Goal: Task Accomplishment & Management: Use online tool/utility

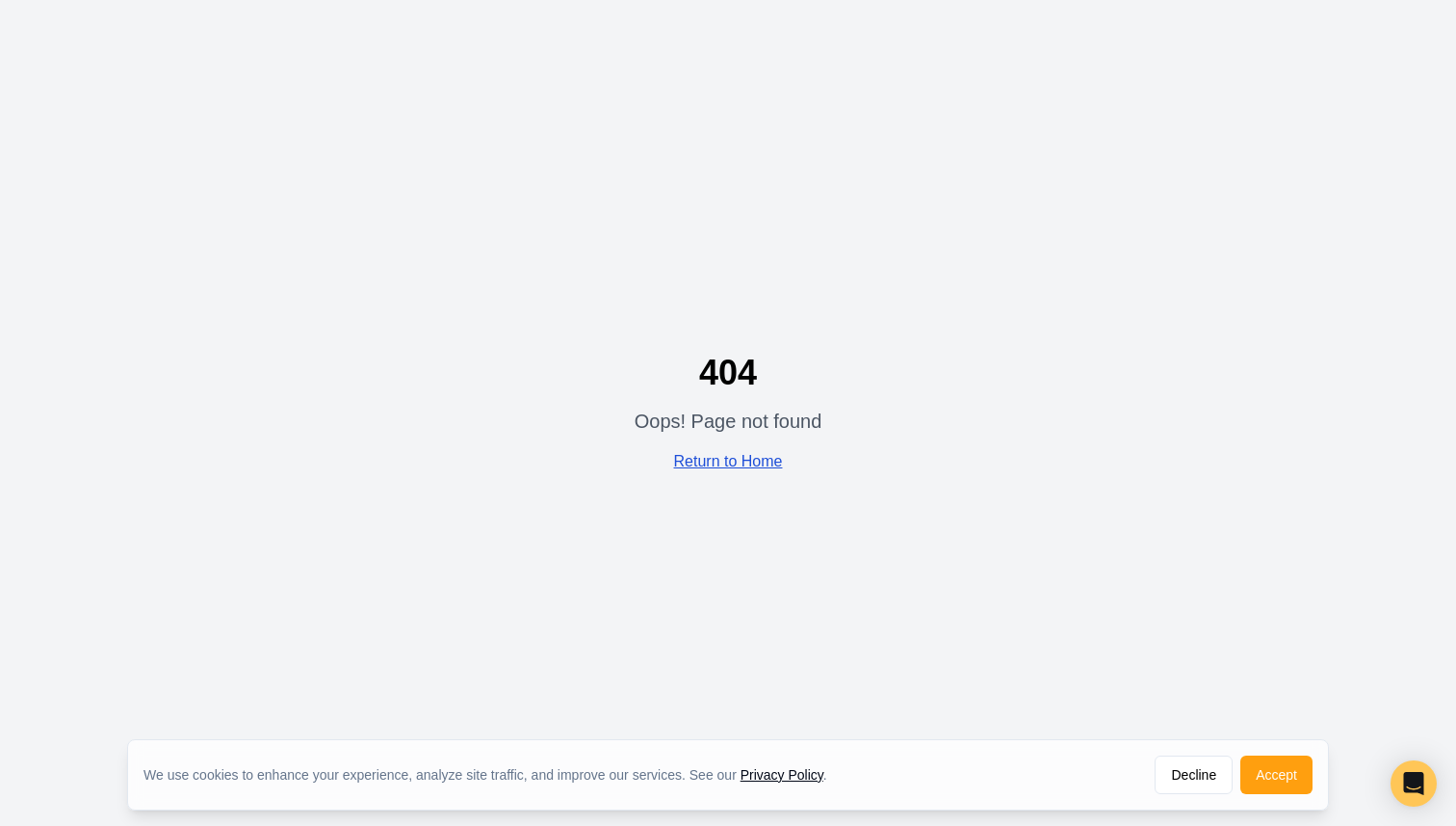
click at [744, 456] on link "Return to Home" at bounding box center [728, 460] width 109 height 17
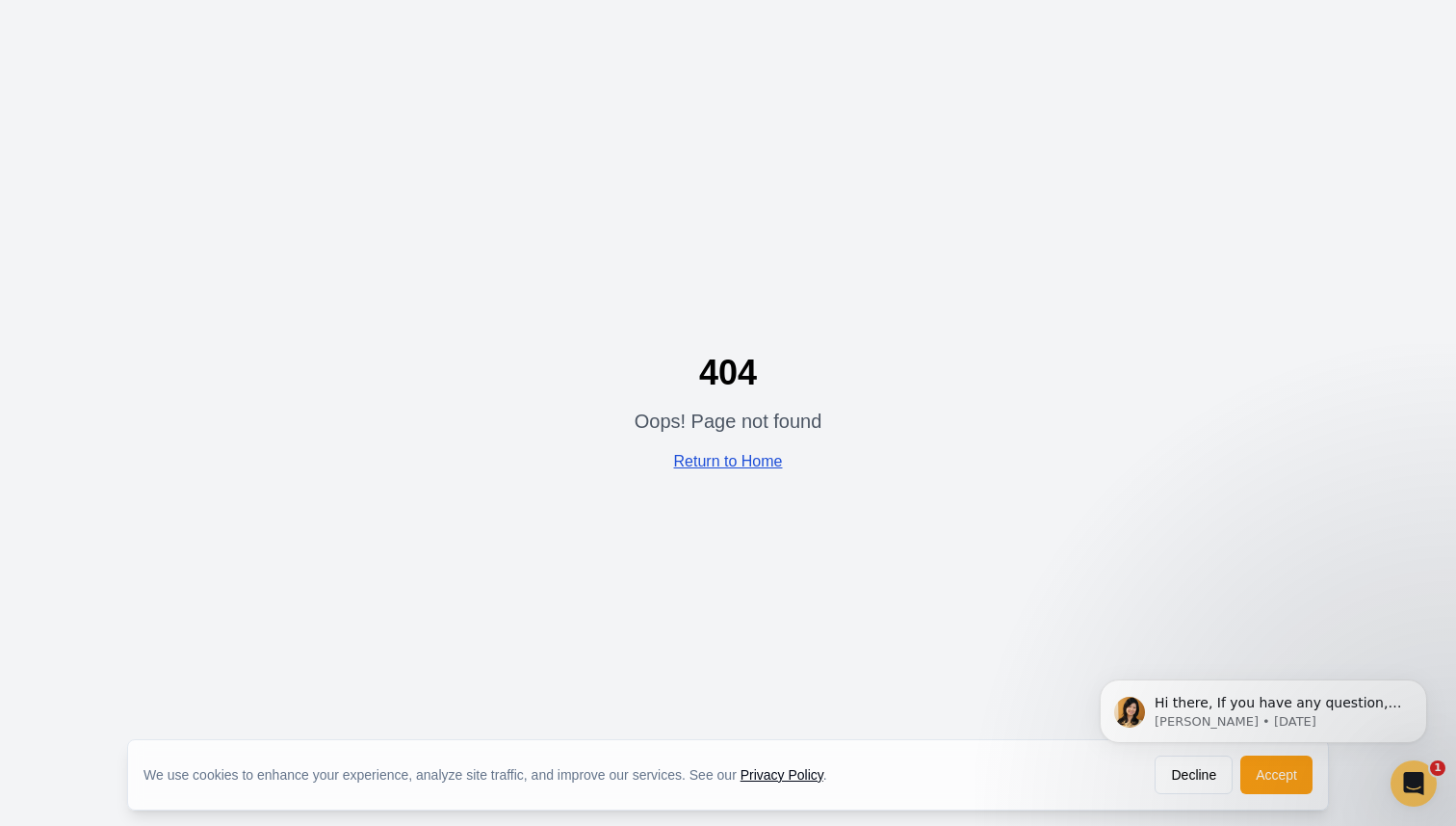
click at [741, 455] on link "Return to Home" at bounding box center [728, 460] width 109 height 17
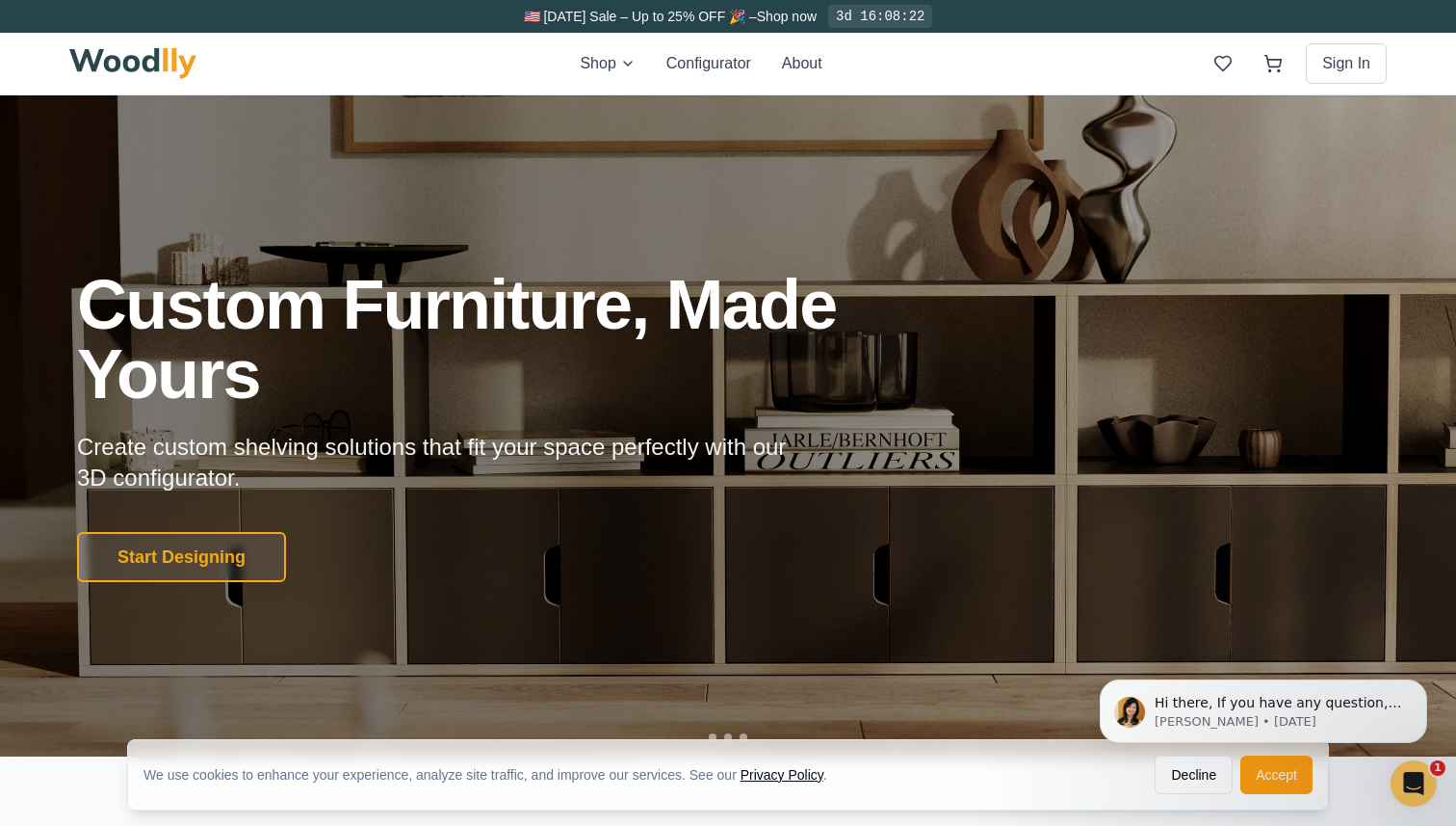
click html "Hi there, If you have any question, we are right here for you. 😊 [PERSON_NAME] …"
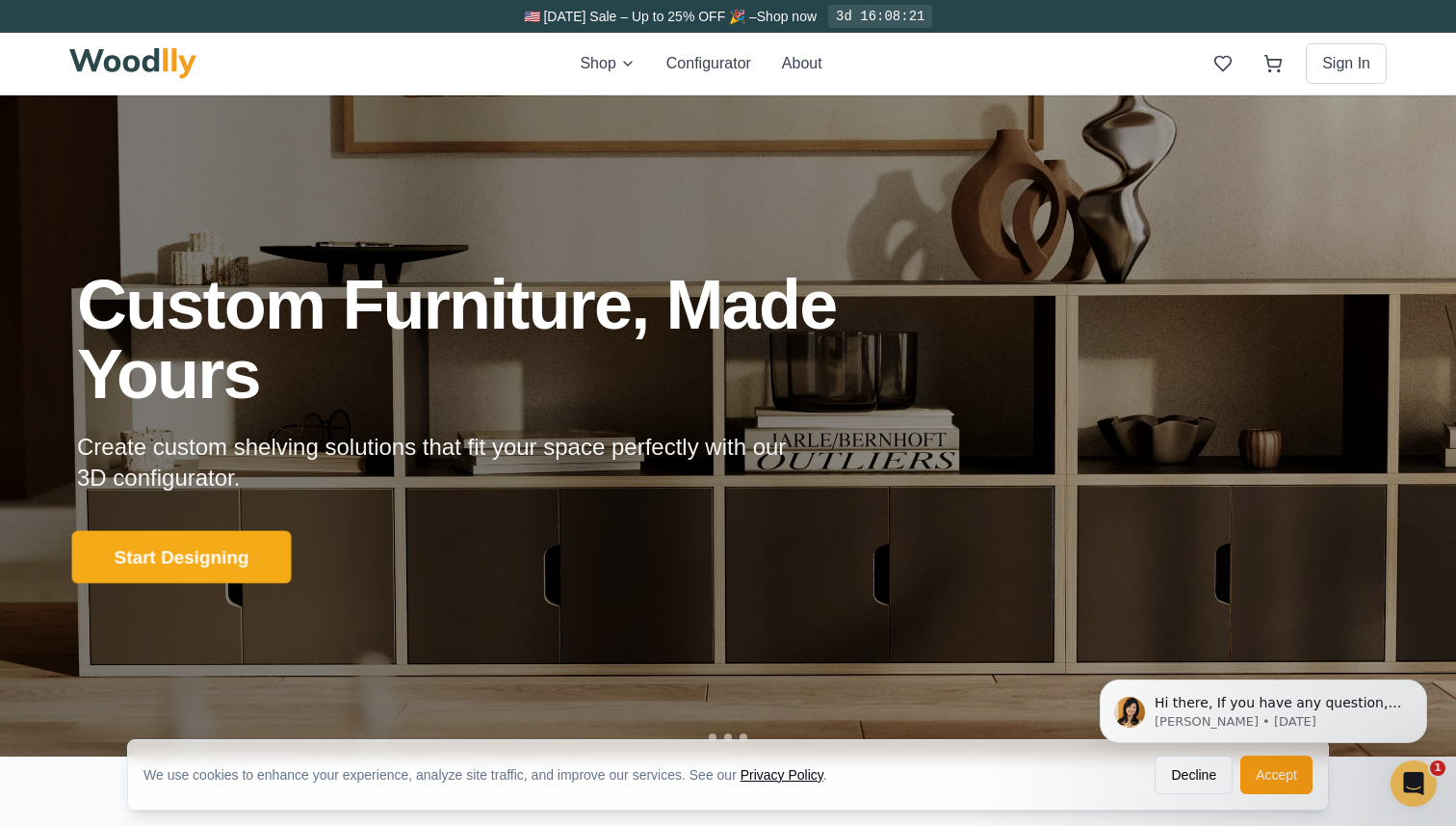
click at [230, 575] on button "Start Designing" at bounding box center [182, 557] width 220 height 53
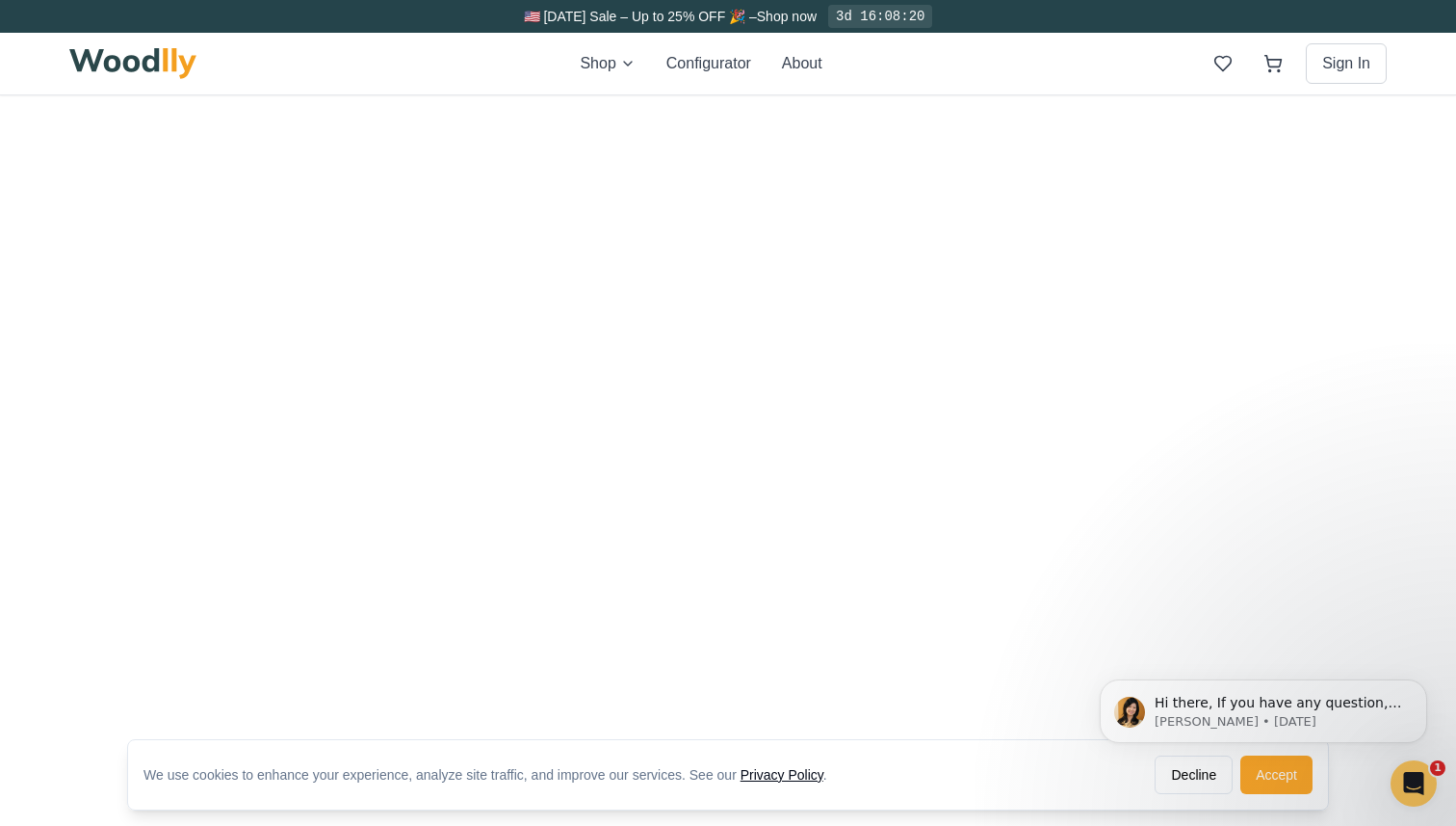
click at [1293, 773] on button "Accept" at bounding box center [1277, 774] width 72 height 39
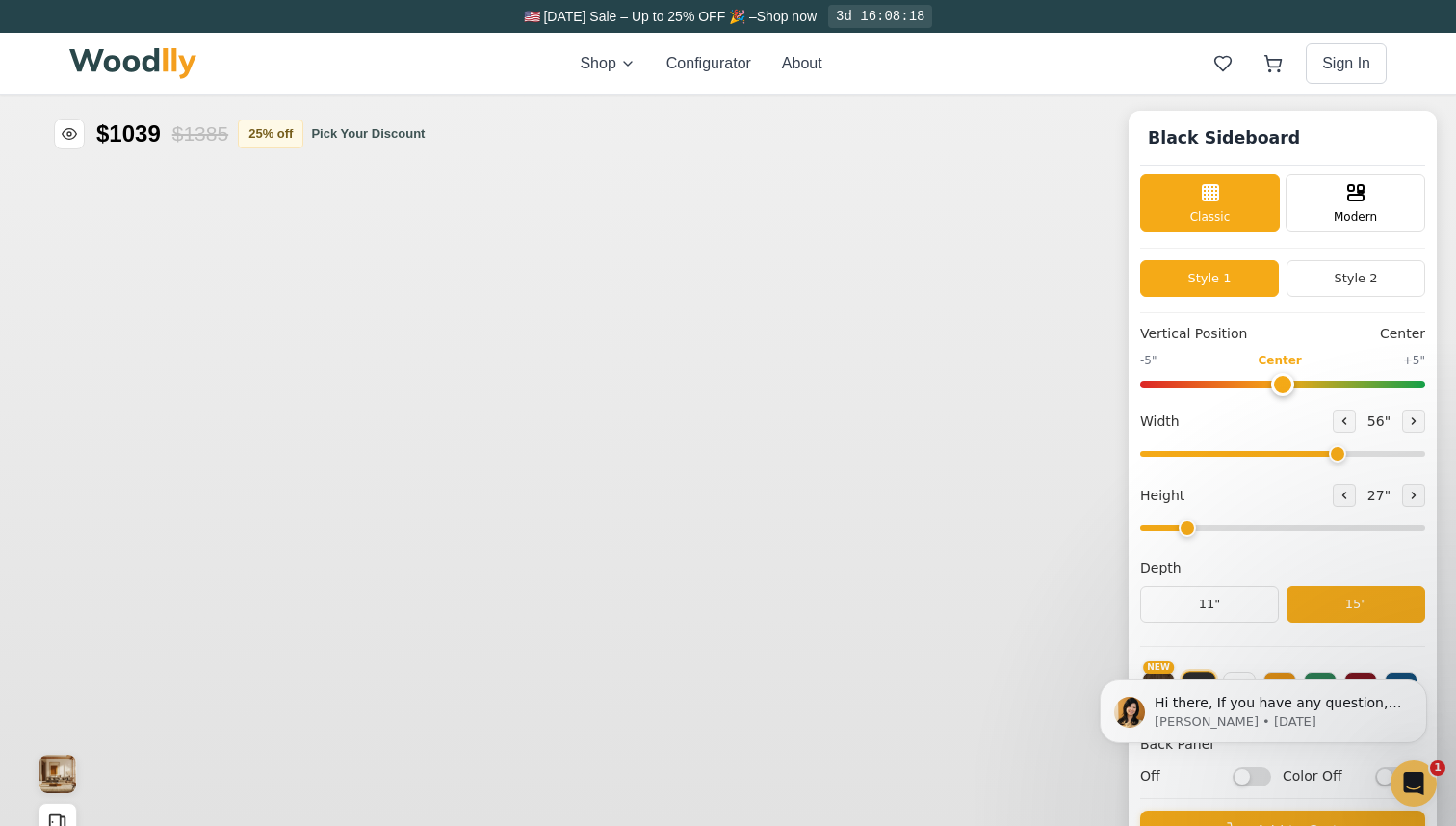
type input "56"
type input "2"
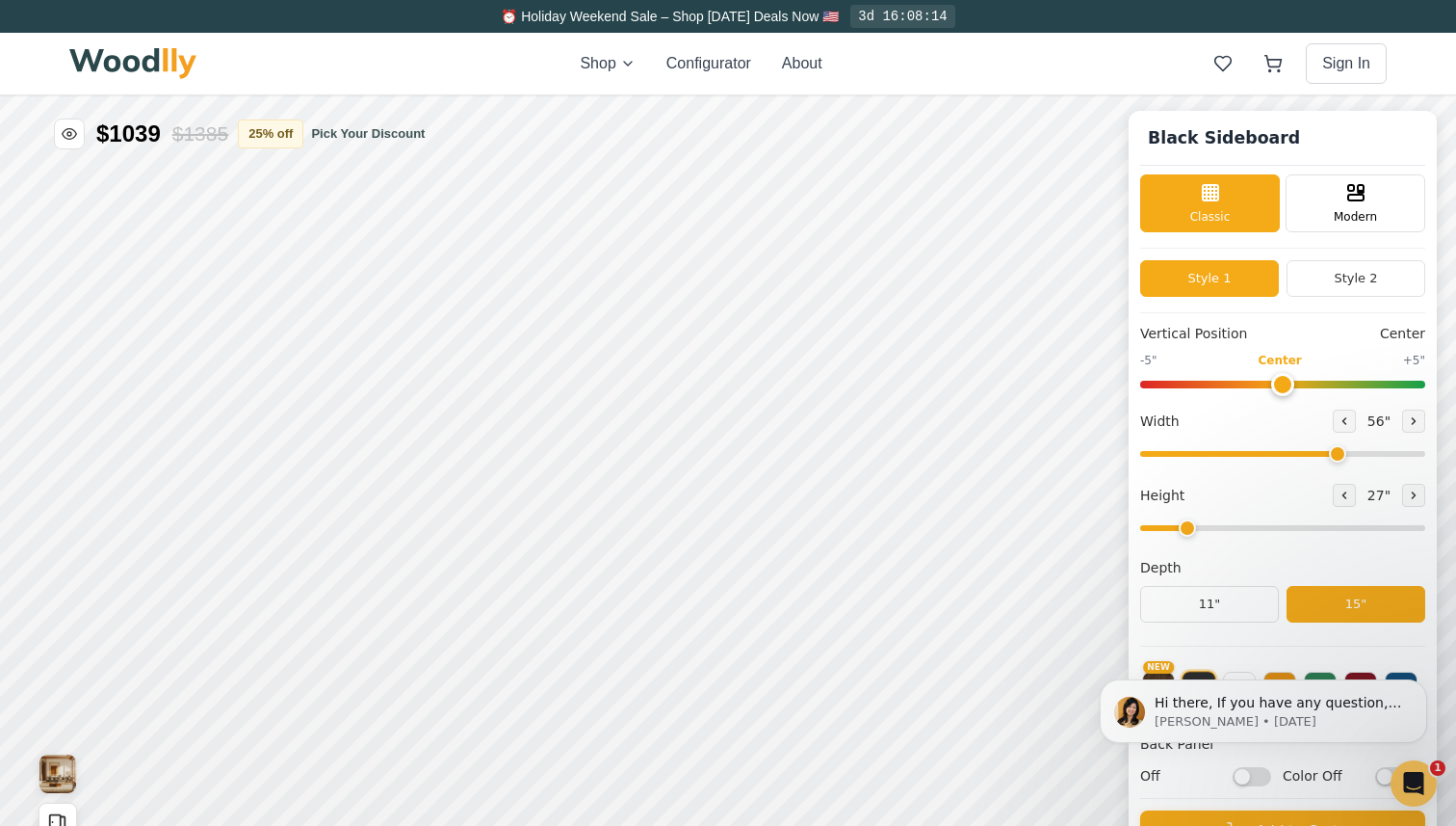
scroll to position [13, 0]
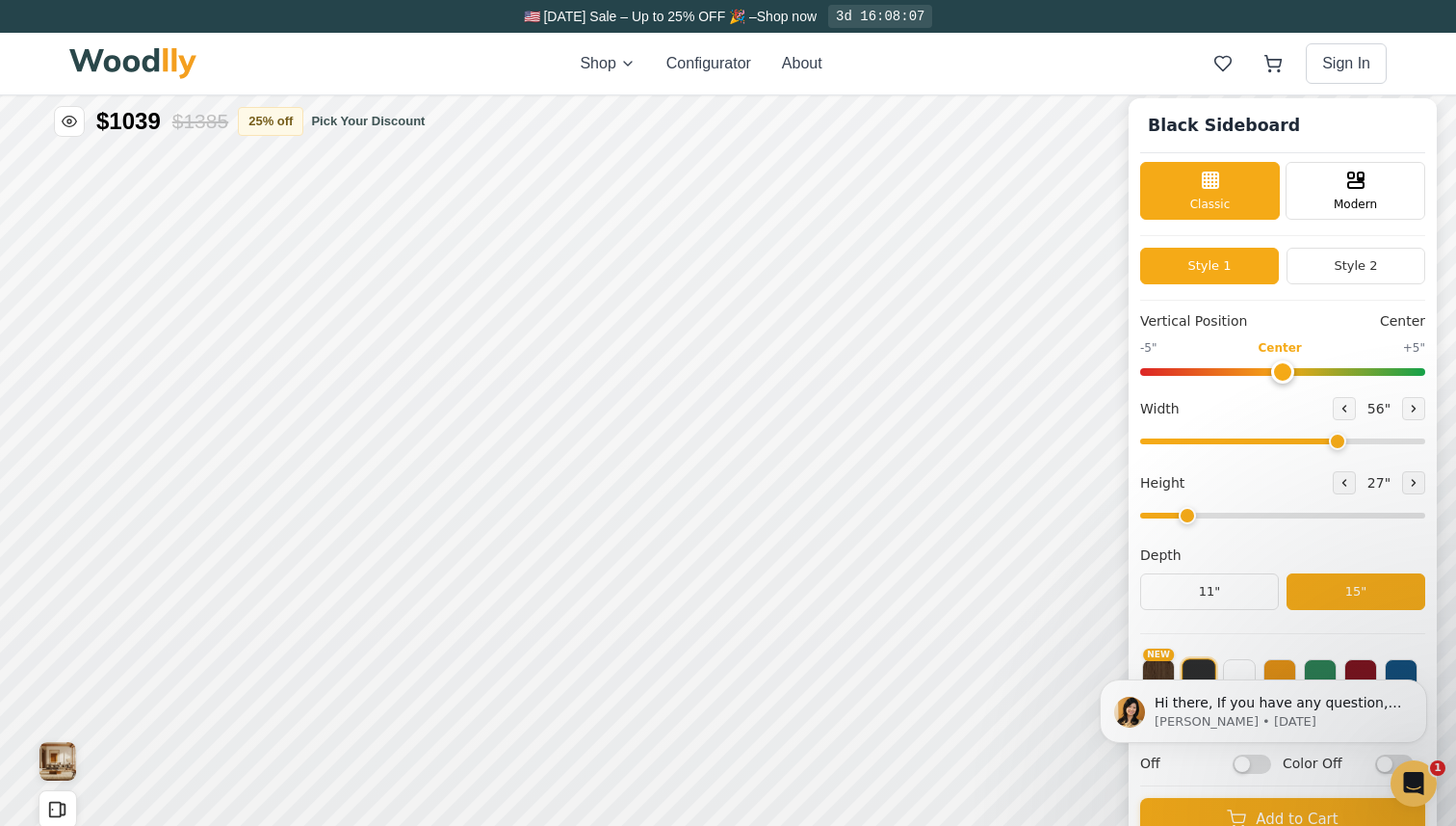
click at [1270, 368] on input "range" at bounding box center [1283, 372] width 285 height 8
click at [1347, 188] on icon at bounding box center [1357, 178] width 23 height 23
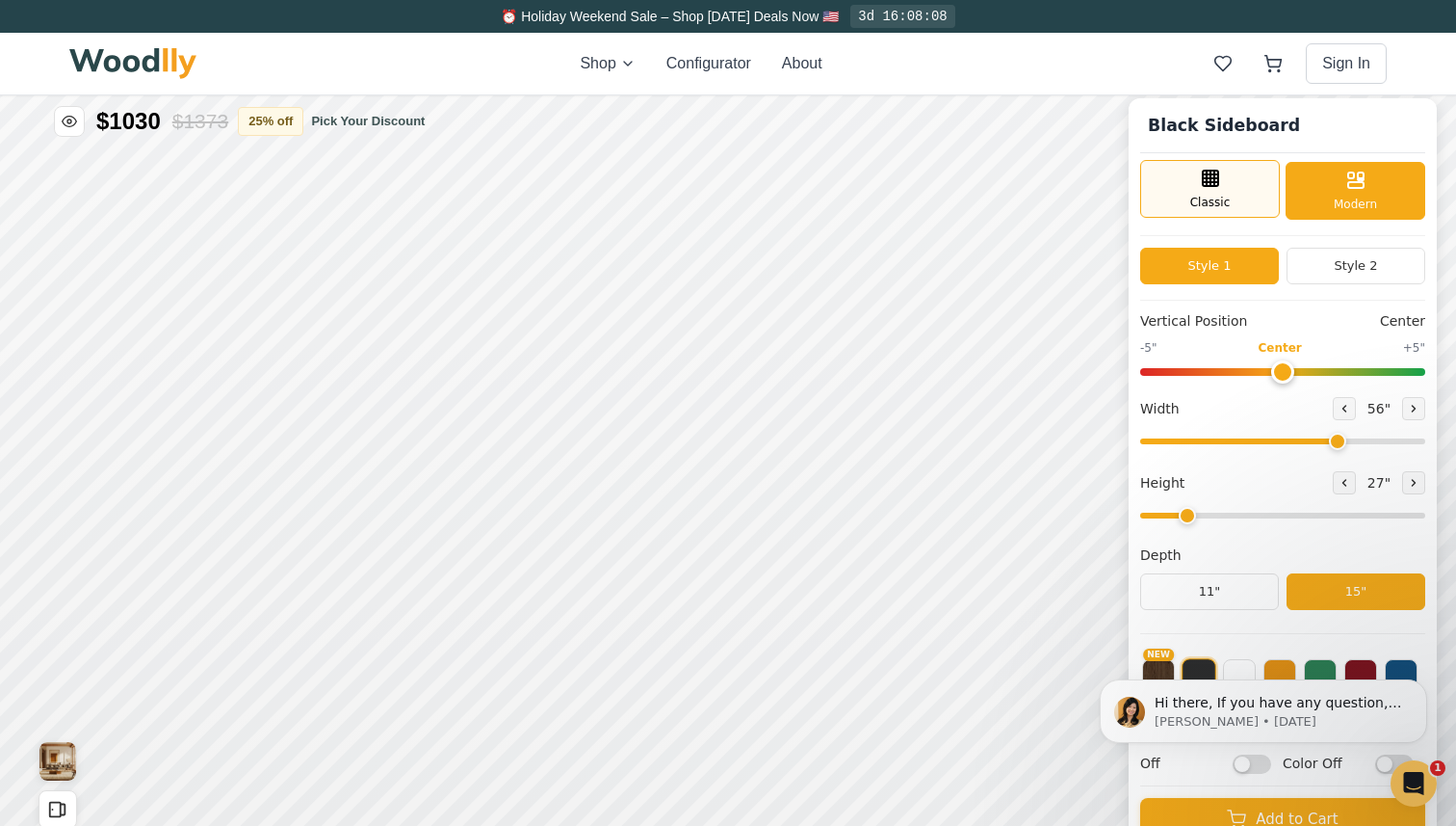
click at [1241, 194] on div "Classic" at bounding box center [1211, 188] width 140 height 57
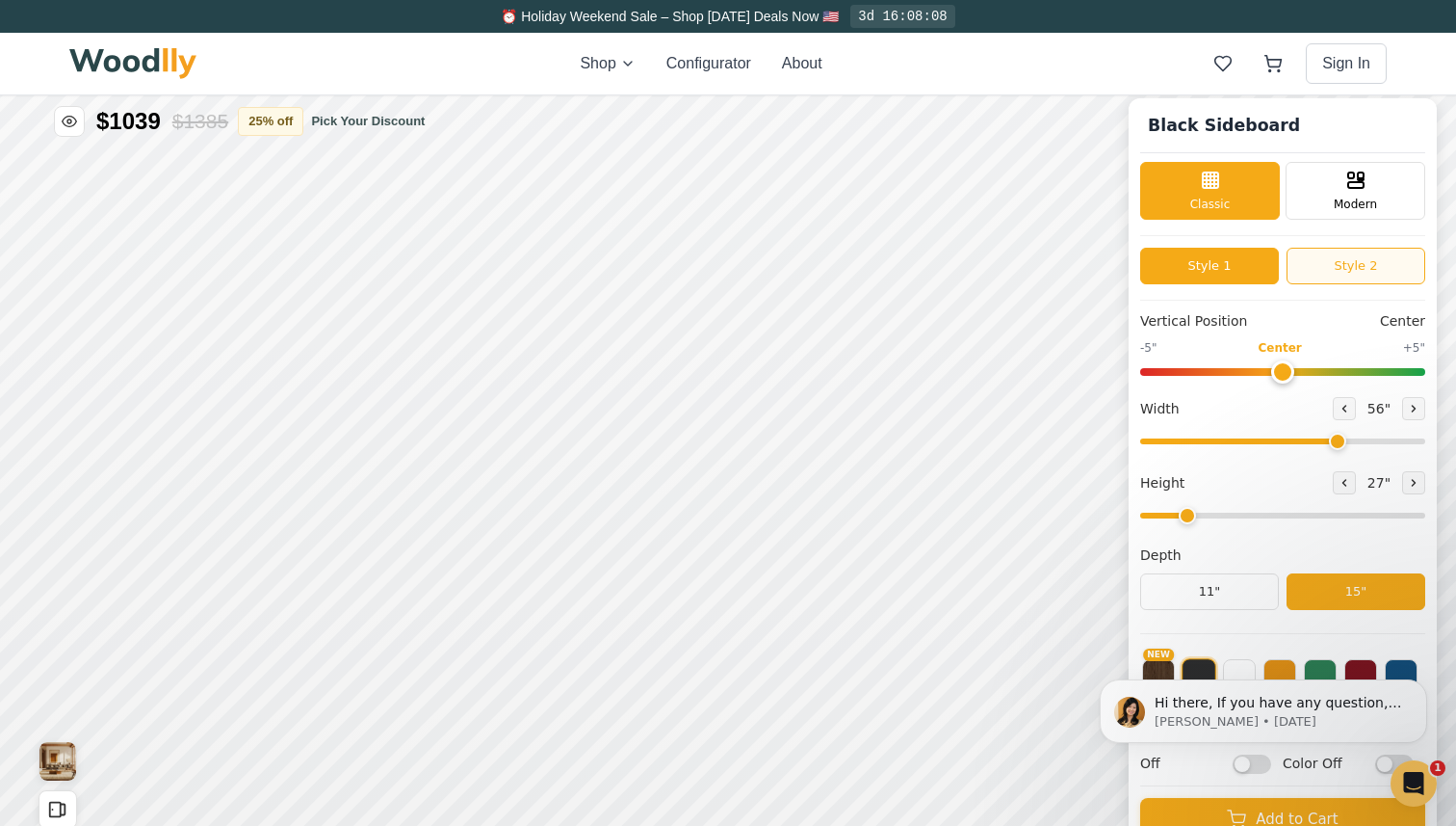
click at [1332, 260] on button "Style 2" at bounding box center [1356, 267] width 139 height 37
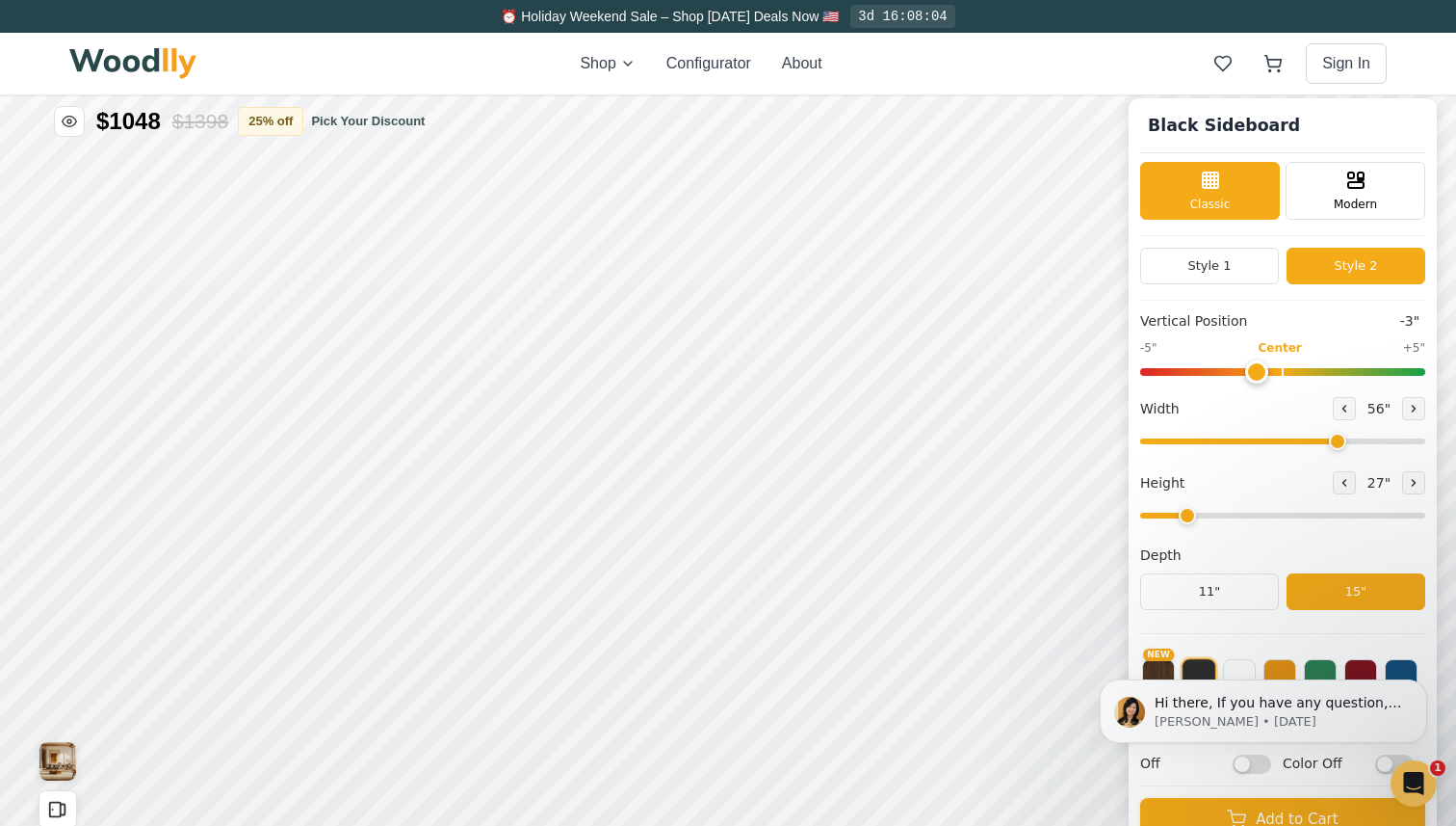
type input "0"
drag, startPoint x: 1283, startPoint y: 365, endPoint x: 1274, endPoint y: 346, distance: 21.0
click at [1274, 368] on input "range" at bounding box center [1283, 372] width 285 height 8
drag, startPoint x: 1338, startPoint y: 448, endPoint x: 1455, endPoint y: 448, distance: 117.0
type input "72"
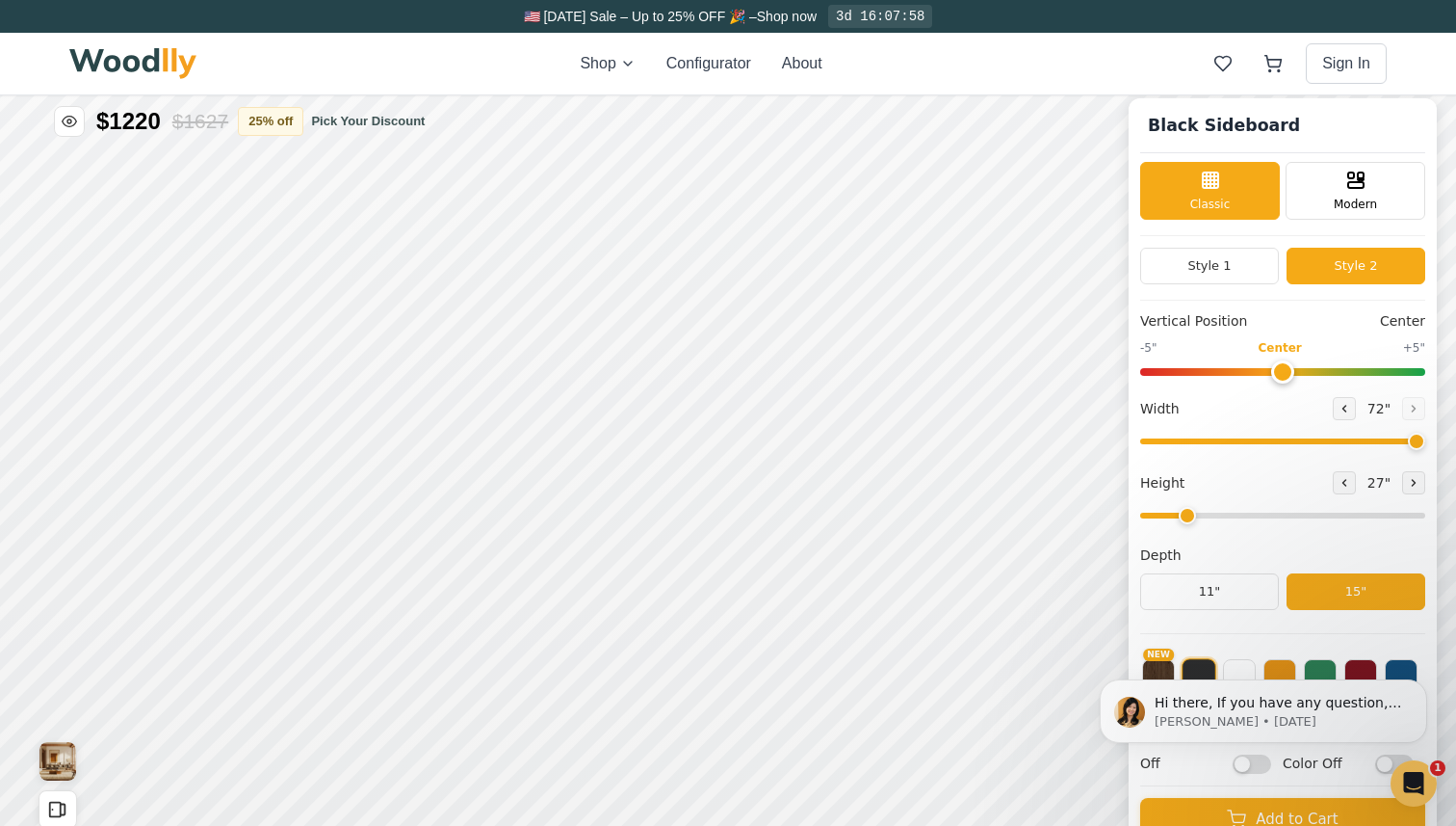
click at [1426, 445] on input "range" at bounding box center [1283, 442] width 285 height 6
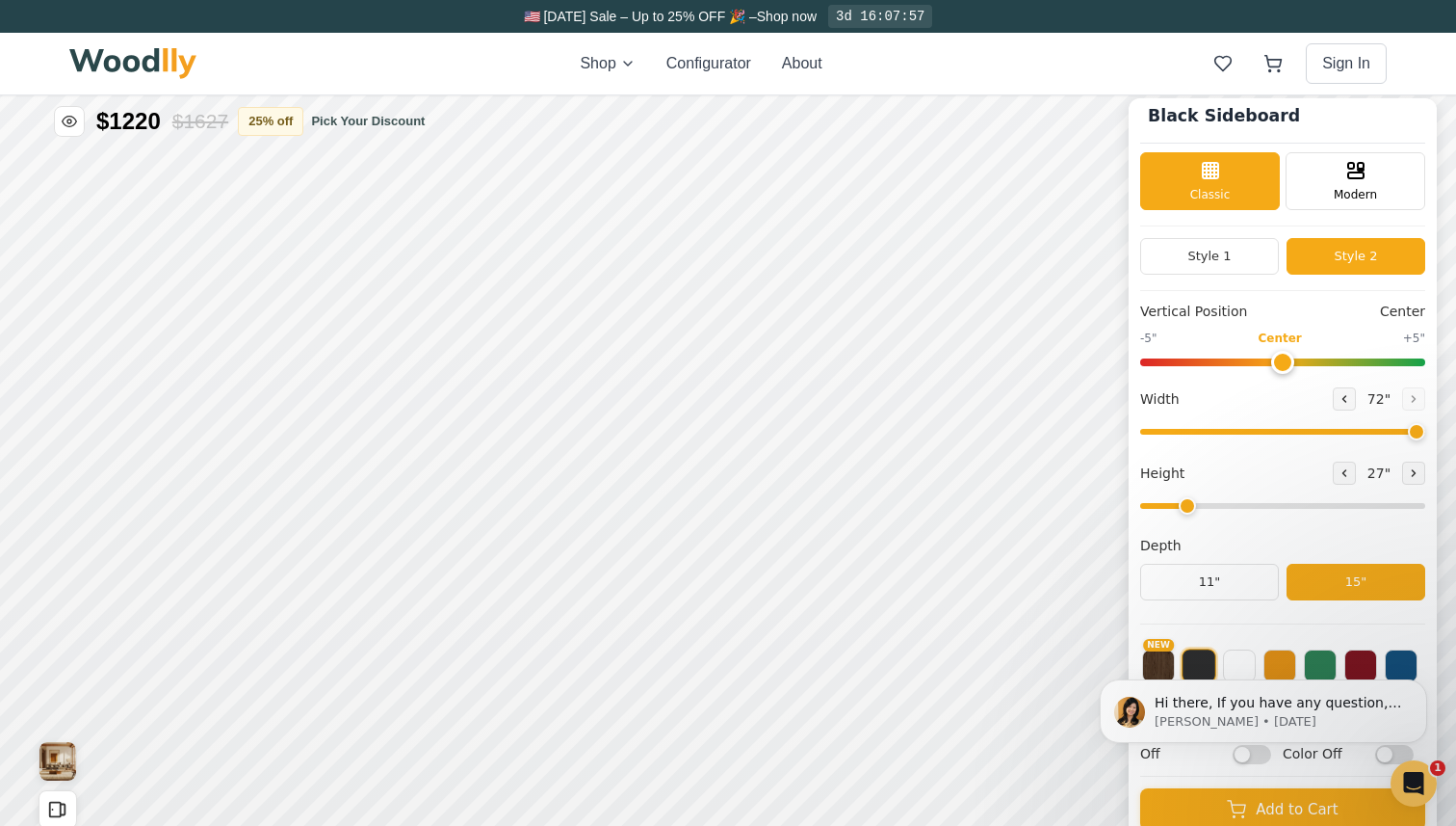
scroll to position [11, 0]
drag, startPoint x: 1183, startPoint y: 511, endPoint x: 1155, endPoint y: 515, distance: 28.3
type input "1"
click at [1155, 509] on input "range" at bounding box center [1283, 506] width 285 height 6
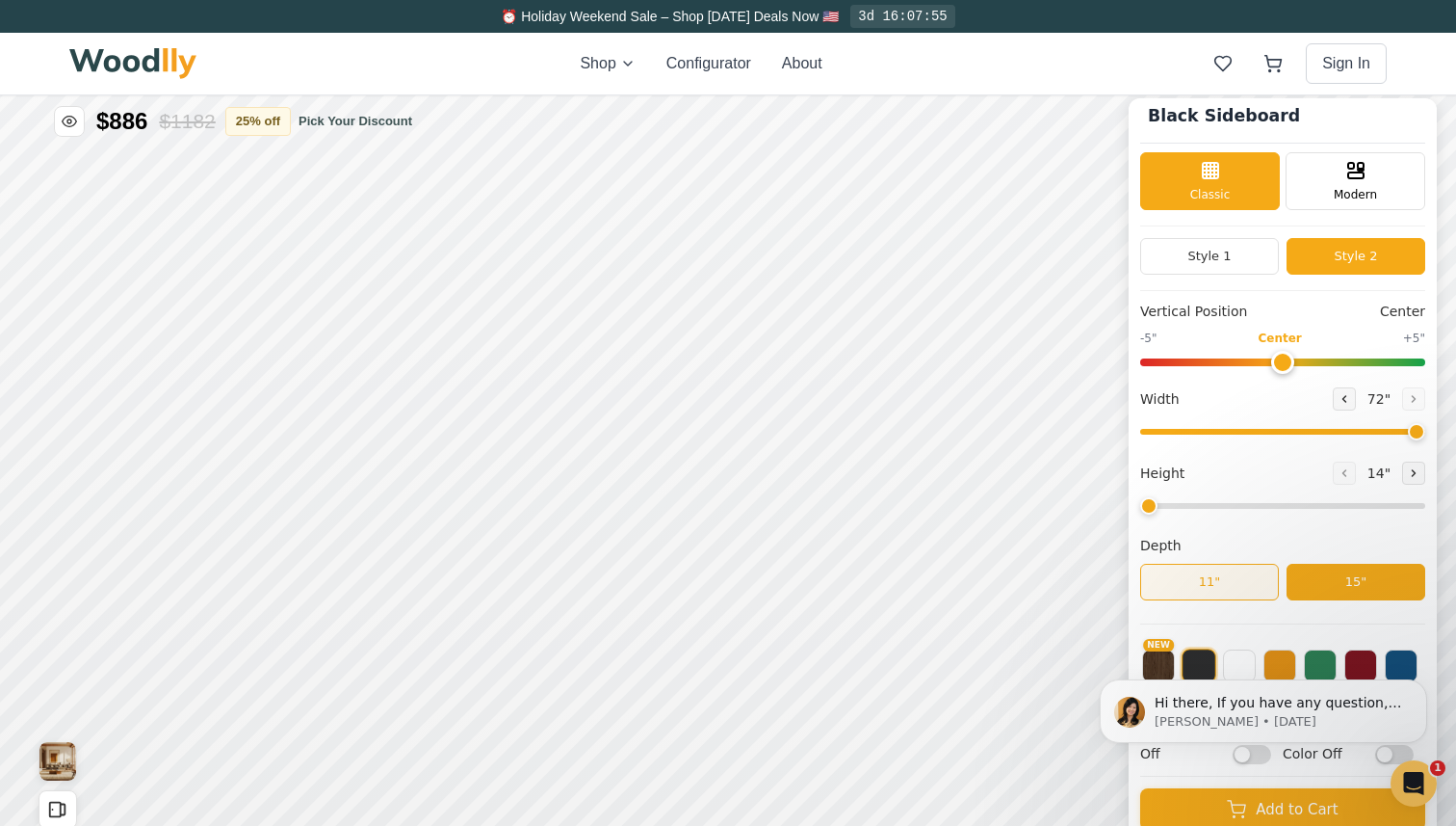
scroll to position [12, 0]
click at [1225, 667] on body "Hi there, If you have any question, we are right here for you. 😊 [PERSON_NAME] …" at bounding box center [1263, 706] width 370 height 120
click at [1225, 654] on body "Hi there, If you have any question, we are right here for you. 😊 [PERSON_NAME] …" at bounding box center [1263, 706] width 370 height 120
click at [1424, 685] on icon "Dismiss notification" at bounding box center [1422, 684] width 11 height 11
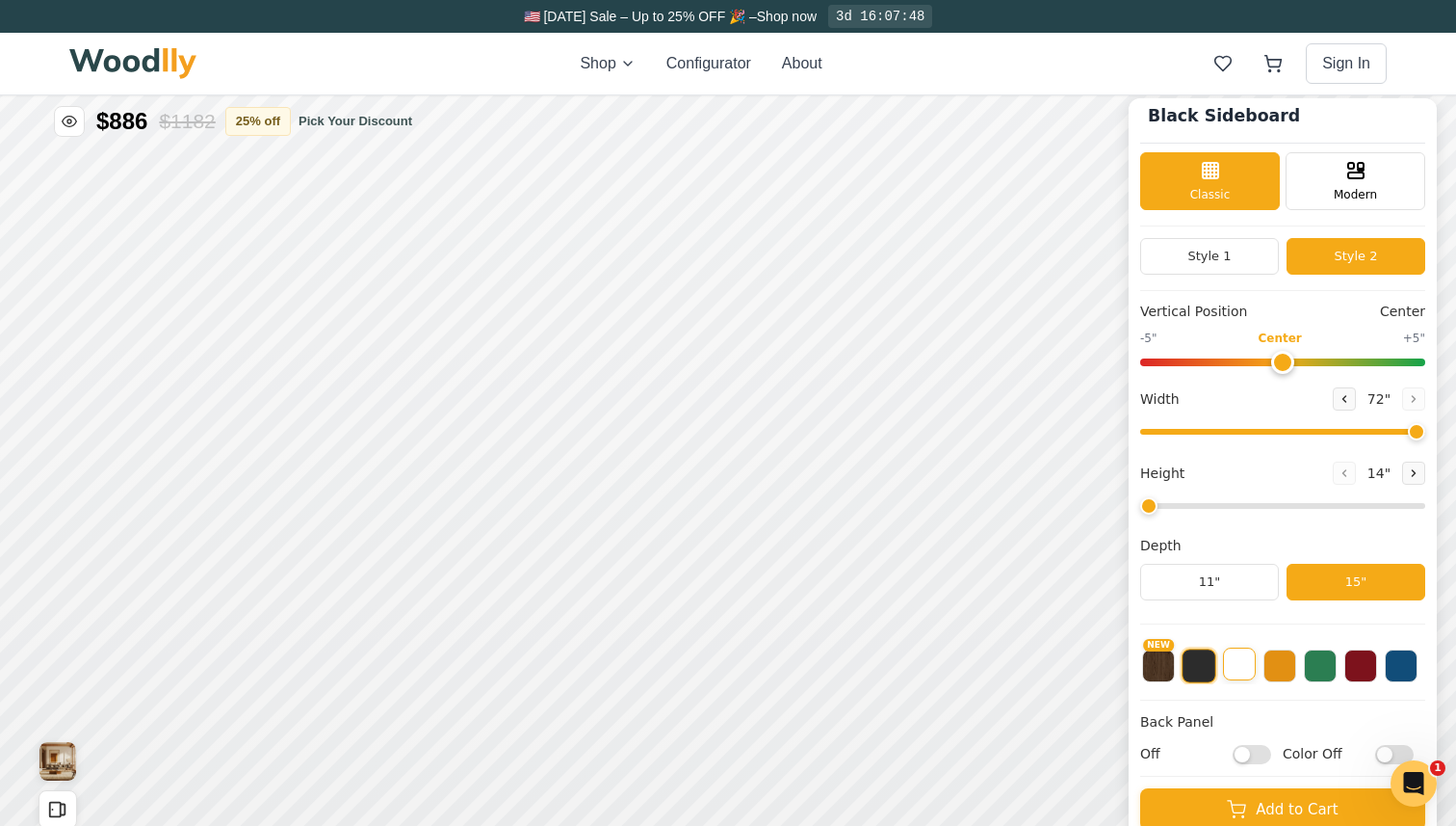
click at [1240, 664] on button at bounding box center [1240, 664] width 33 height 33
click at [1158, 670] on button "NEW" at bounding box center [1159, 664] width 33 height 33
click at [1240, 670] on button at bounding box center [1240, 664] width 33 height 33
click at [1271, 672] on button at bounding box center [1280, 664] width 33 height 33
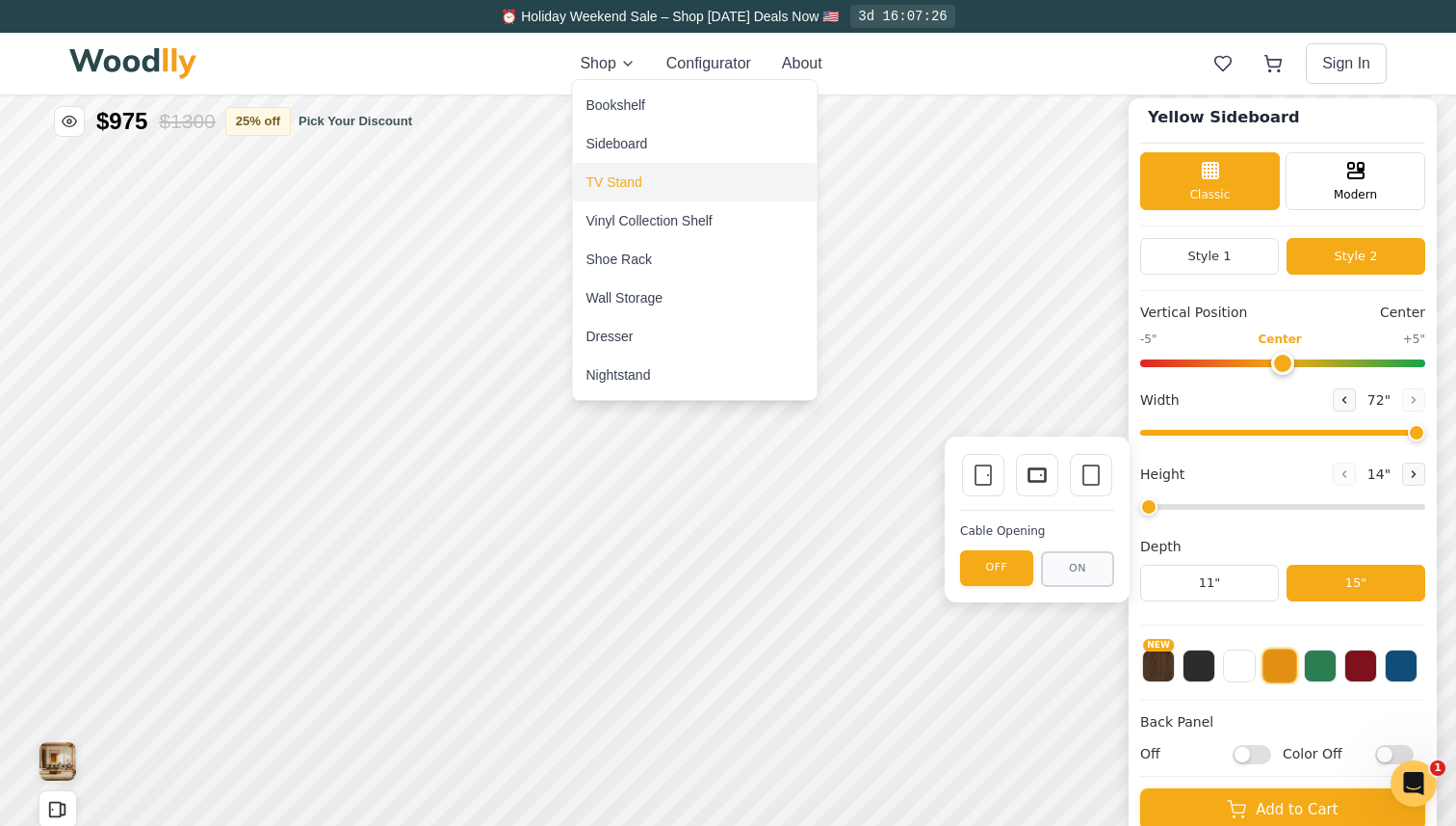
click at [625, 172] on div "TV Stand" at bounding box center [614, 182] width 55 height 19
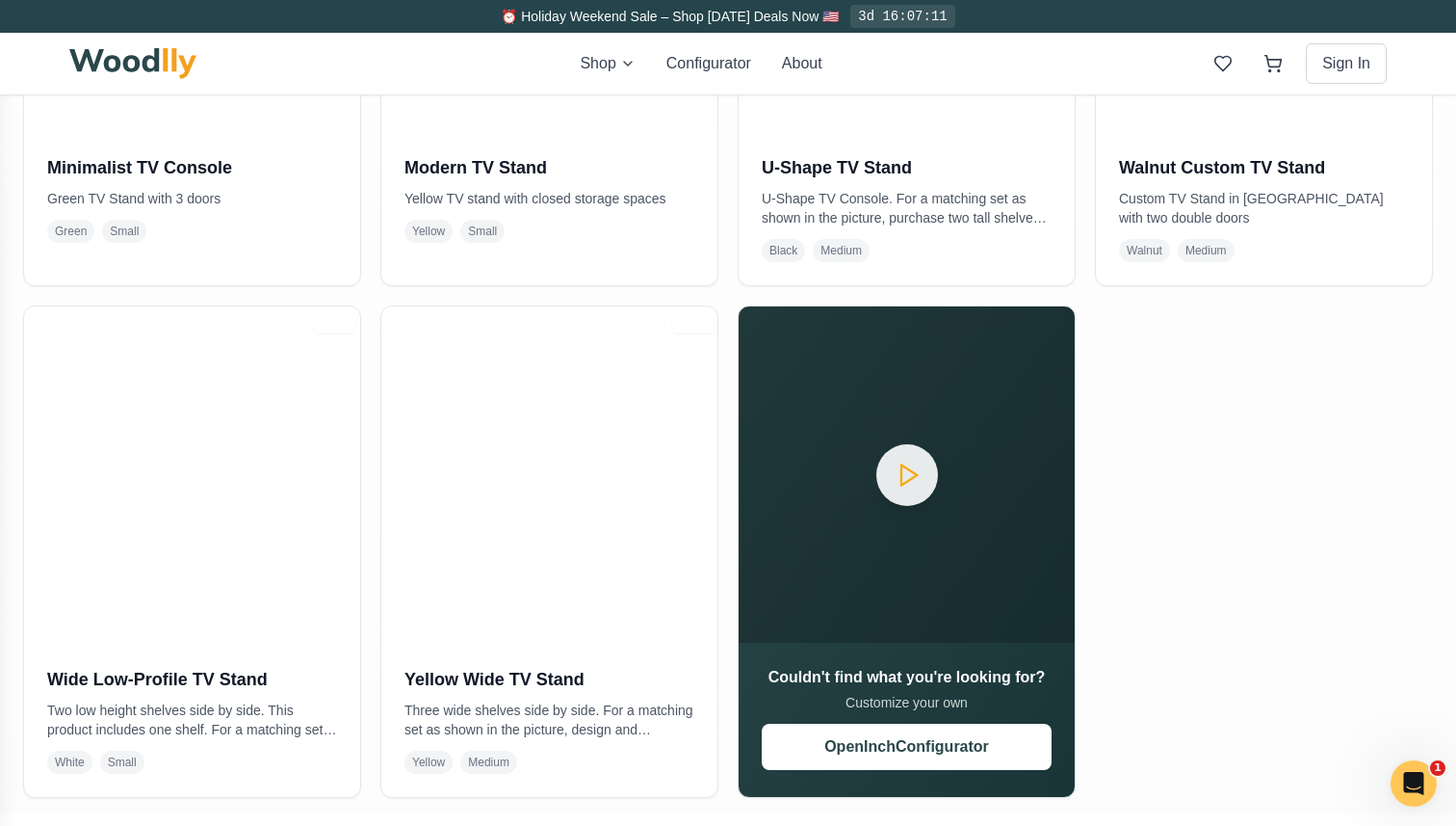
scroll to position [754, 0]
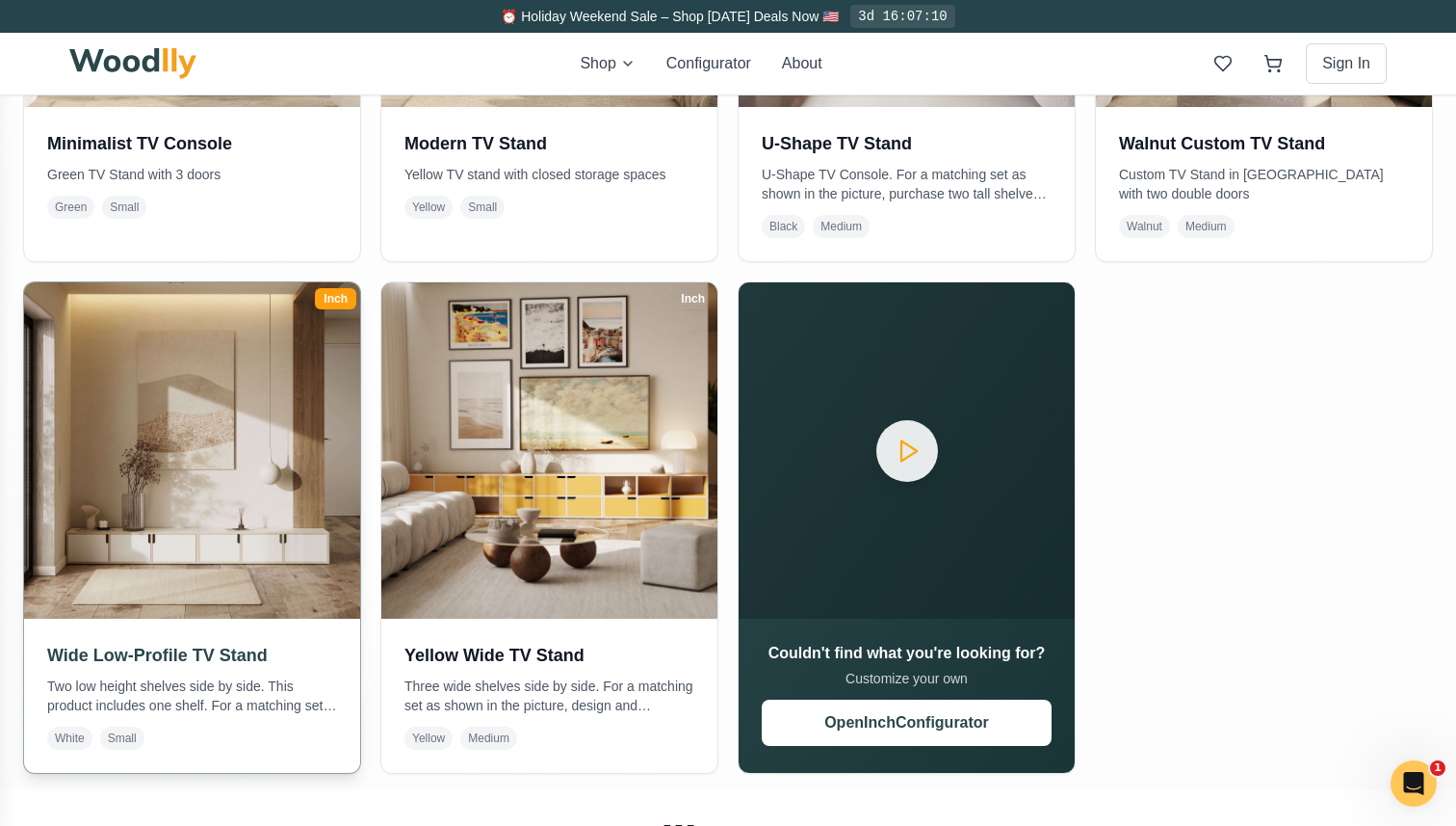
click at [205, 499] on img at bounding box center [192, 449] width 352 height 352
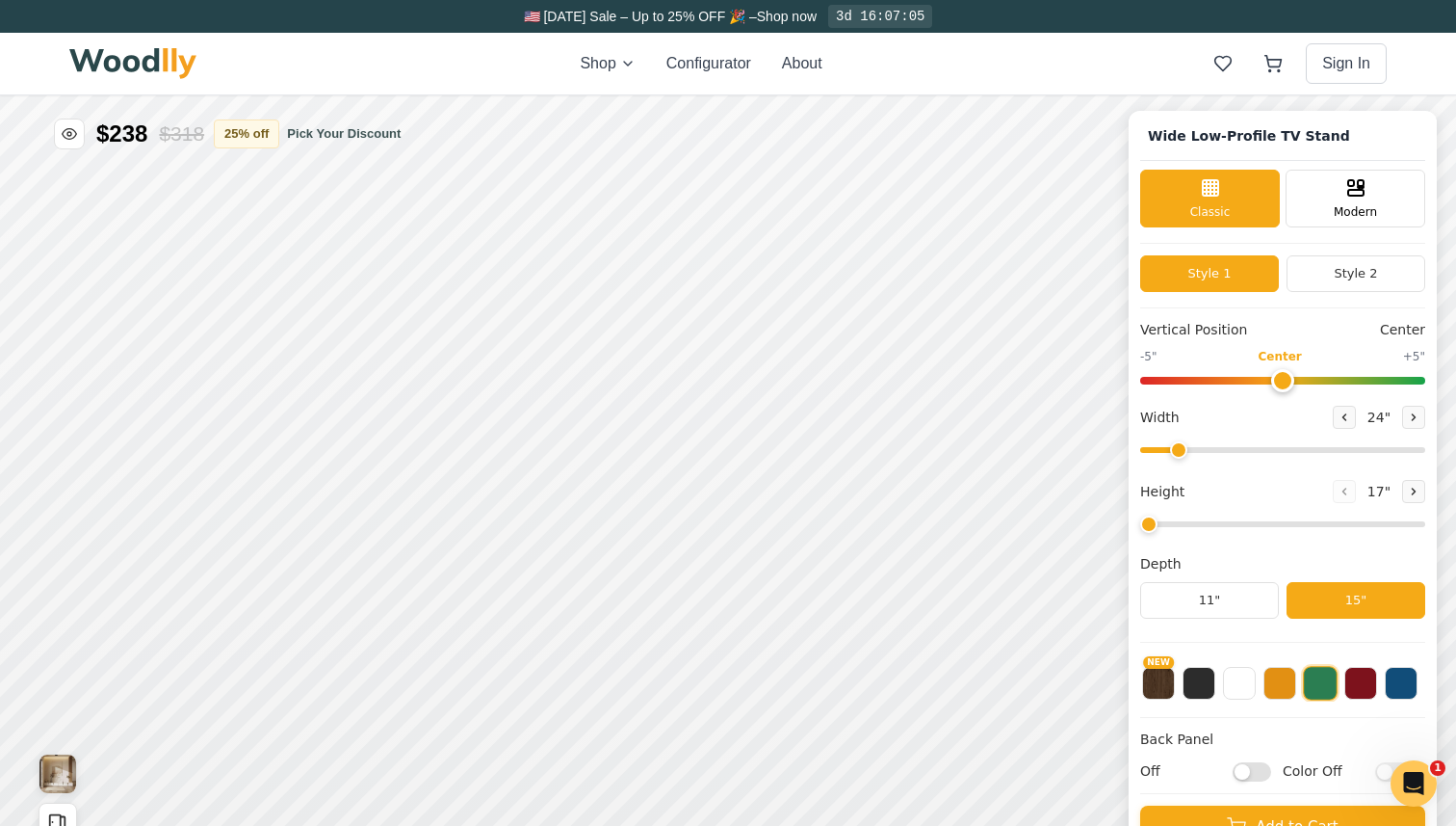
type input "54"
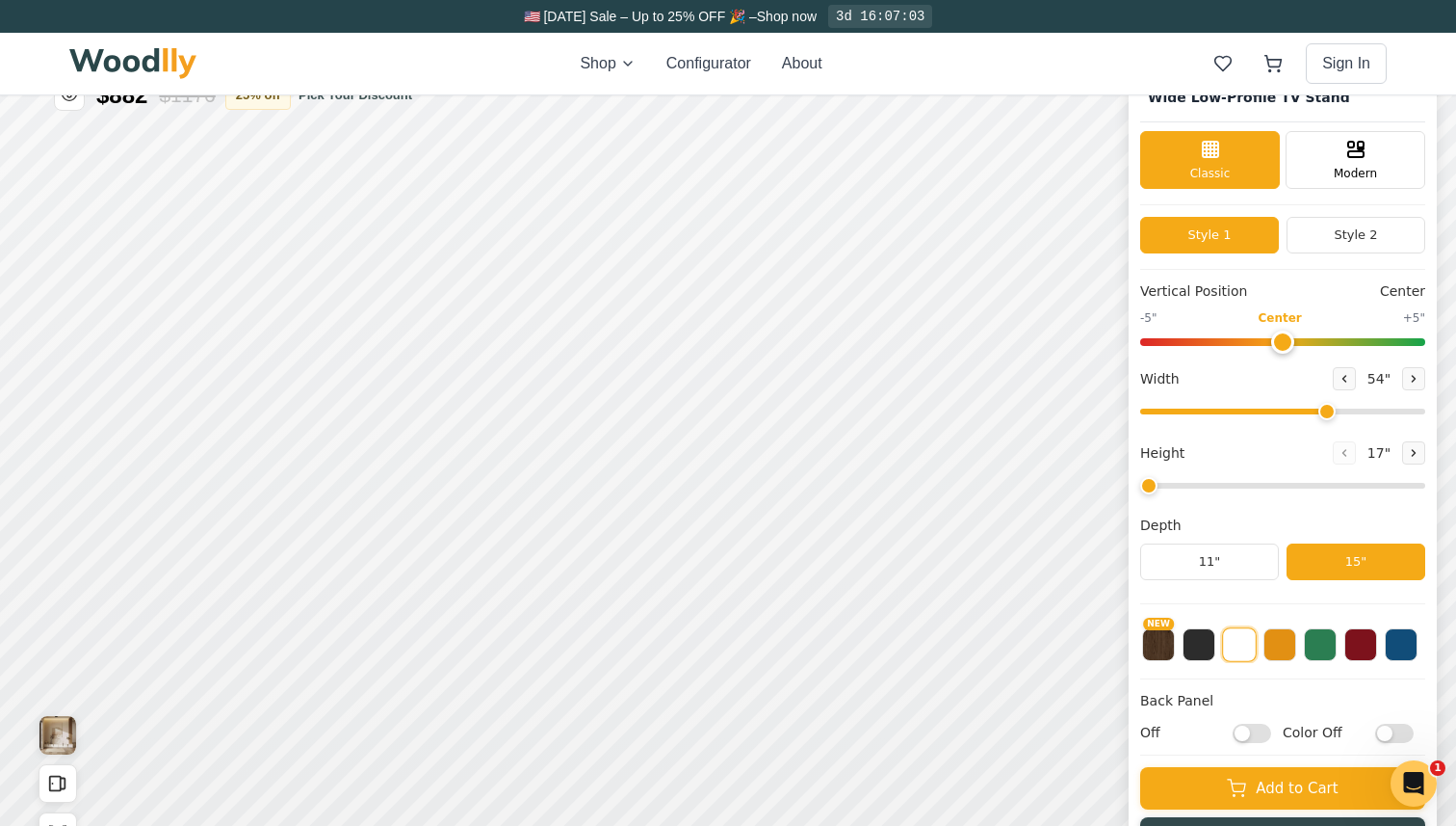
scroll to position [42, 0]
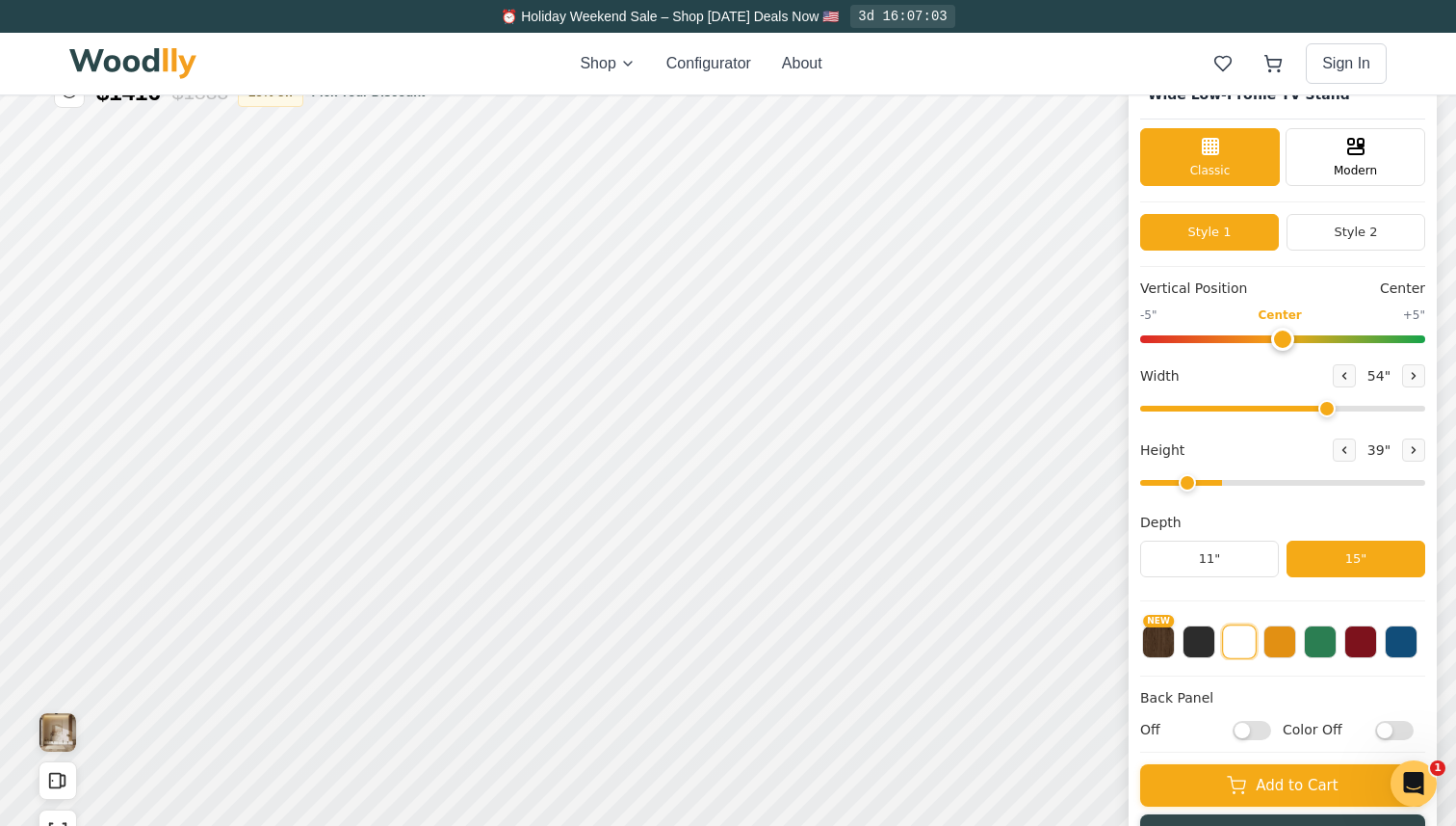
type input "1"
drag, startPoint x: 1160, startPoint y: 486, endPoint x: 1099, endPoint y: 498, distance: 62.2
click at [1141, 485] on input "range" at bounding box center [1283, 483] width 285 height 6
drag, startPoint x: 1332, startPoint y: 407, endPoint x: 1455, endPoint y: 407, distance: 123.0
type input "72"
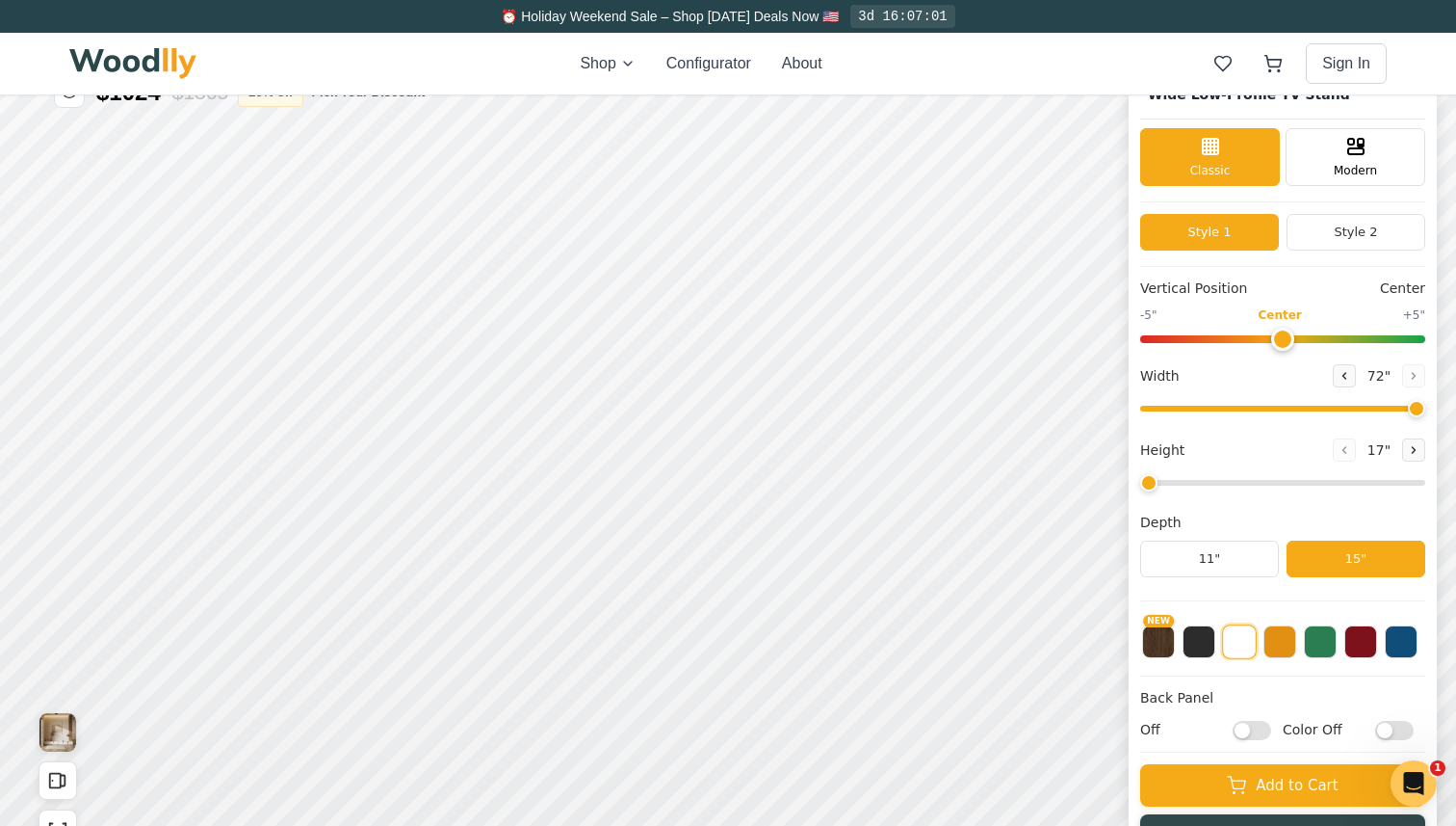
click at [1426, 407] on input "range" at bounding box center [1283, 409] width 285 height 6
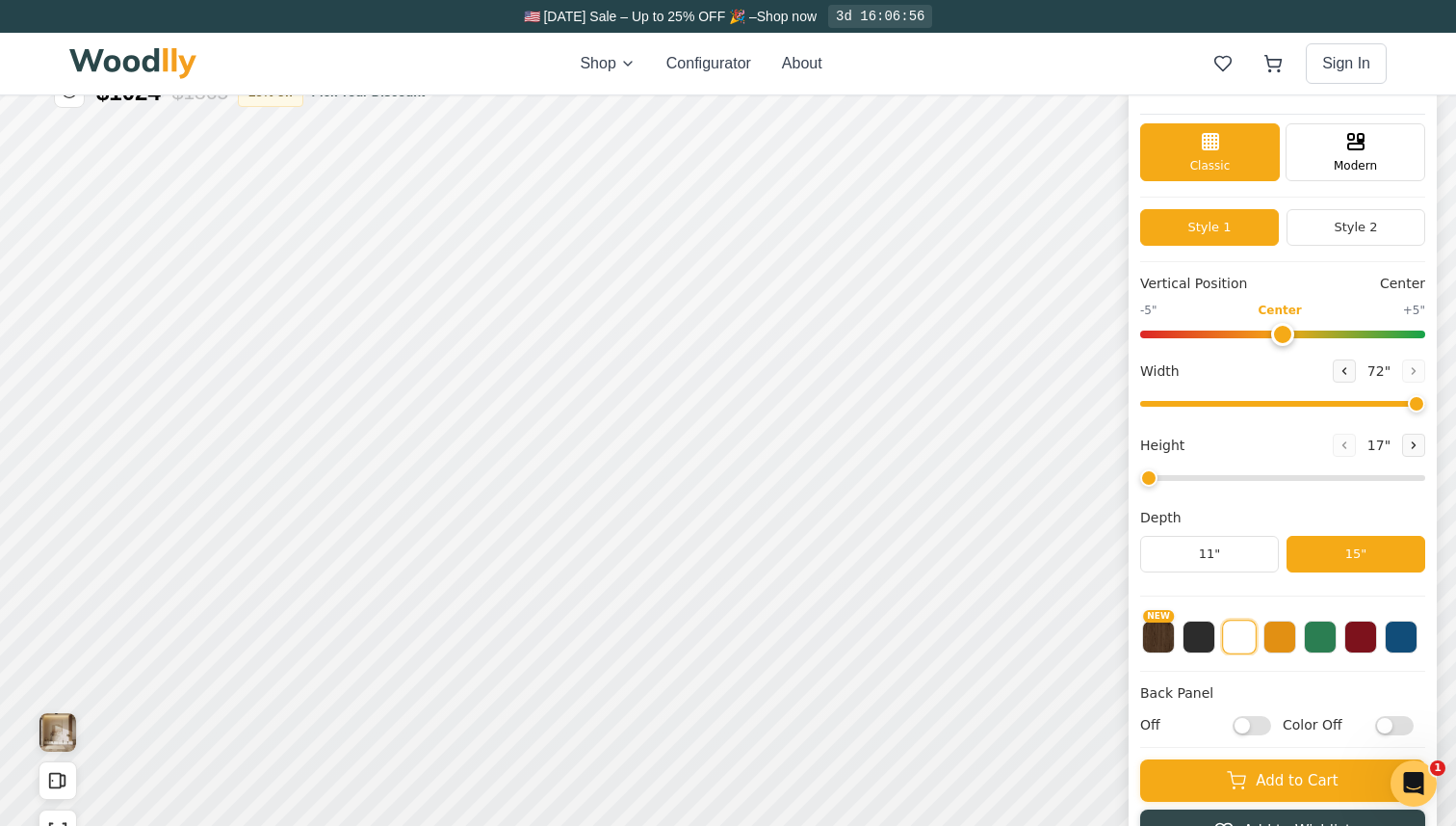
scroll to position [5, 0]
click at [1250, 726] on input "Off" at bounding box center [1253, 726] width 39 height 19
click at [1250, 726] on input "On" at bounding box center [1253, 726] width 39 height 19
checkbox input "false"
click at [1410, 725] on input "Color Off" at bounding box center [1395, 726] width 39 height 19
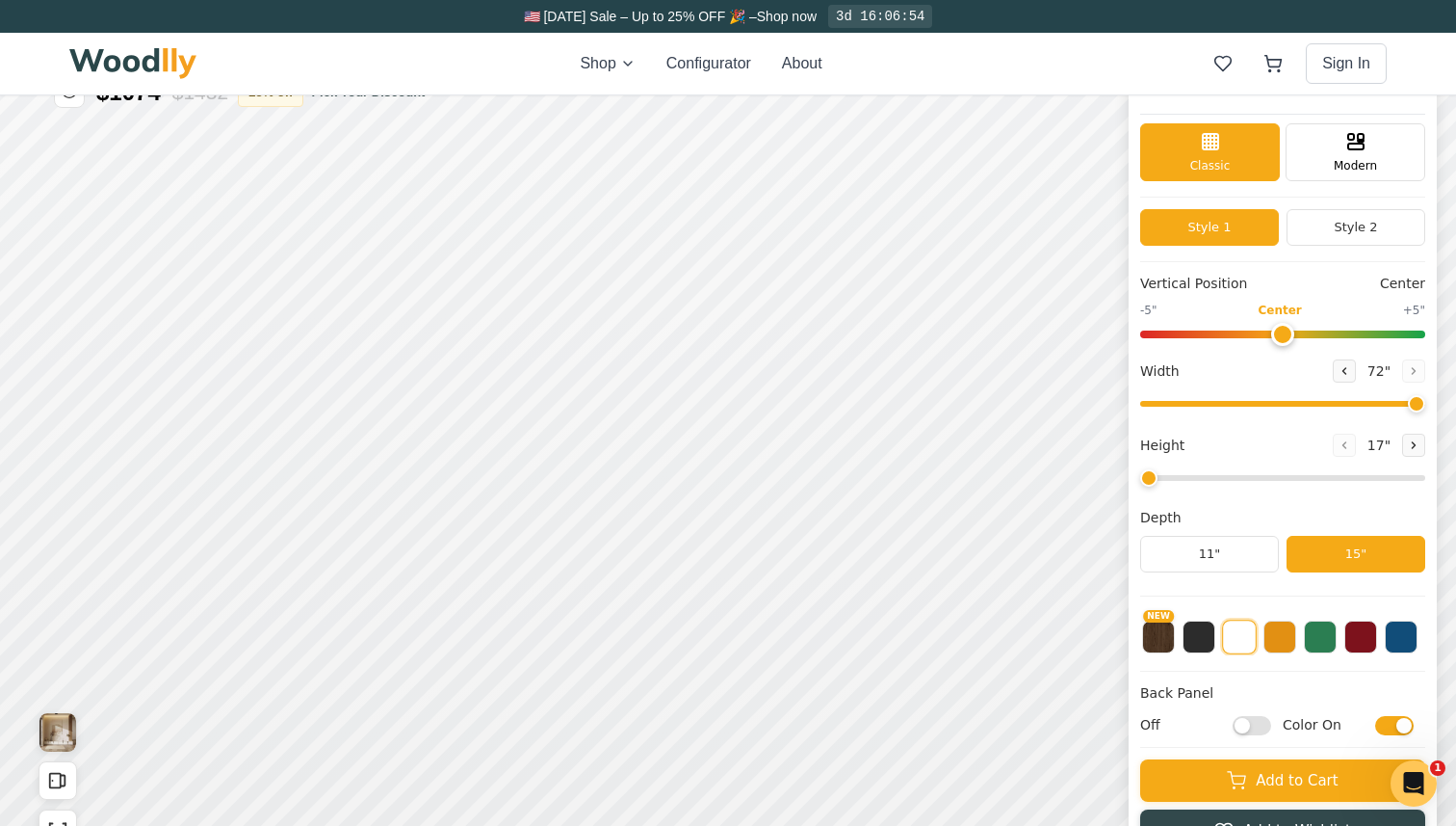
click at [1394, 725] on input "Color On" at bounding box center [1395, 726] width 39 height 19
click at [1394, 725] on input "Color Off" at bounding box center [1395, 726] width 39 height 19
click at [1394, 725] on input "Color On" at bounding box center [1395, 726] width 39 height 19
click at [1394, 725] on input "Color Off" at bounding box center [1395, 726] width 39 height 19
checkbox input "true"
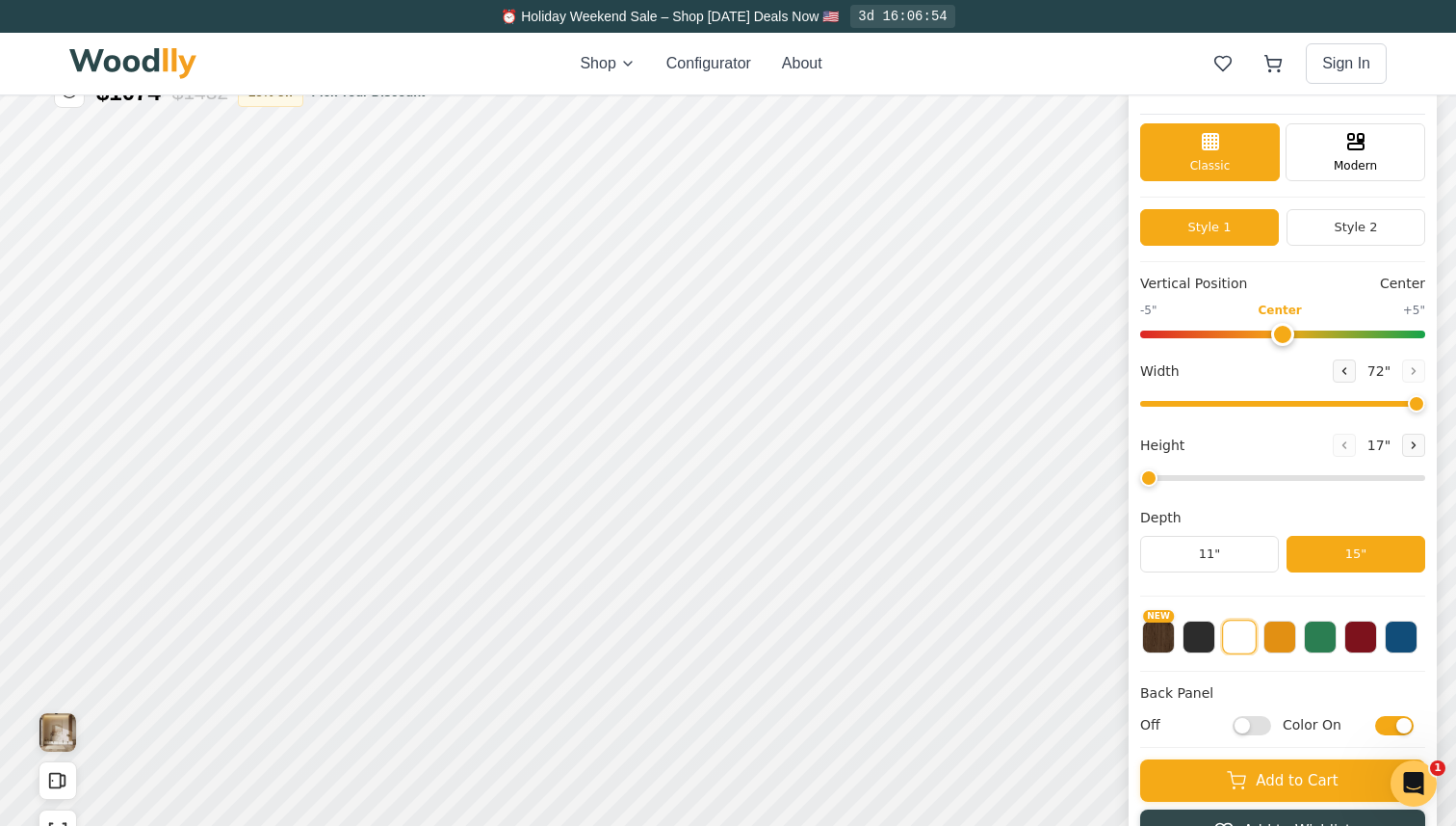
click at [1256, 726] on input "Off" at bounding box center [1253, 726] width 39 height 19
checkbox input "true"
click at [1209, 558] on button "11"" at bounding box center [1210, 555] width 139 height 37
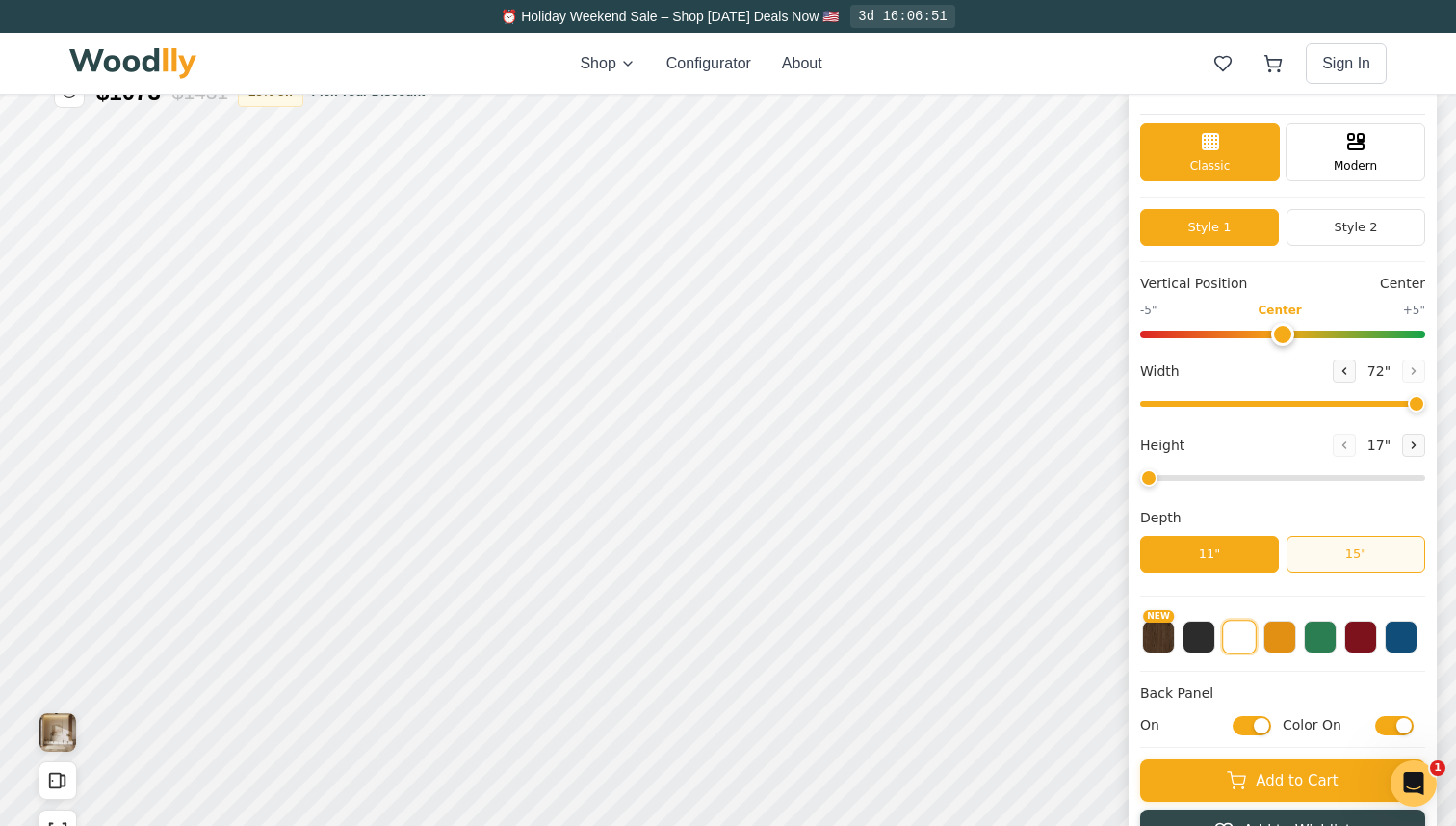
click at [1349, 557] on button "15"" at bounding box center [1356, 555] width 139 height 37
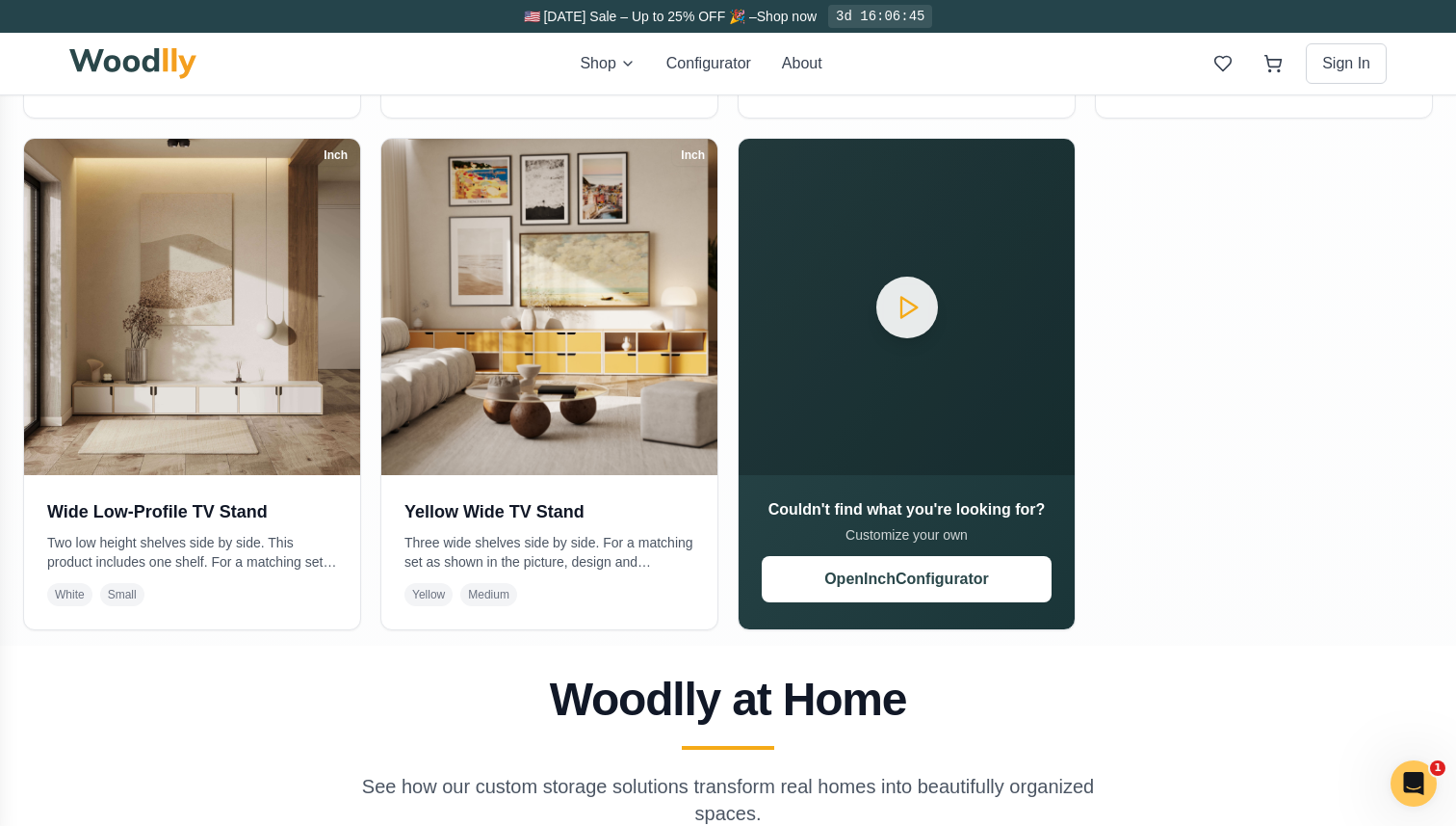
scroll to position [973, 0]
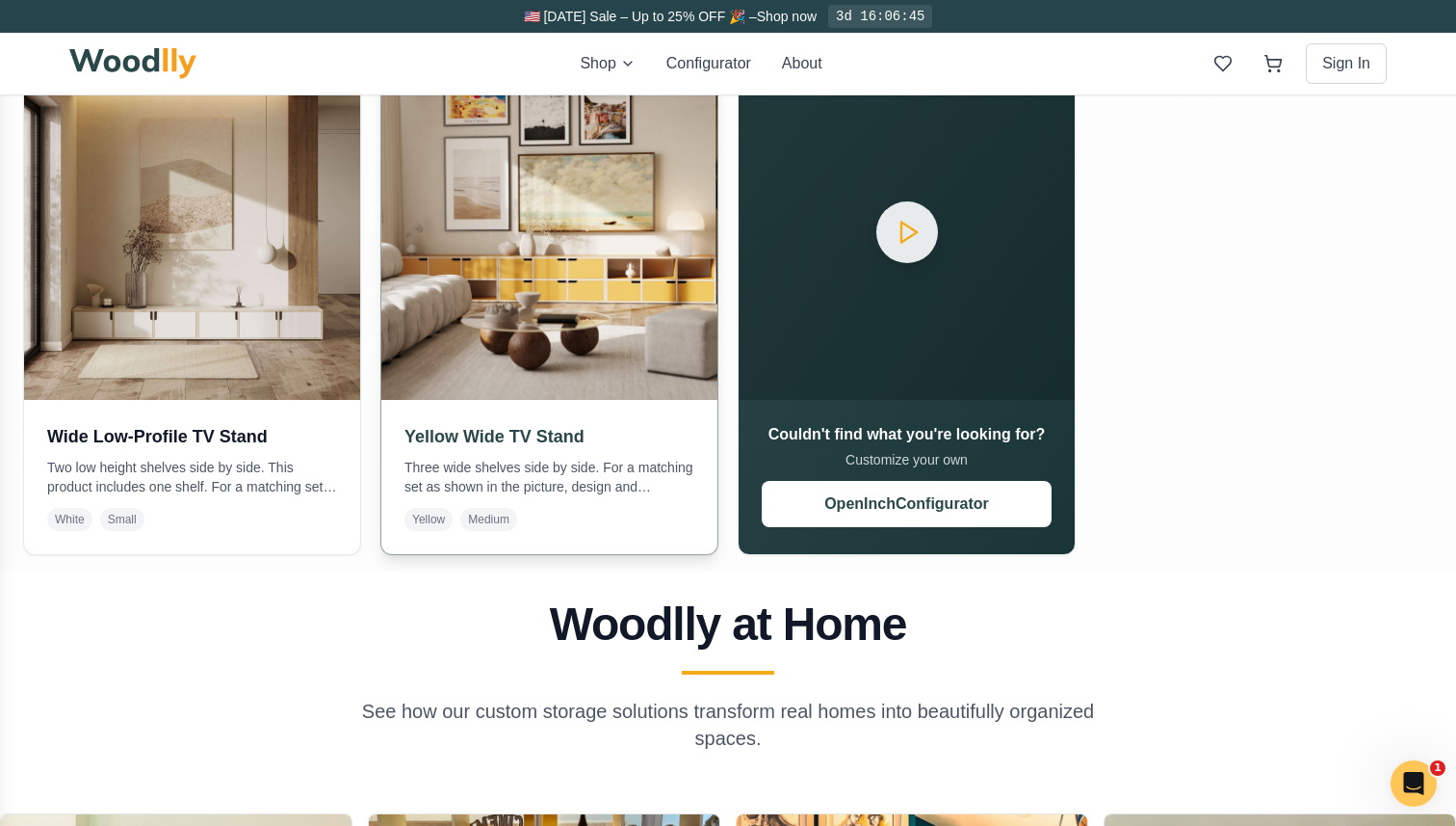
click at [533, 271] on img at bounding box center [549, 231] width 352 height 352
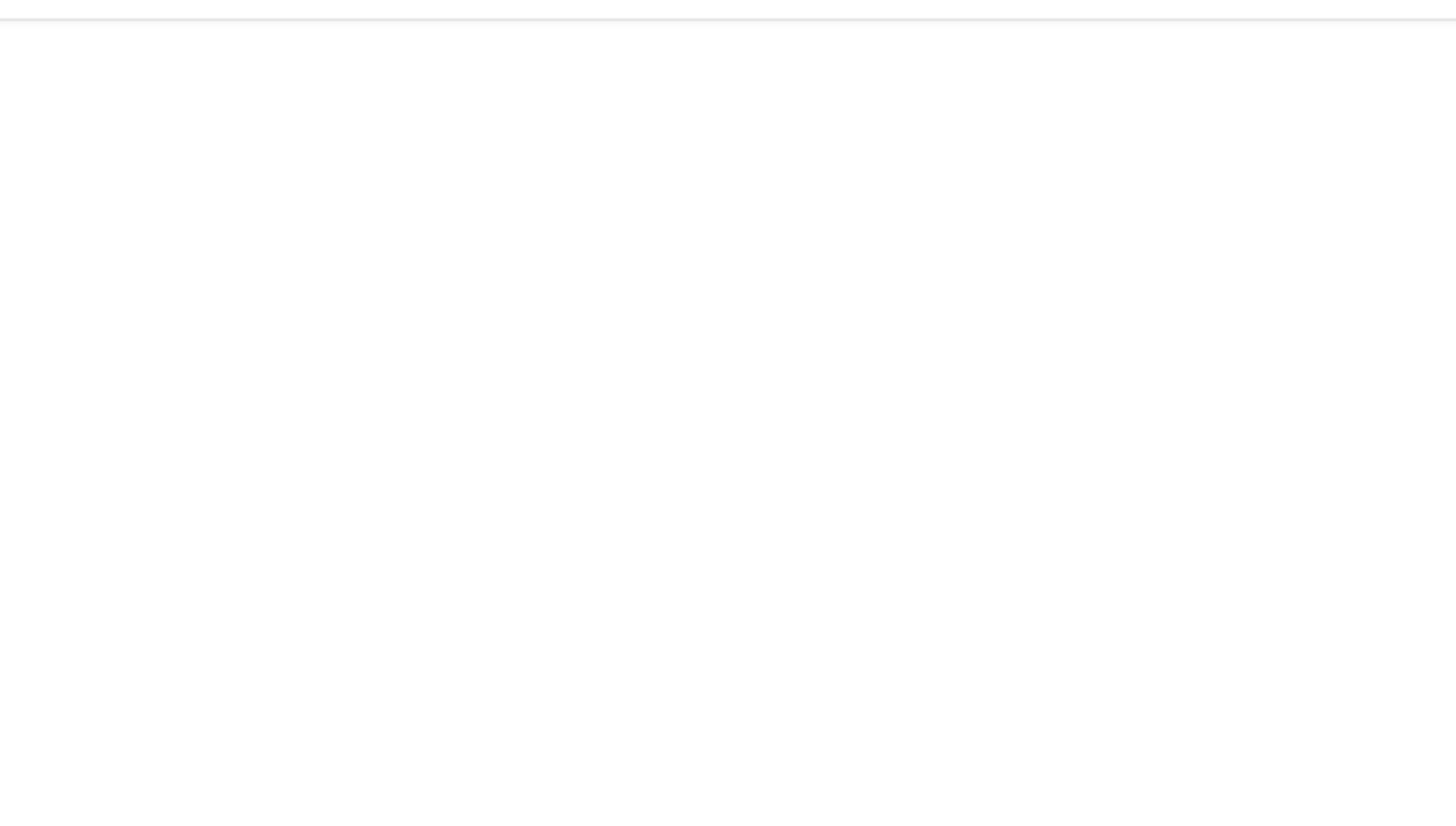
click at [480, 305] on div at bounding box center [728, 512] width 1456 height 833
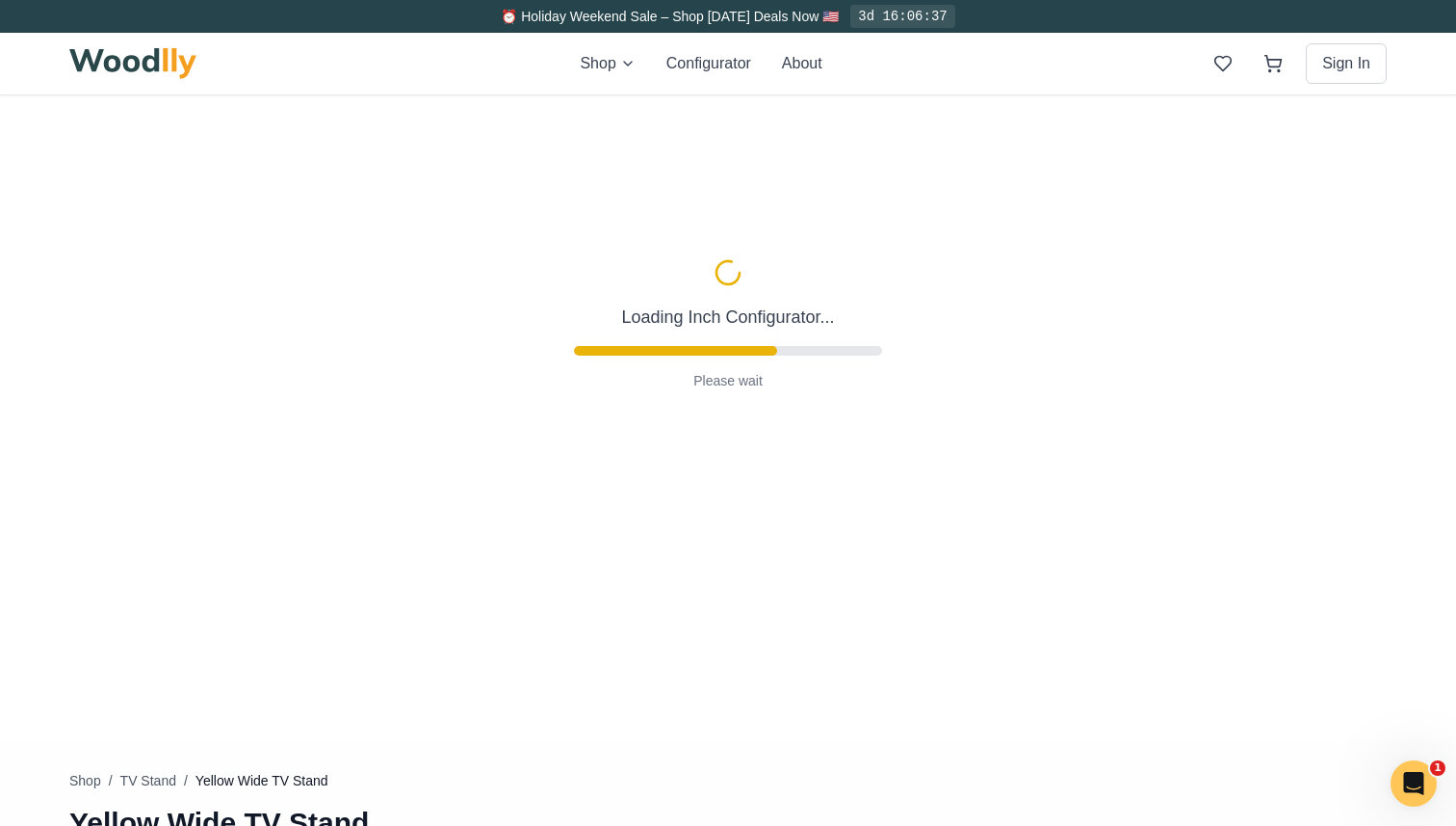
type input "63"
type input "2"
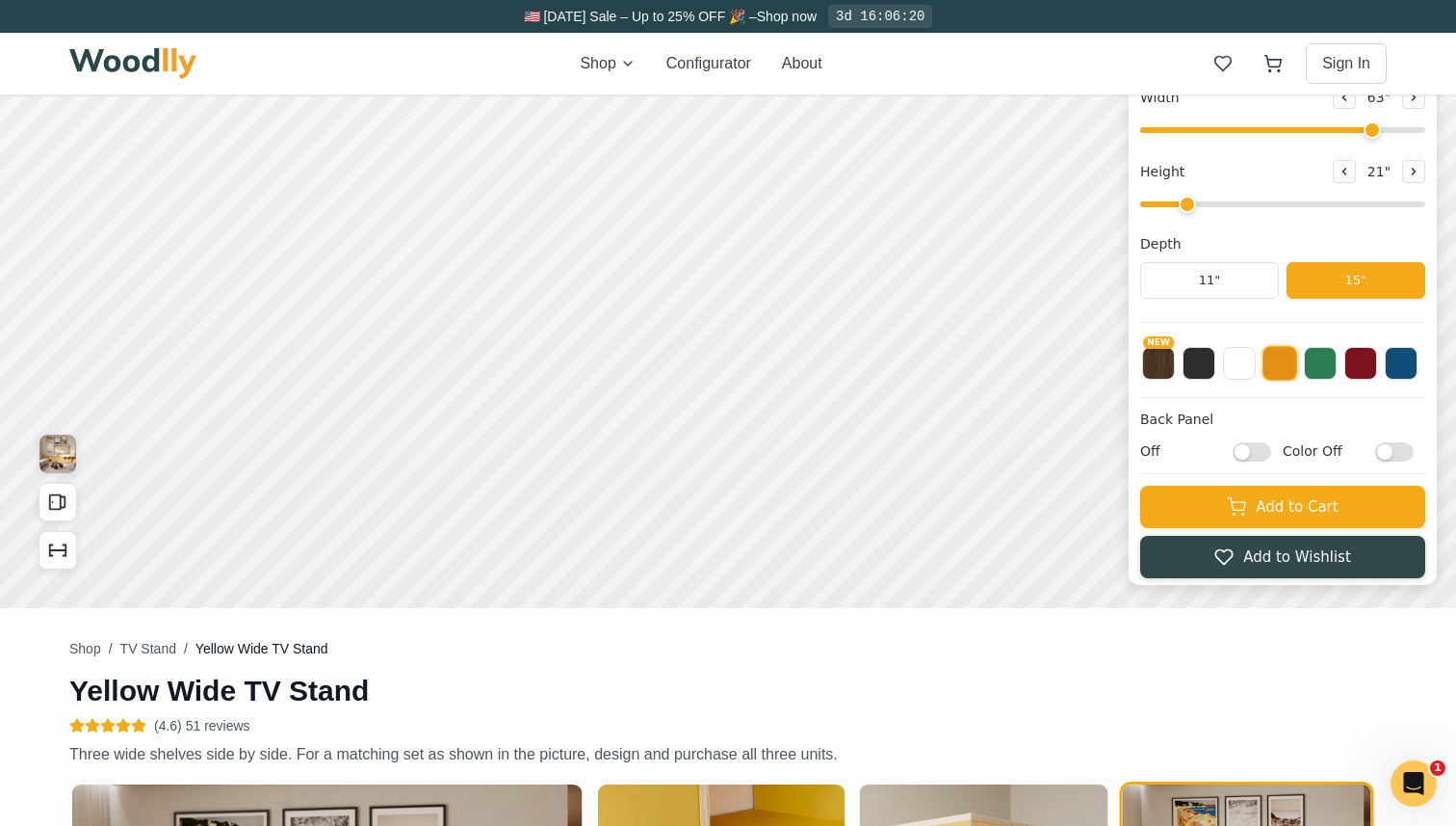
scroll to position [18, 0]
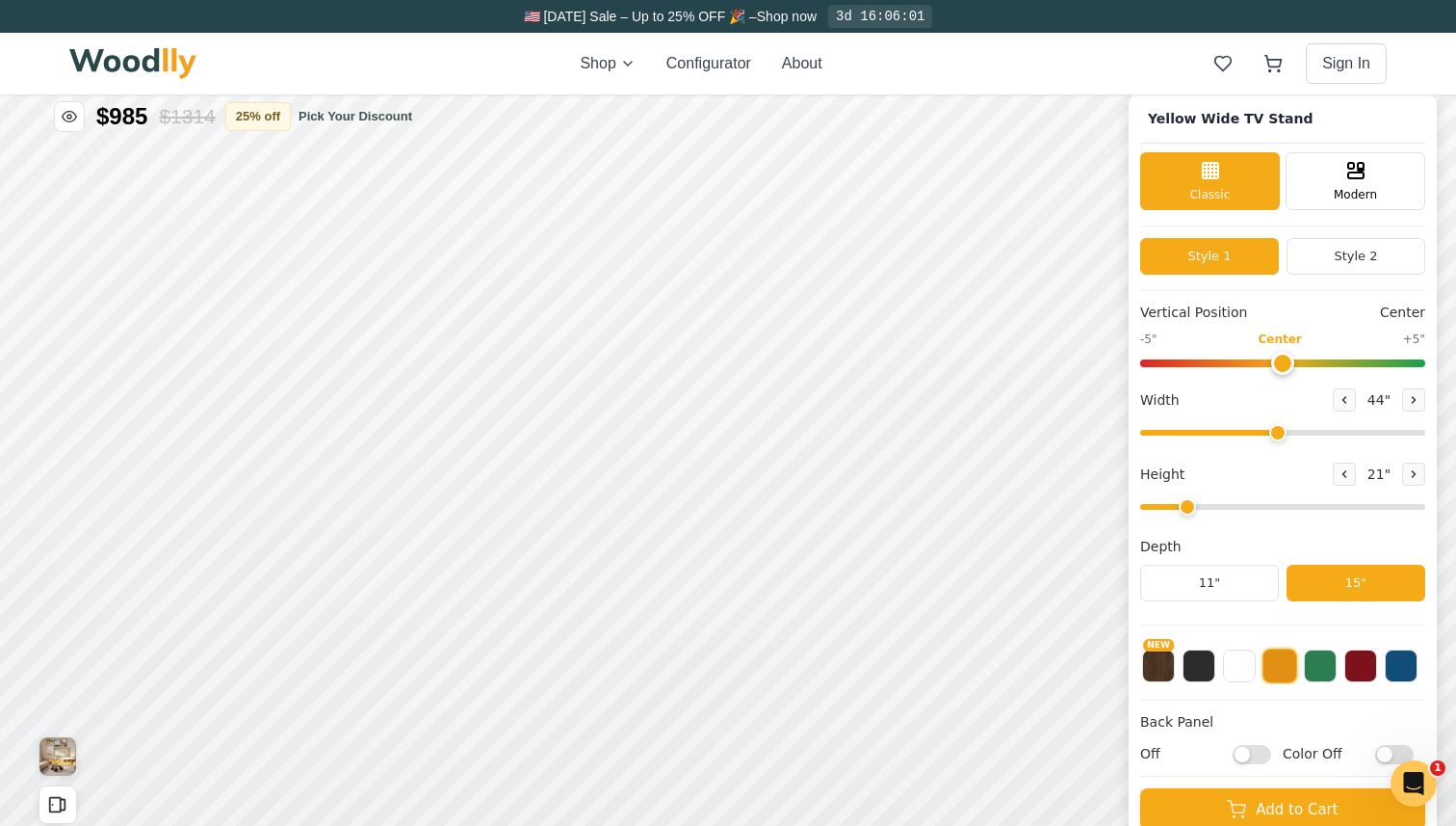
drag, startPoint x: 1363, startPoint y: 430, endPoint x: 1275, endPoint y: 431, distance: 88.0
type input "44"
click at [1275, 431] on input "range" at bounding box center [1283, 433] width 285 height 6
drag, startPoint x: 1188, startPoint y: 507, endPoint x: 1130, endPoint y: 503, distance: 58.1
click at [1141, 504] on input "range" at bounding box center [1283, 507] width 285 height 6
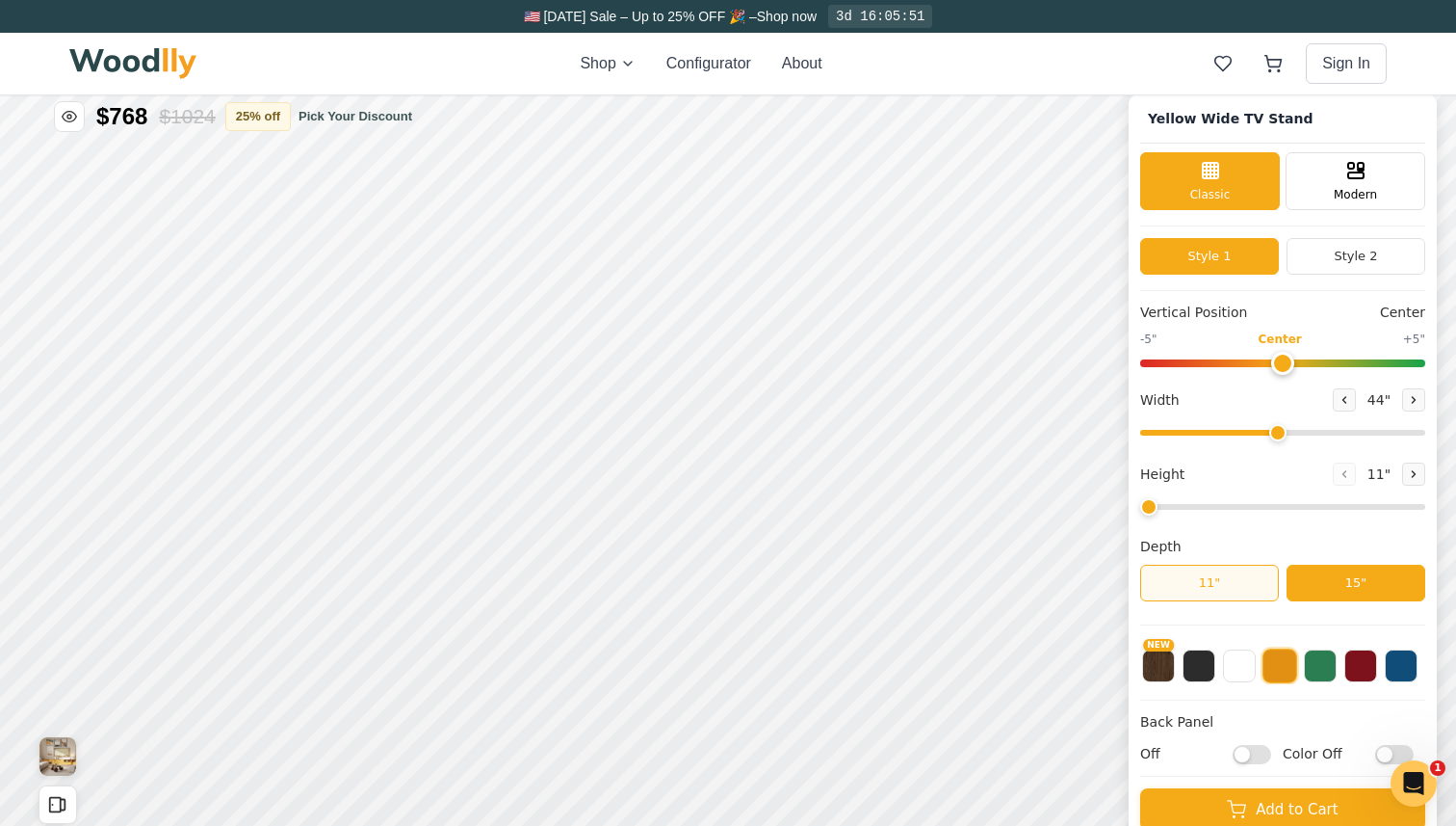
scroll to position [7, 0]
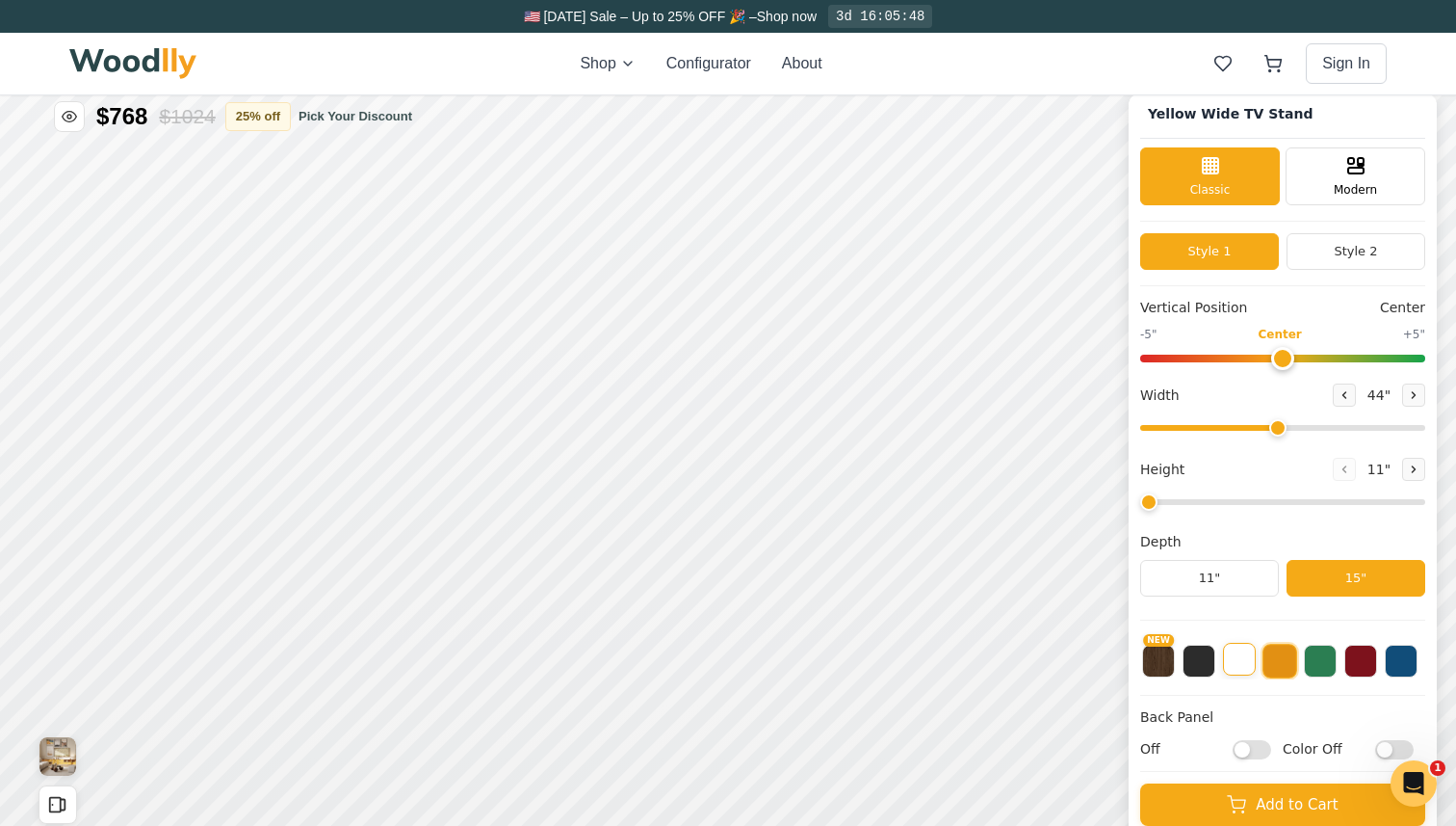
click at [1233, 664] on button at bounding box center [1240, 660] width 33 height 33
click at [1300, 666] on div "NEW" at bounding box center [1283, 656] width 285 height 49
click at [1290, 664] on button at bounding box center [1280, 660] width 33 height 33
type input "1"
drag, startPoint x: 1146, startPoint y: 499, endPoint x: 1155, endPoint y: 502, distance: 9.5
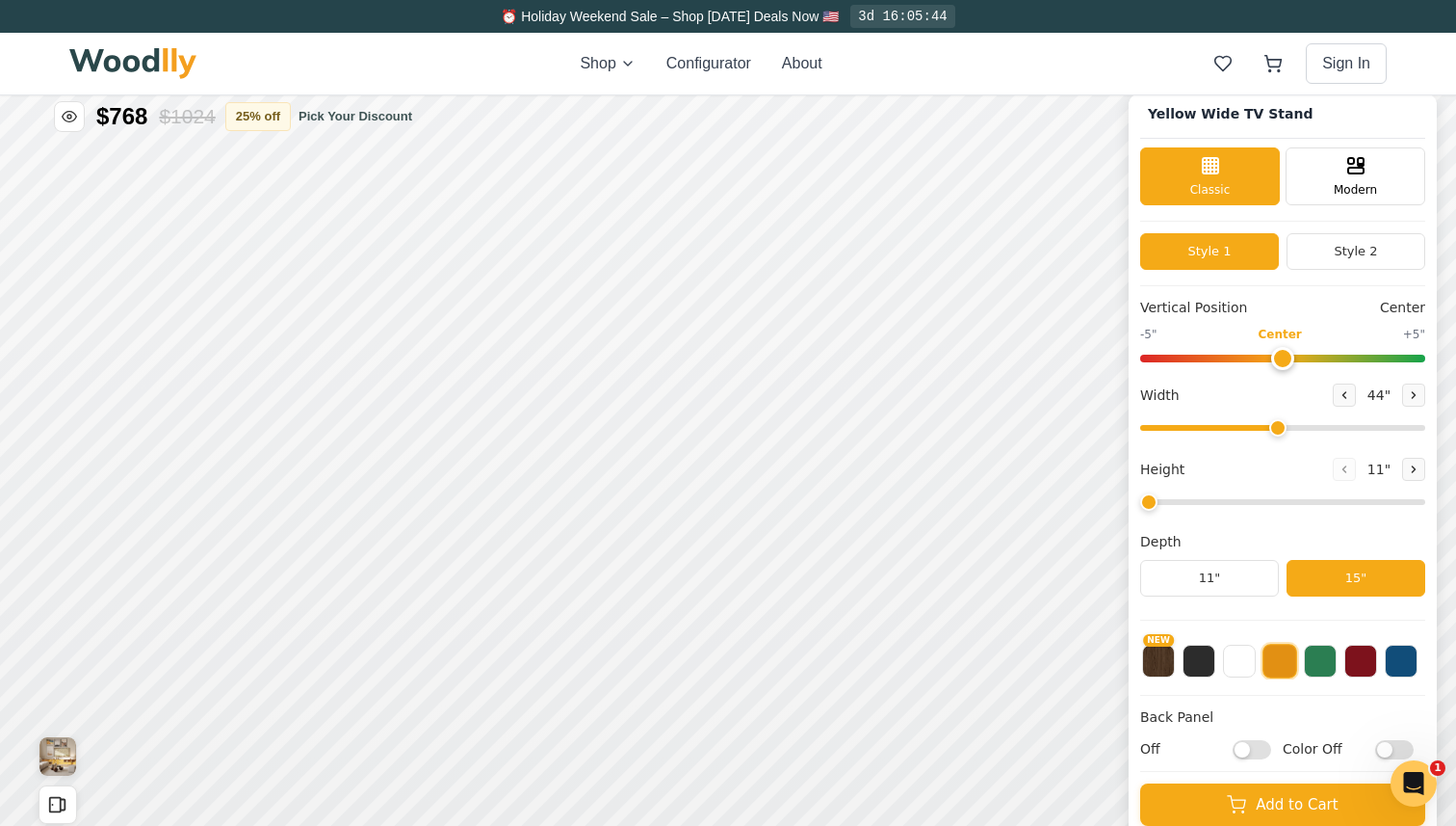
click at [1155, 502] on input "range" at bounding box center [1283, 502] width 285 height 6
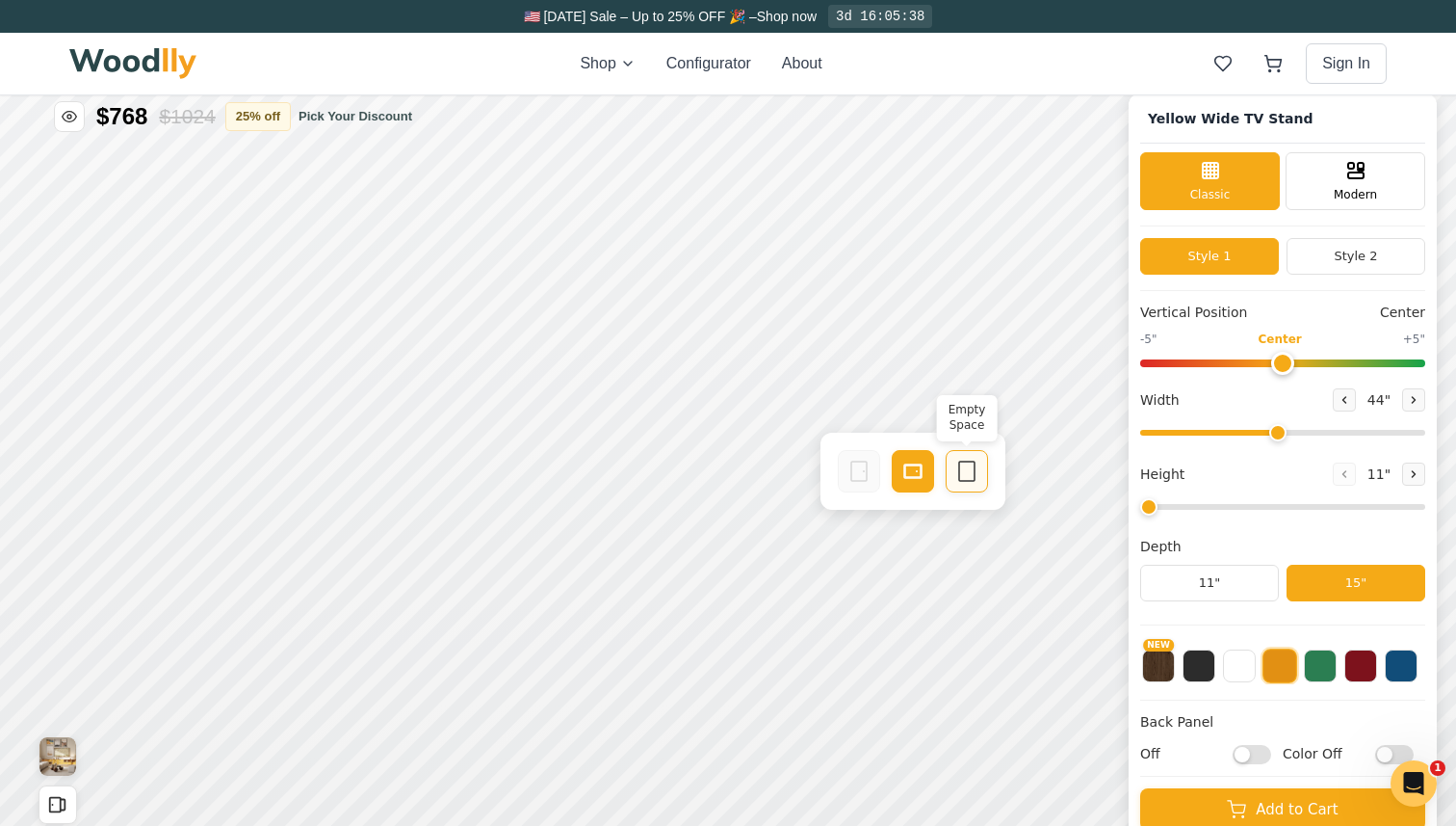
click at [964, 475] on icon at bounding box center [967, 471] width 23 height 23
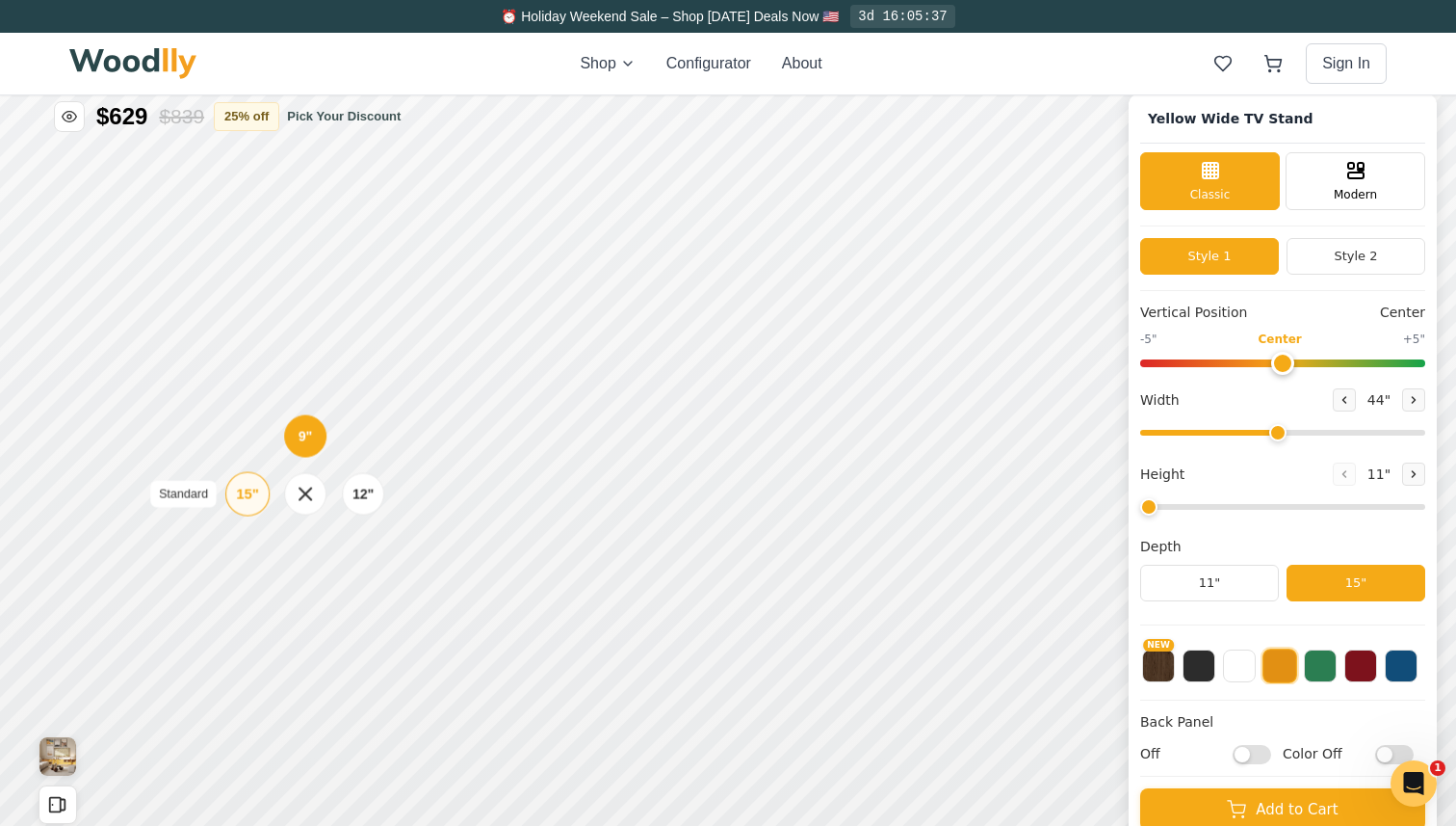
click at [241, 505] on div "15" Standard" at bounding box center [248, 493] width 45 height 45
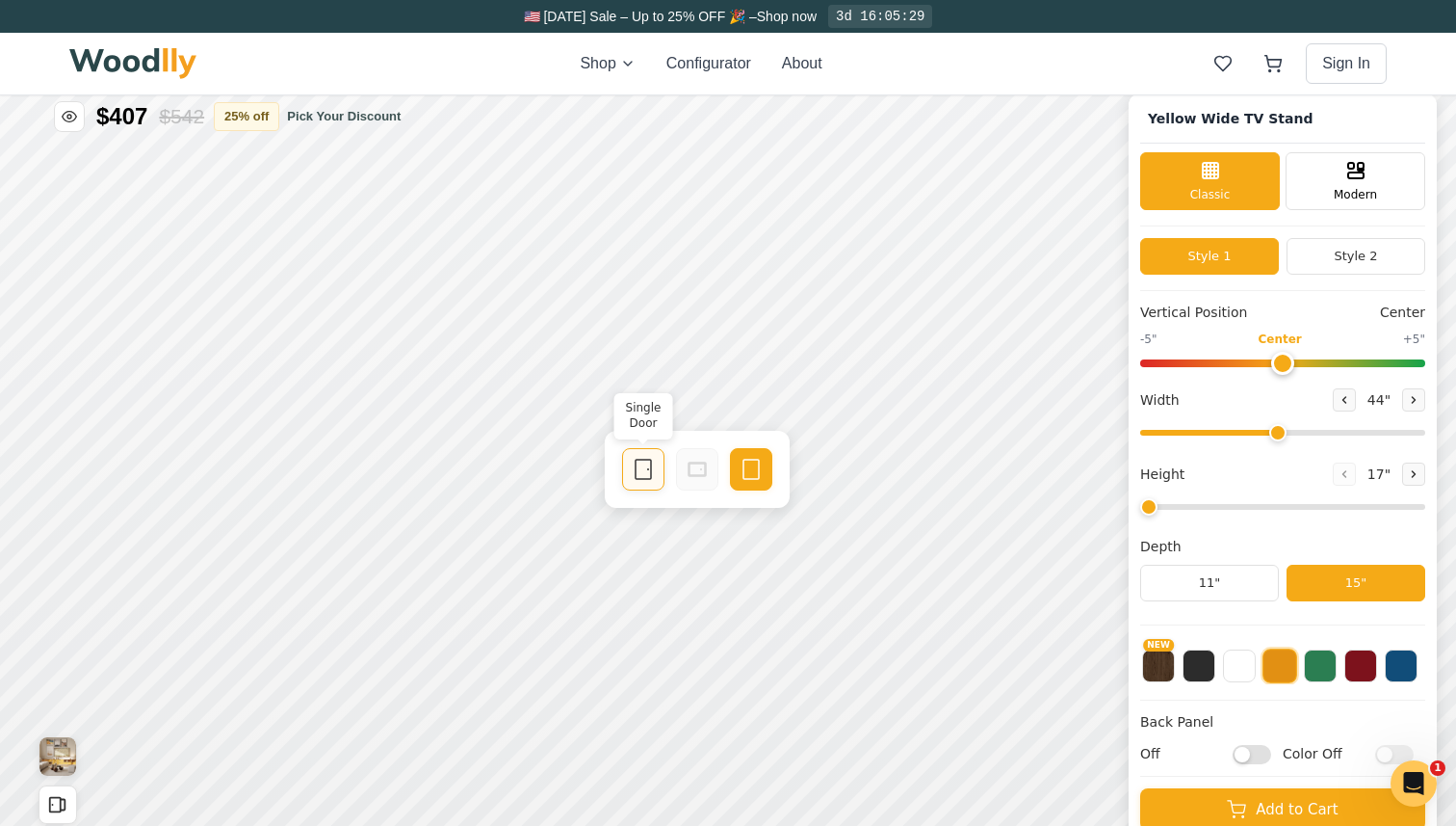
click at [646, 462] on icon at bounding box center [644, 469] width 23 height 23
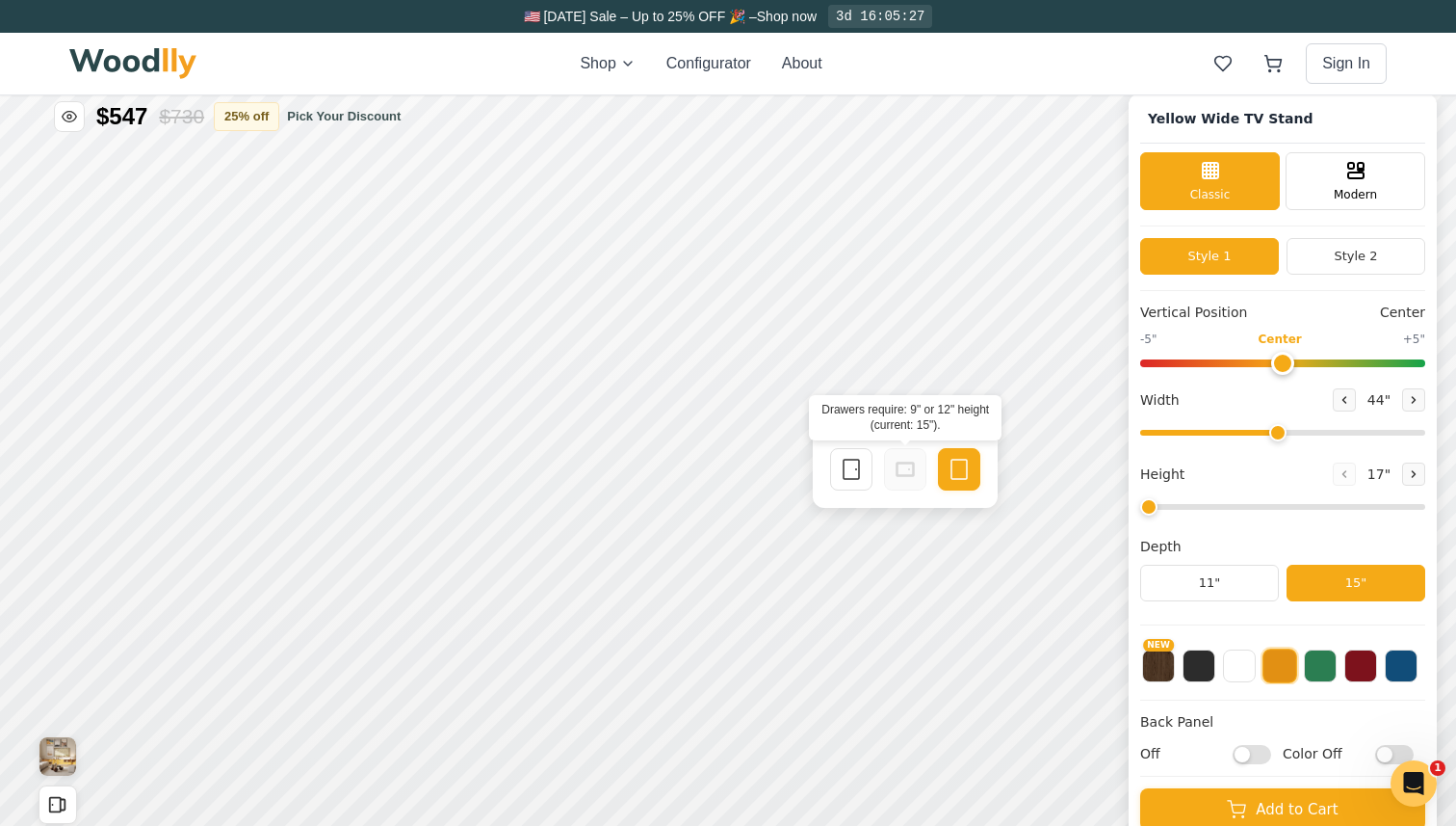
drag, startPoint x: 960, startPoint y: 467, endPoint x: 889, endPoint y: 473, distance: 71.3
click at [889, 473] on div "Single Door Empty Space" at bounding box center [906, 470] width 154 height 47
click at [855, 473] on icon at bounding box center [852, 469] width 23 height 23
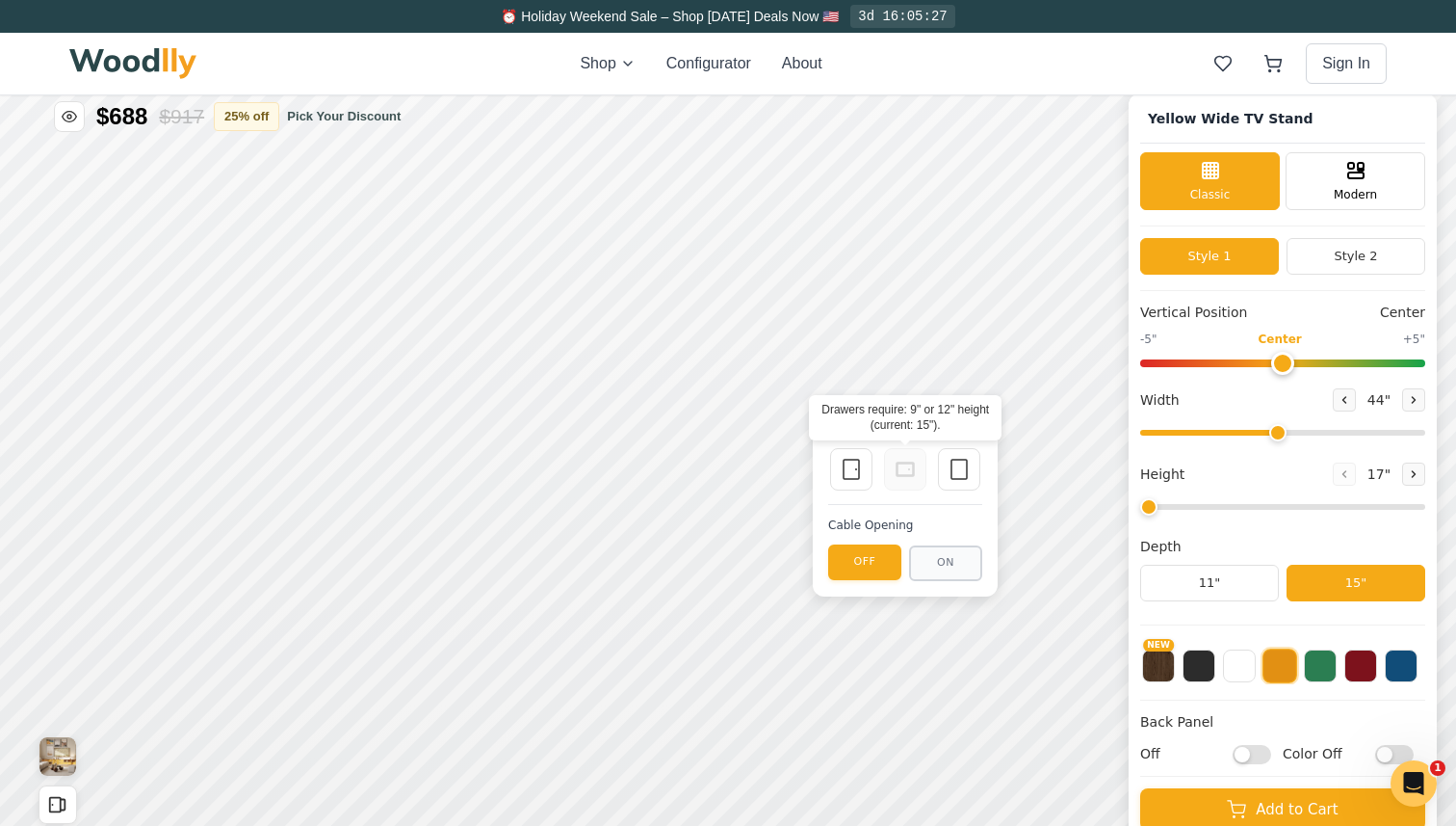
click at [905, 471] on icon at bounding box center [906, 469] width 23 height 23
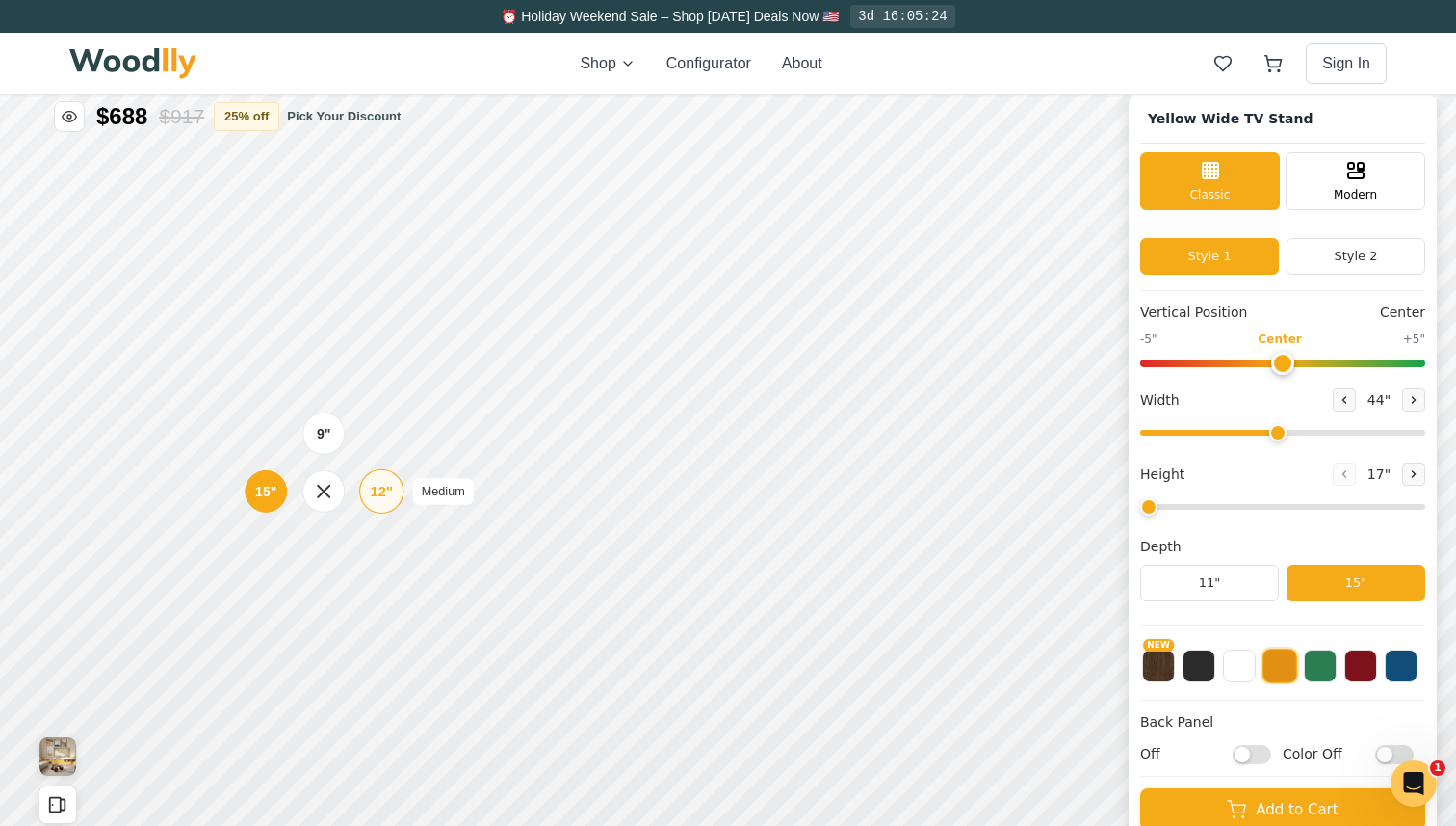
click at [396, 486] on div "12" Medium" at bounding box center [381, 491] width 45 height 45
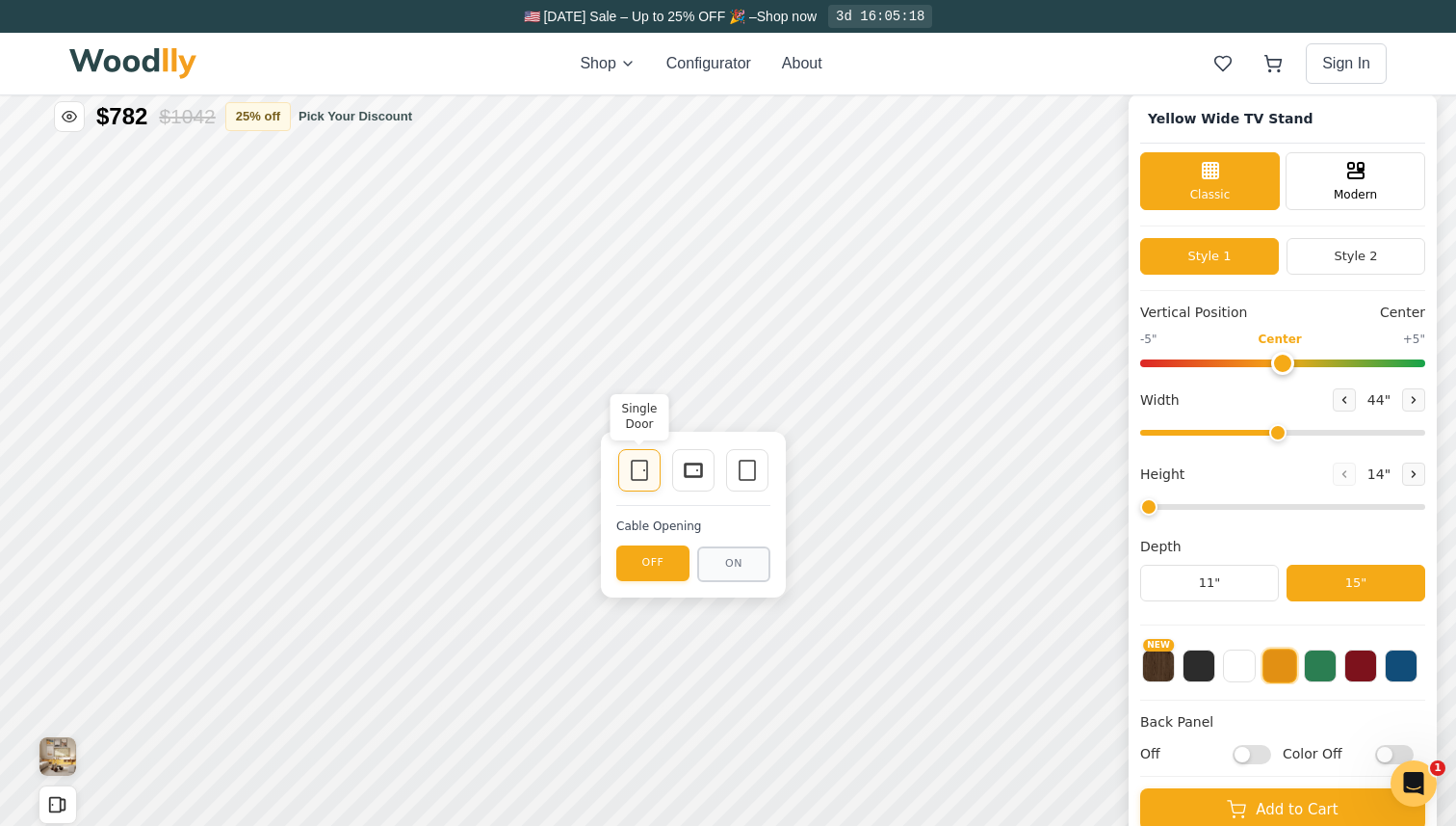
click at [638, 477] on icon at bounding box center [640, 470] width 23 height 23
click at [697, 471] on icon at bounding box center [693, 470] width 23 height 23
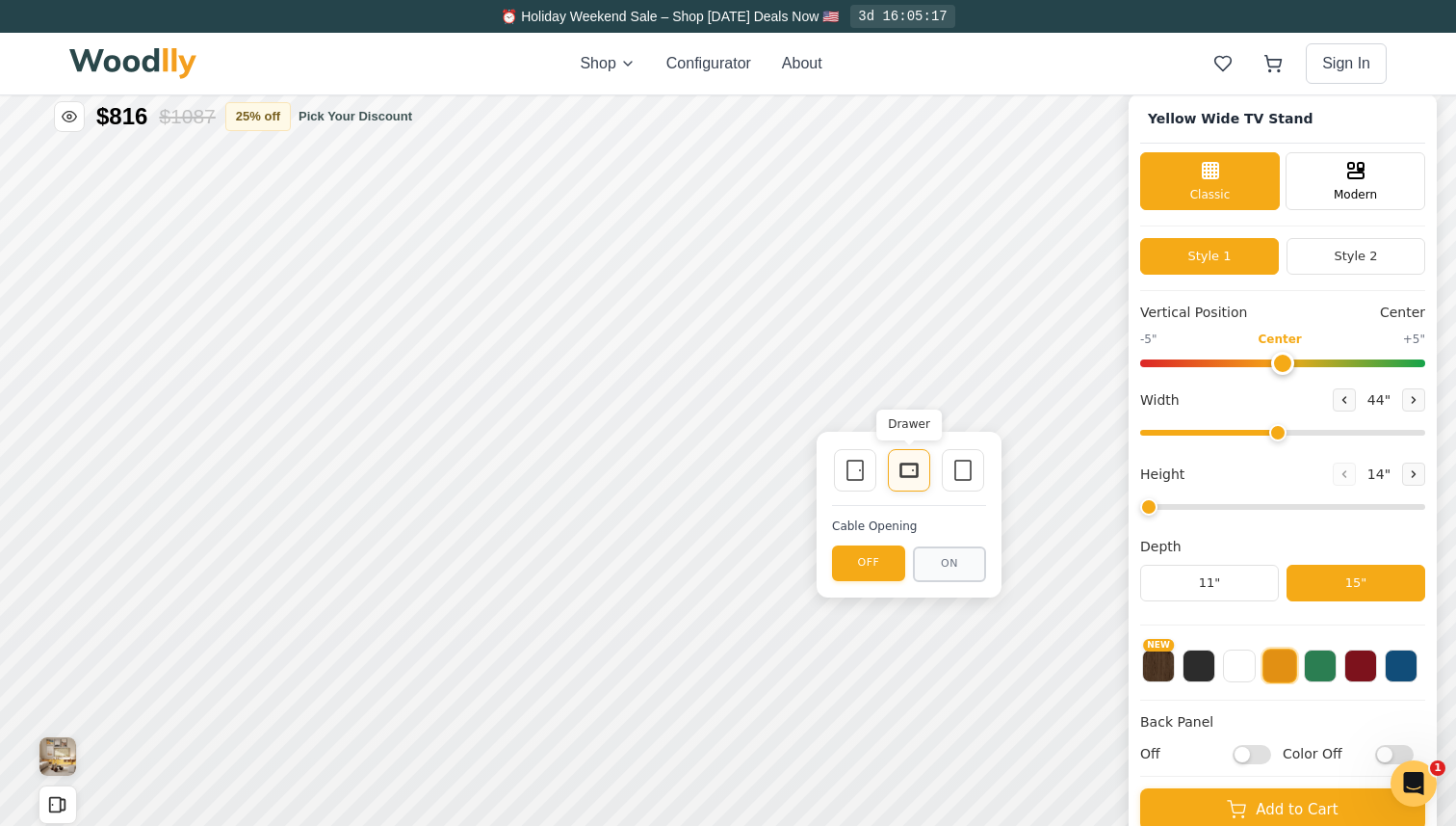
click at [914, 478] on icon at bounding box center [909, 470] width 23 height 23
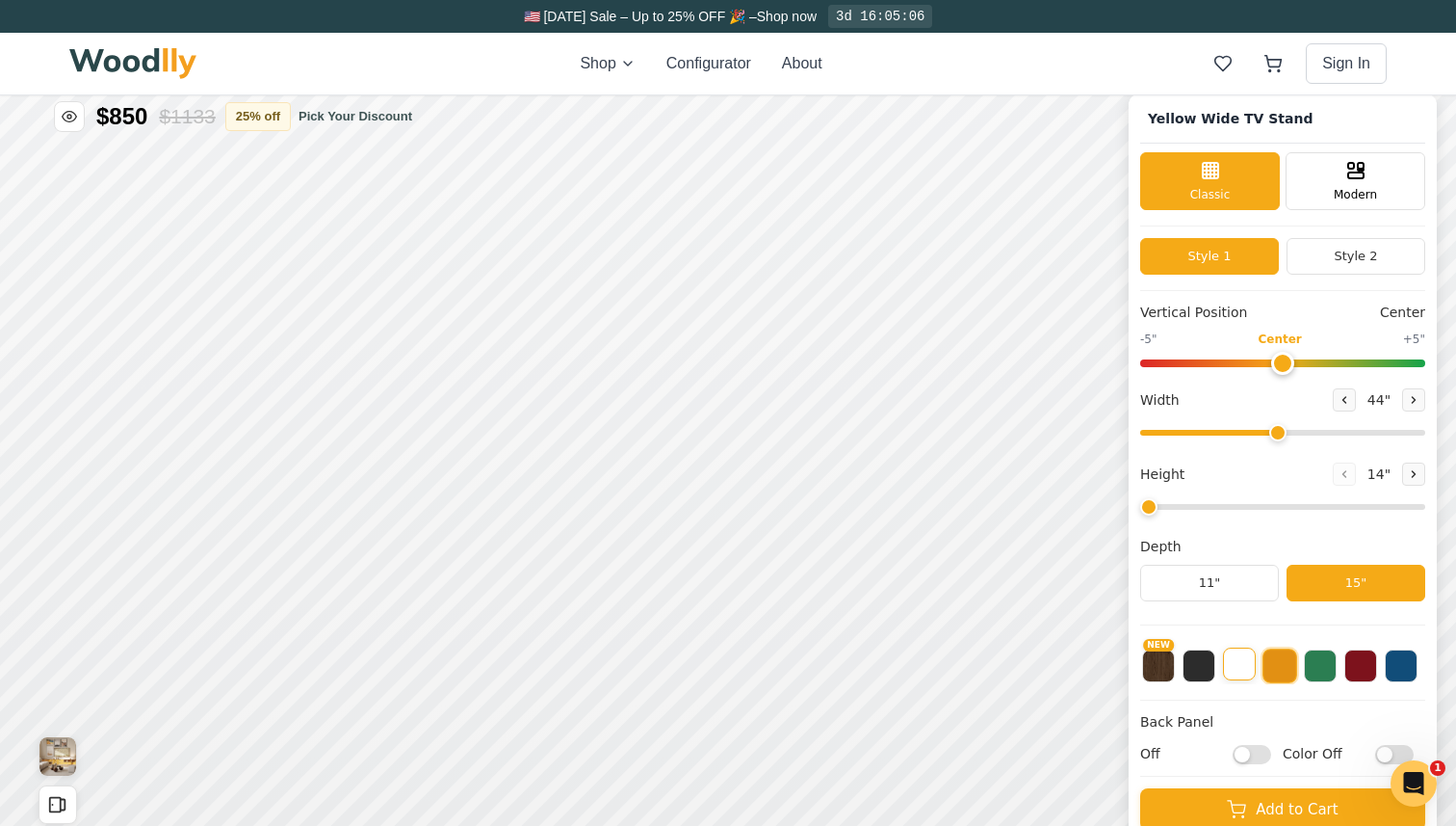
click at [1230, 670] on button at bounding box center [1240, 664] width 33 height 33
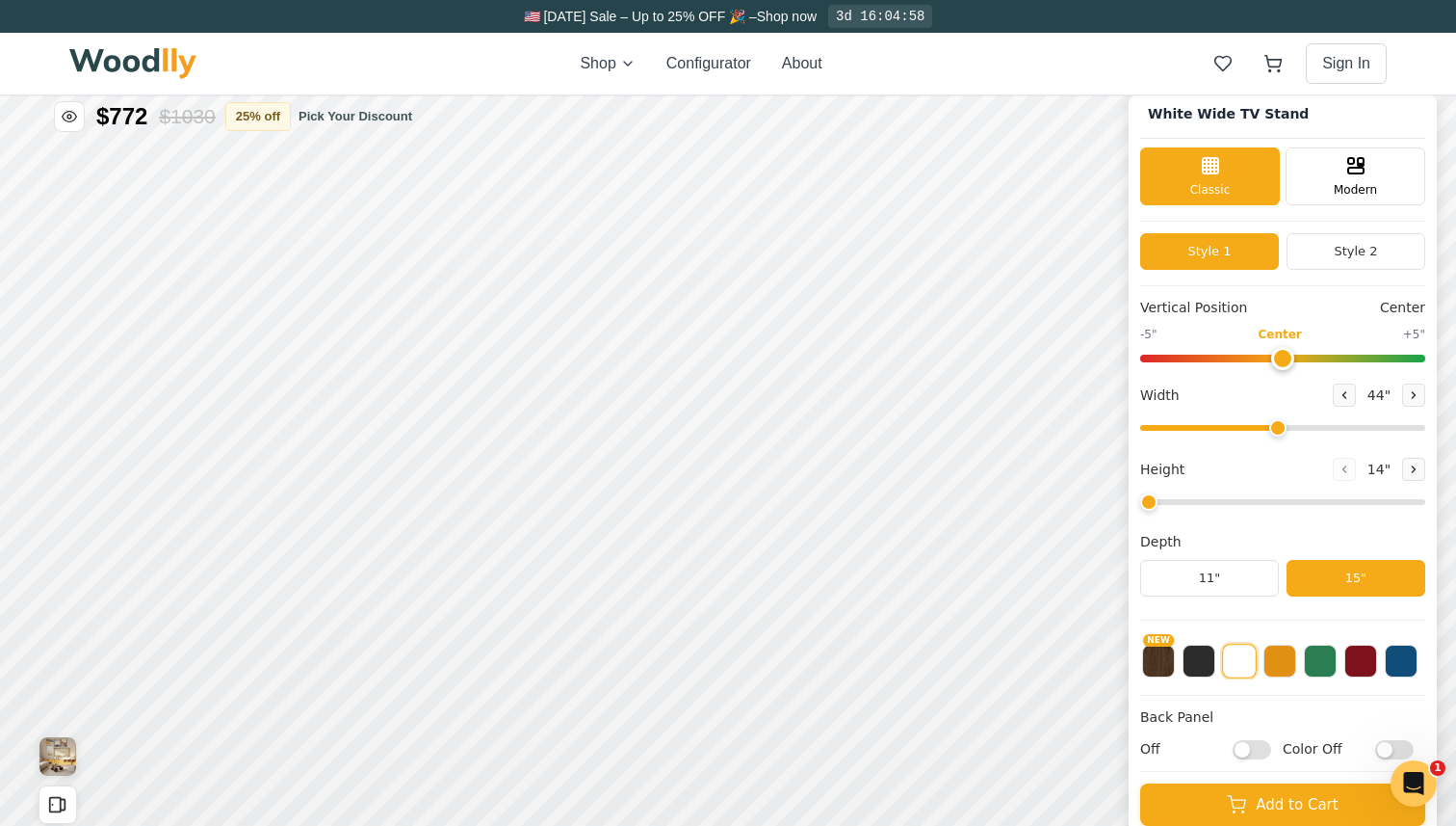
click at [1260, 741] on input "Off" at bounding box center [1253, 750] width 39 height 19
click at [1246, 743] on input "On" at bounding box center [1253, 750] width 39 height 19
click at [1247, 747] on input "Off" at bounding box center [1253, 750] width 39 height 19
checkbox input "true"
click at [1392, 747] on input "Color Off" at bounding box center [1395, 750] width 39 height 19
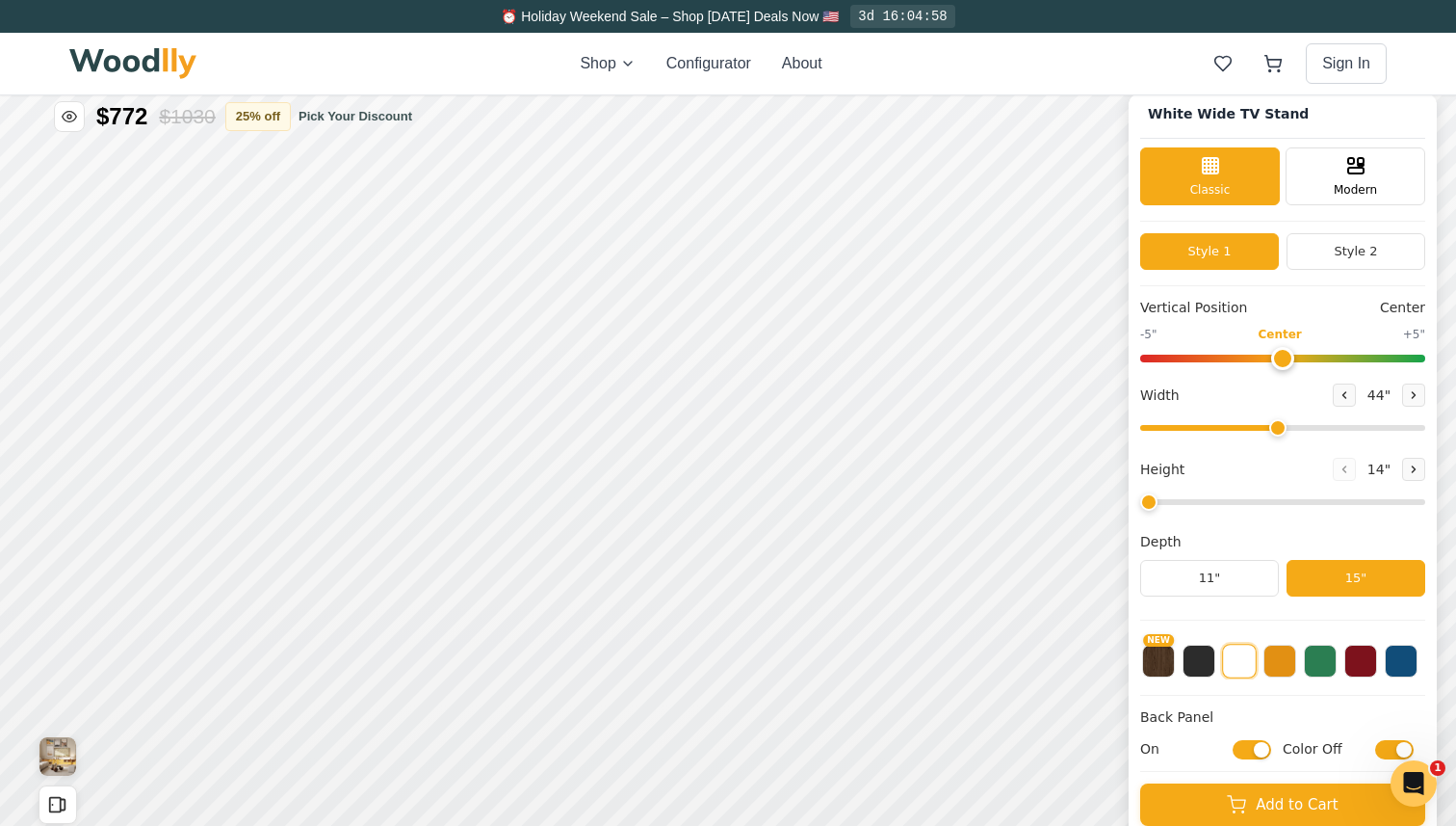
checkbox input "true"
click at [1314, 667] on button at bounding box center [1321, 660] width 33 height 33
click at [1237, 667] on button at bounding box center [1240, 660] width 33 height 33
click at [1289, 663] on button at bounding box center [1280, 660] width 33 height 33
click at [1284, 662] on button at bounding box center [1280, 662] width 35 height 35
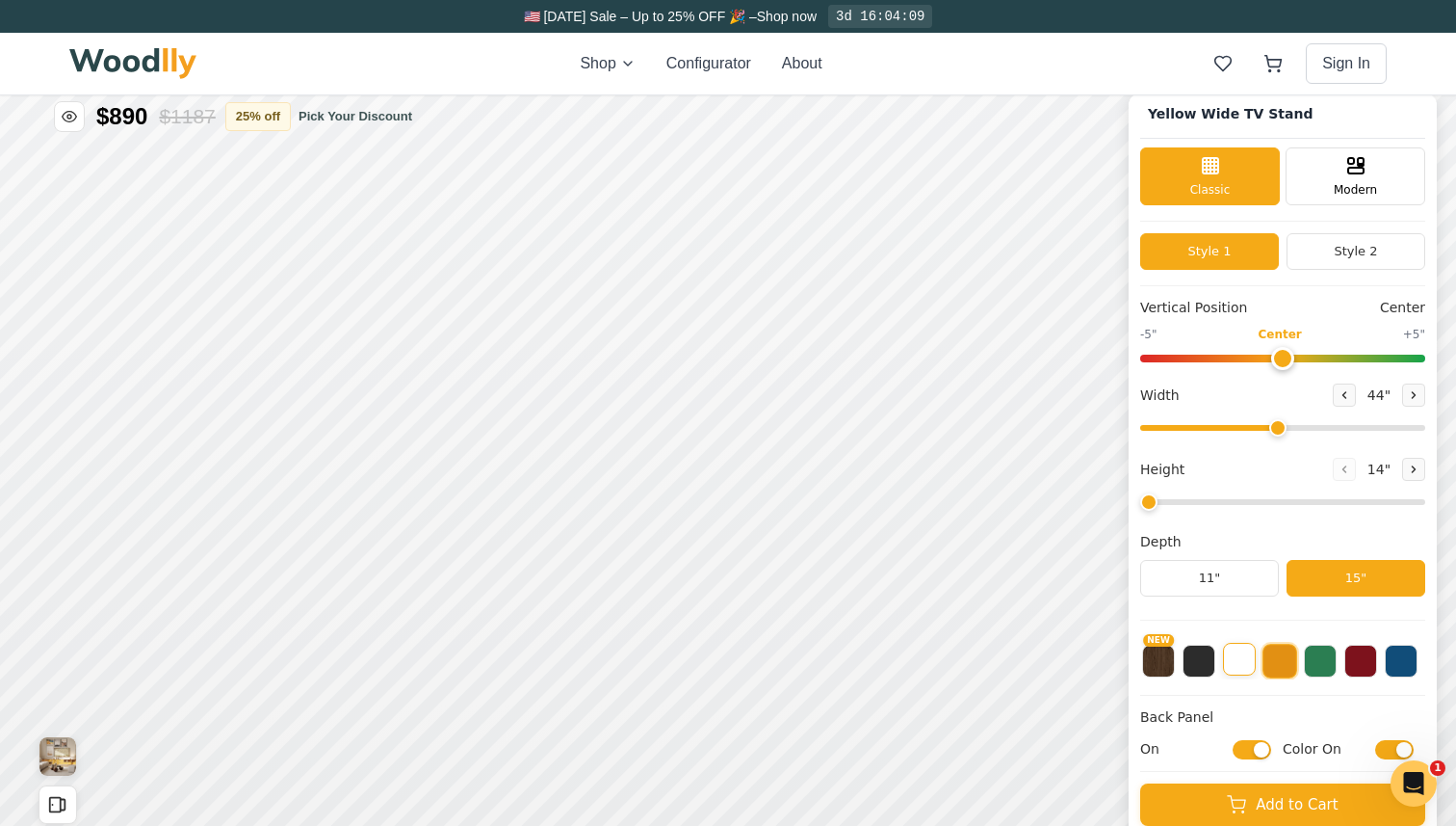
click at [1225, 660] on button at bounding box center [1240, 660] width 33 height 33
click at [1251, 581] on button "11"" at bounding box center [1210, 578] width 139 height 37
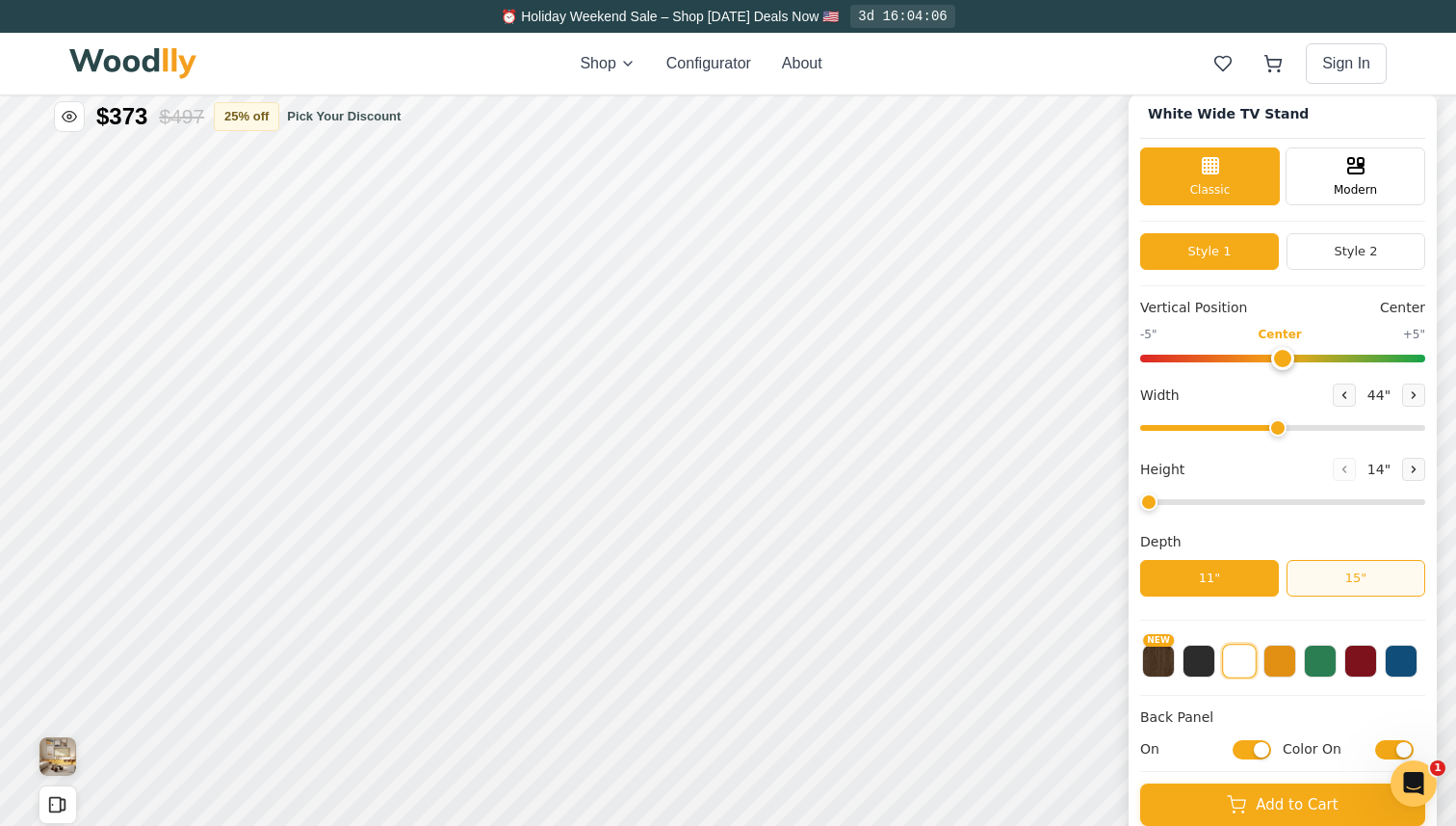
click at [1375, 578] on button "15"" at bounding box center [1356, 578] width 139 height 37
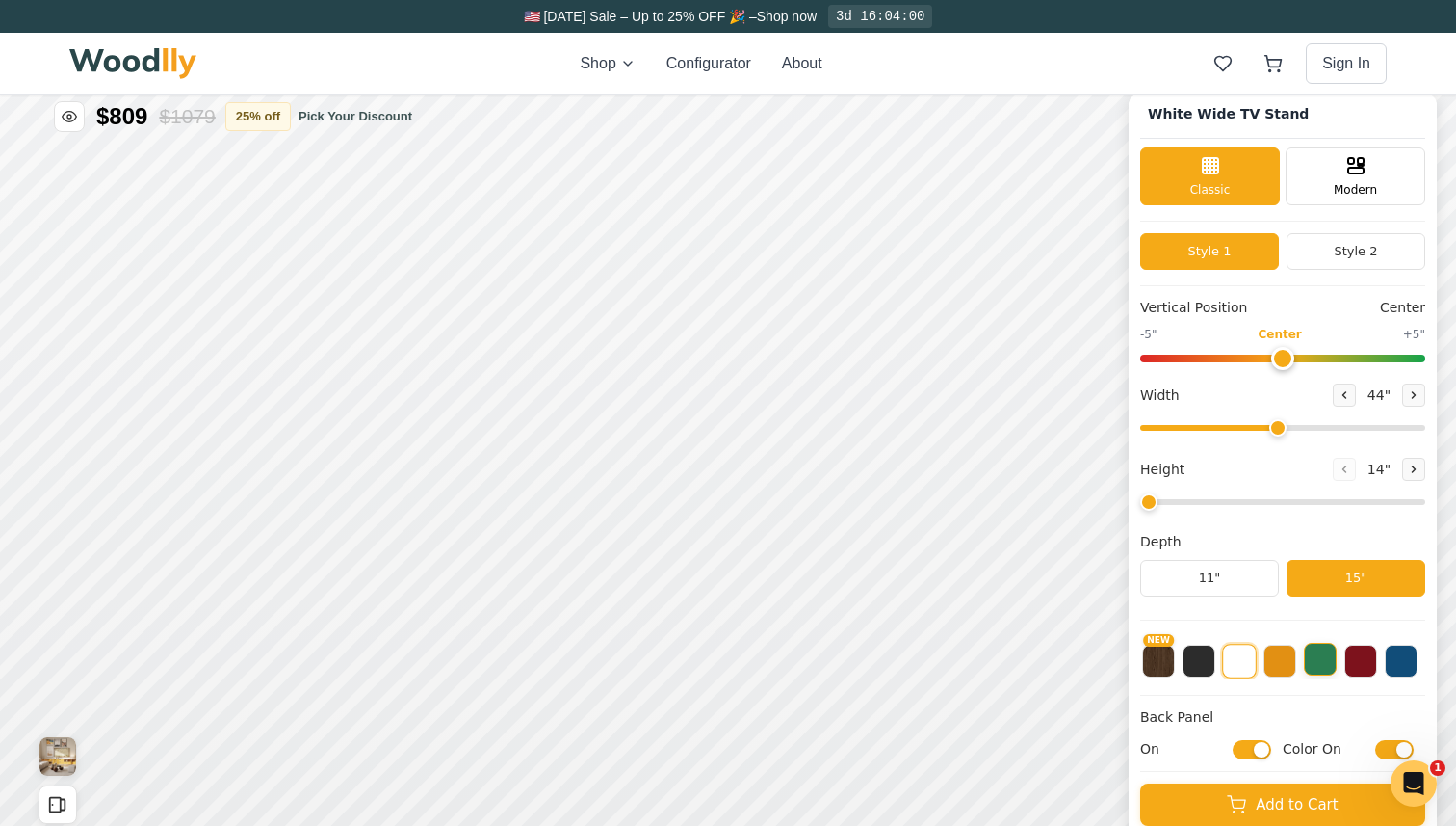
click at [1320, 661] on button at bounding box center [1321, 660] width 33 height 33
click at [1347, 660] on button at bounding box center [1362, 660] width 33 height 33
click at [1324, 661] on button at bounding box center [1321, 660] width 33 height 33
click at [1418, 661] on div "NEW" at bounding box center [1283, 656] width 285 height 49
click at [1396, 662] on button at bounding box center [1402, 660] width 33 height 33
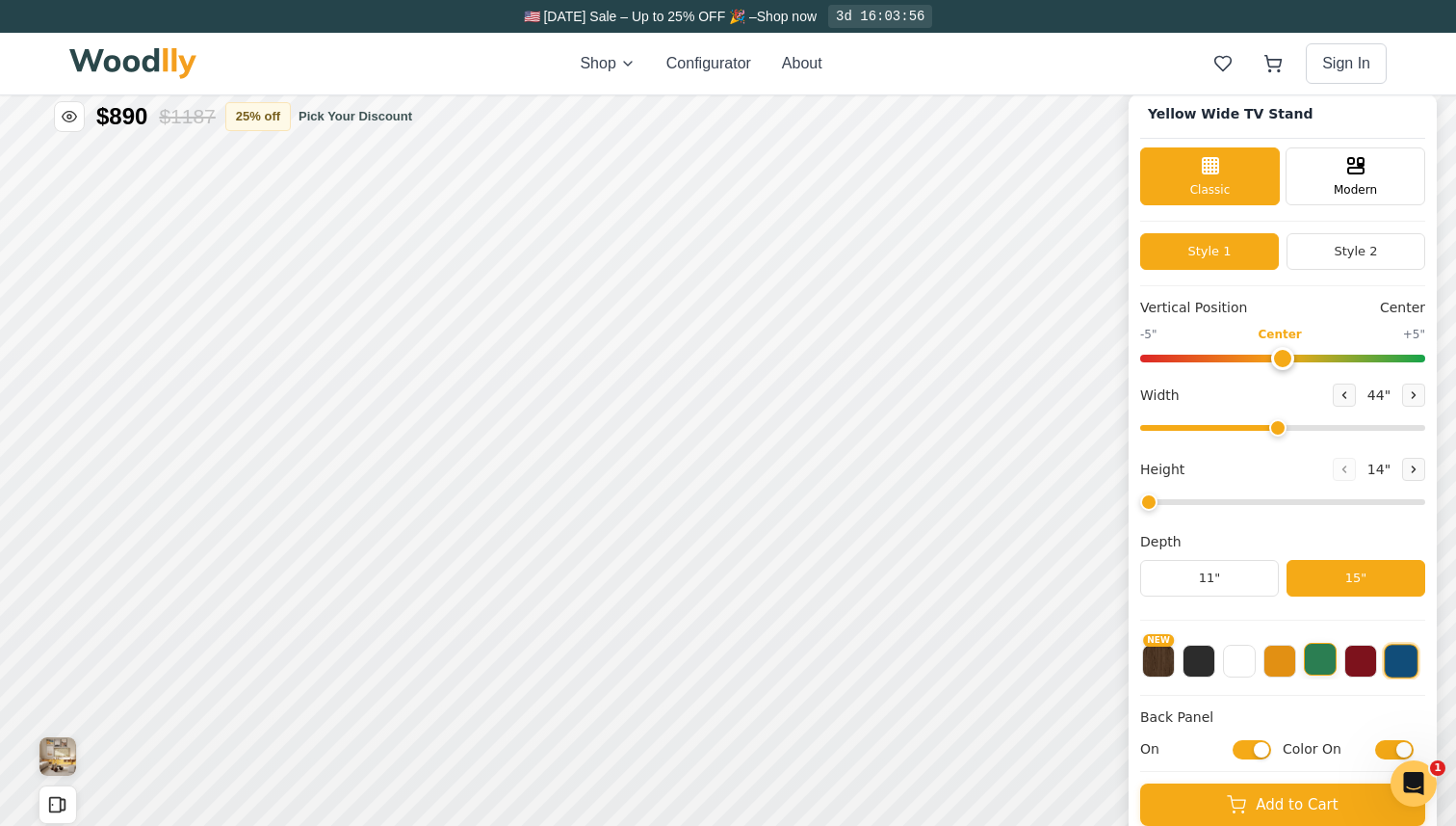
click at [1324, 659] on button at bounding box center [1321, 660] width 33 height 33
click at [1150, 664] on button "NEW" at bounding box center [1159, 660] width 33 height 33
click at [1189, 664] on button at bounding box center [1199, 660] width 33 height 33
click at [1234, 667] on button at bounding box center [1240, 660] width 33 height 33
click at [1406, 664] on button at bounding box center [1402, 660] width 33 height 33
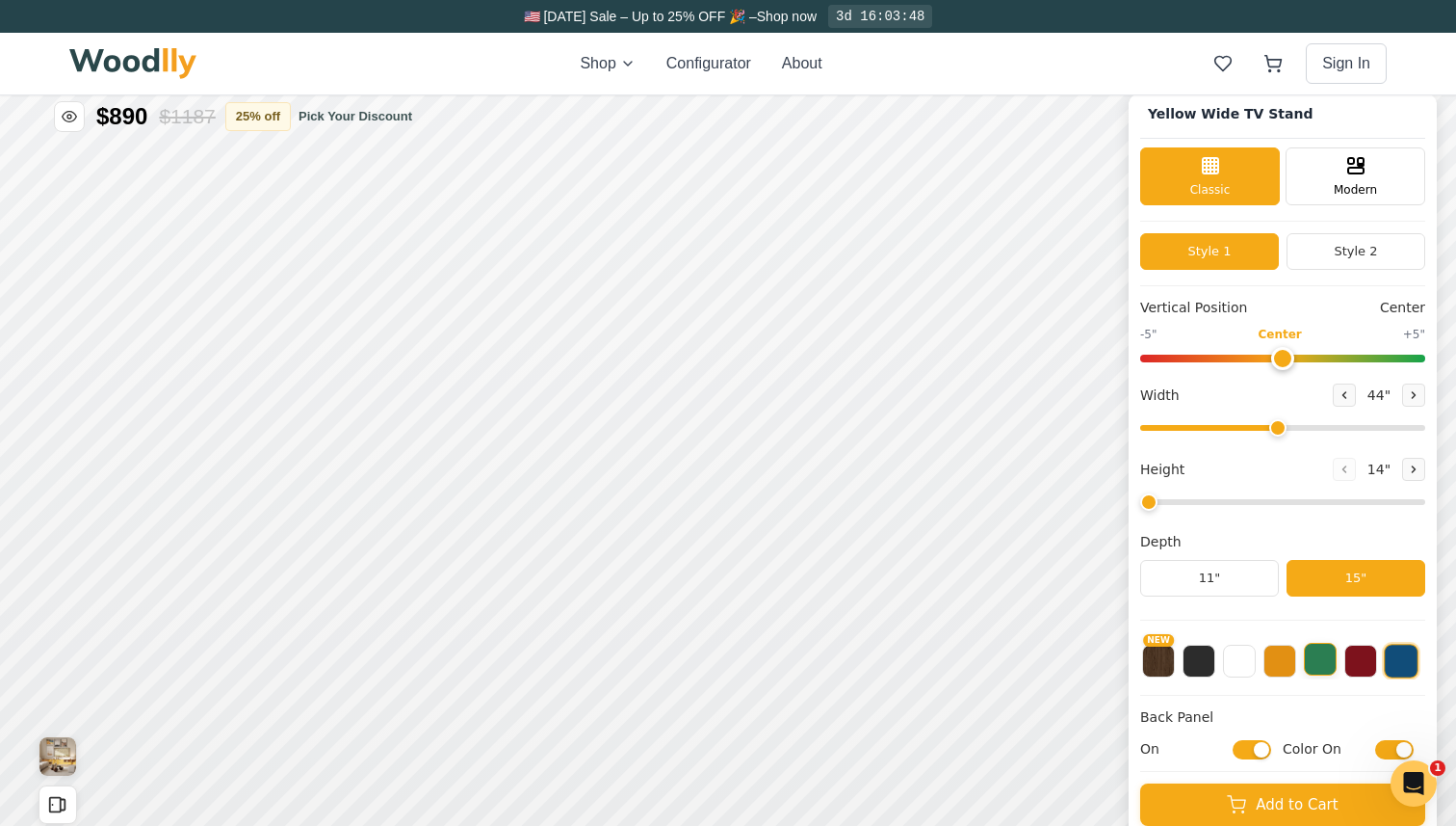
click at [1330, 662] on button at bounding box center [1321, 660] width 33 height 33
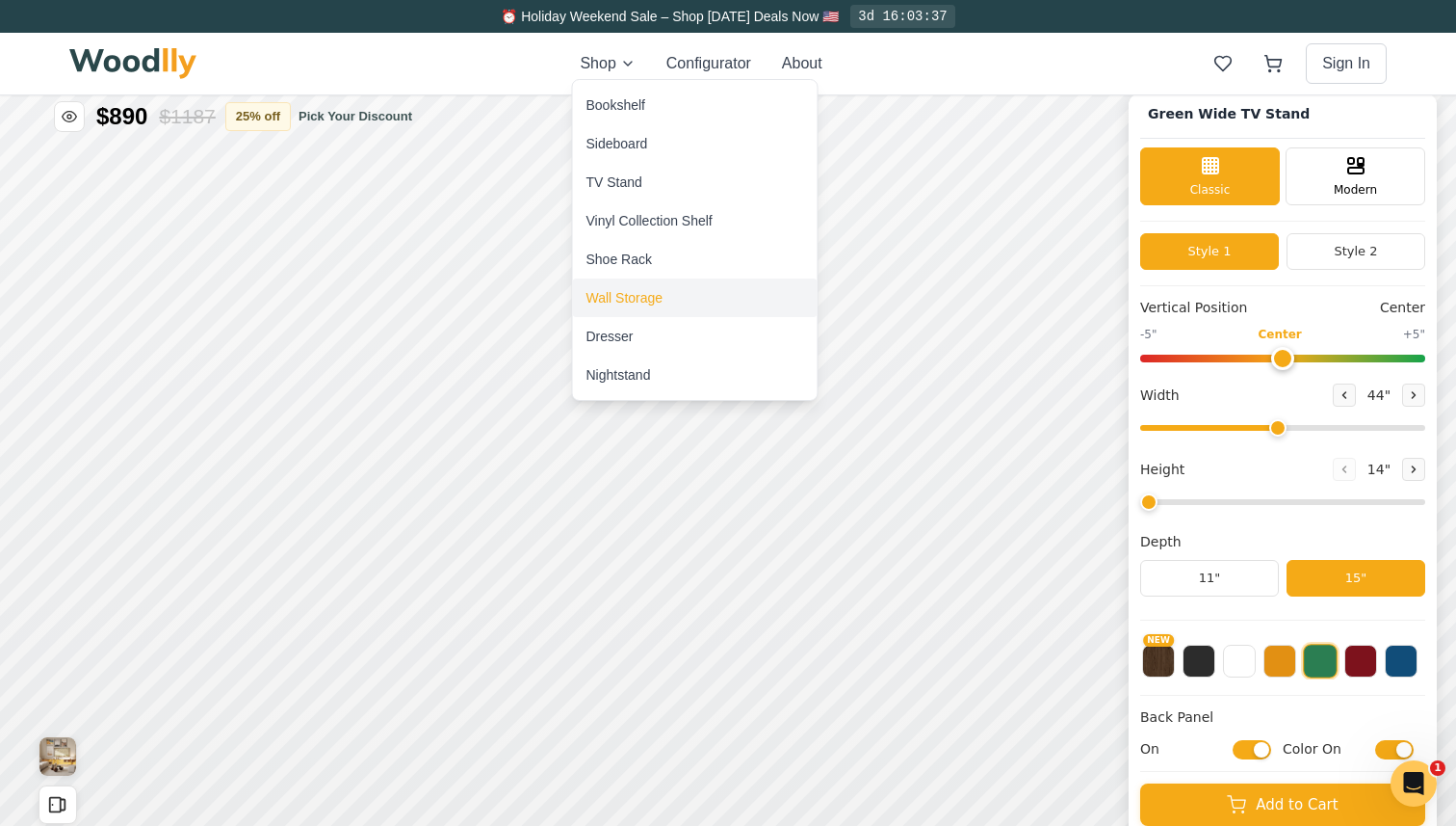
click at [618, 298] on div "Wall Storage" at bounding box center [624, 298] width 77 height 19
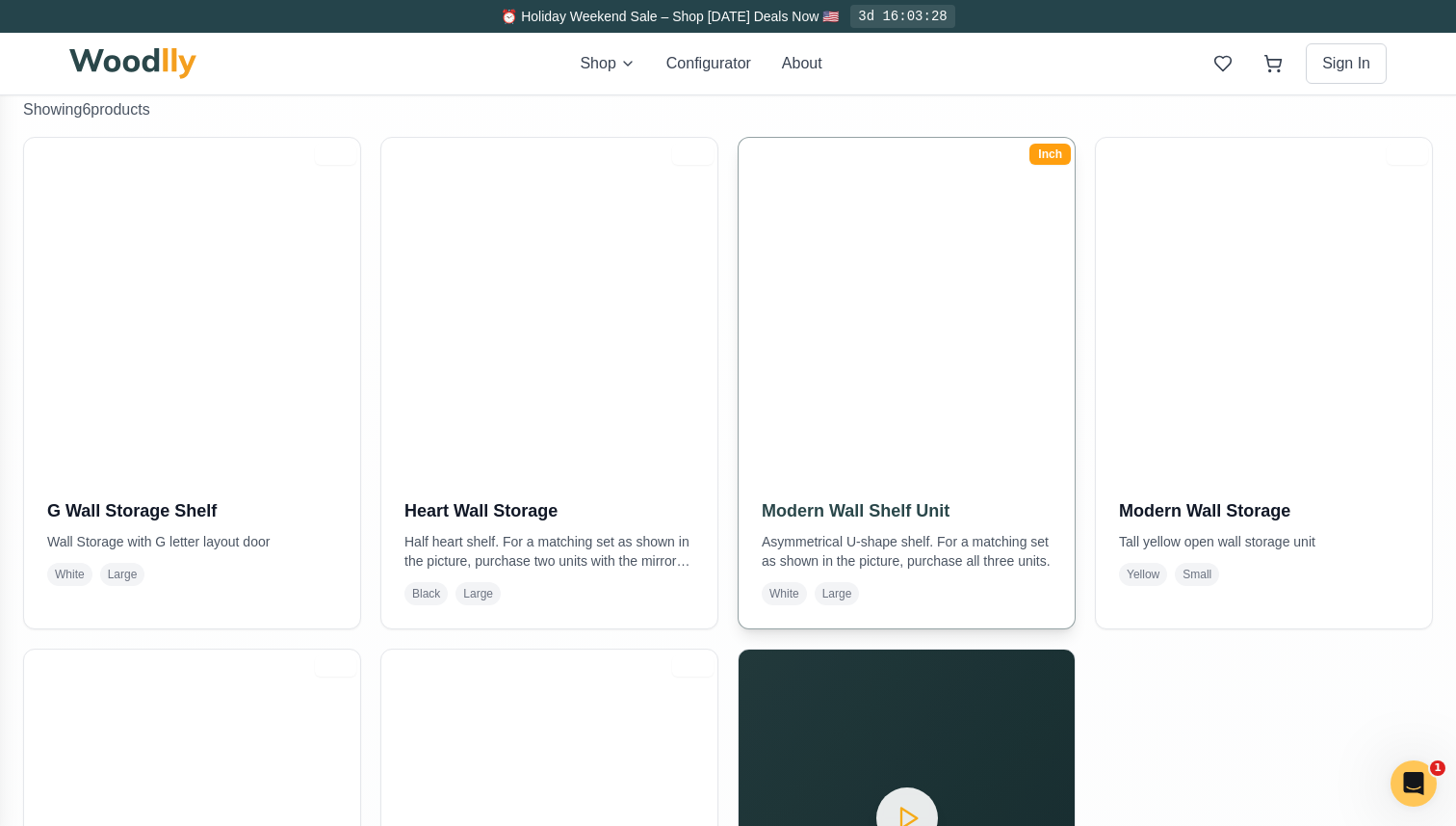
scroll to position [420, 0]
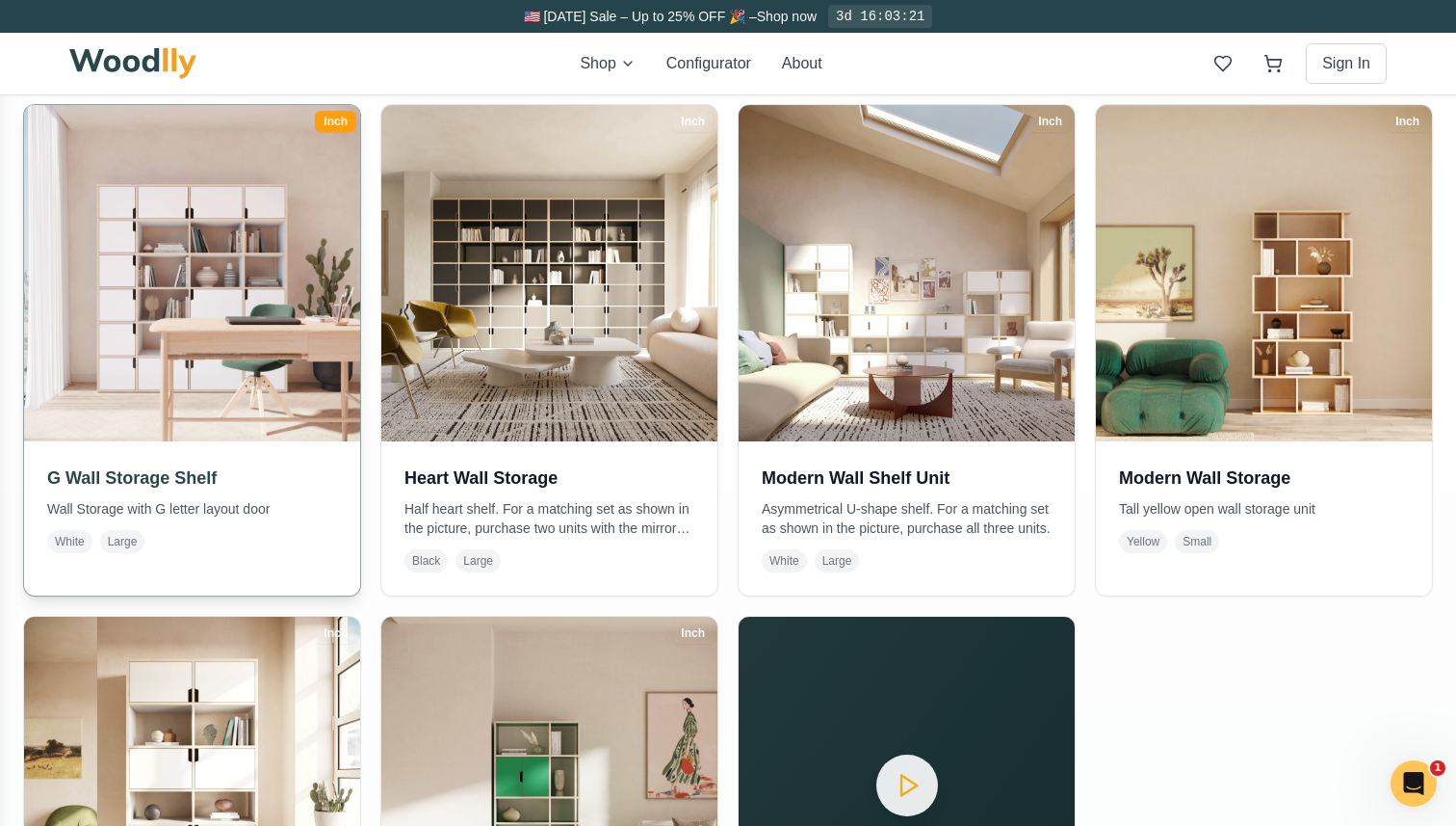
click at [243, 305] on img at bounding box center [192, 272] width 352 height 352
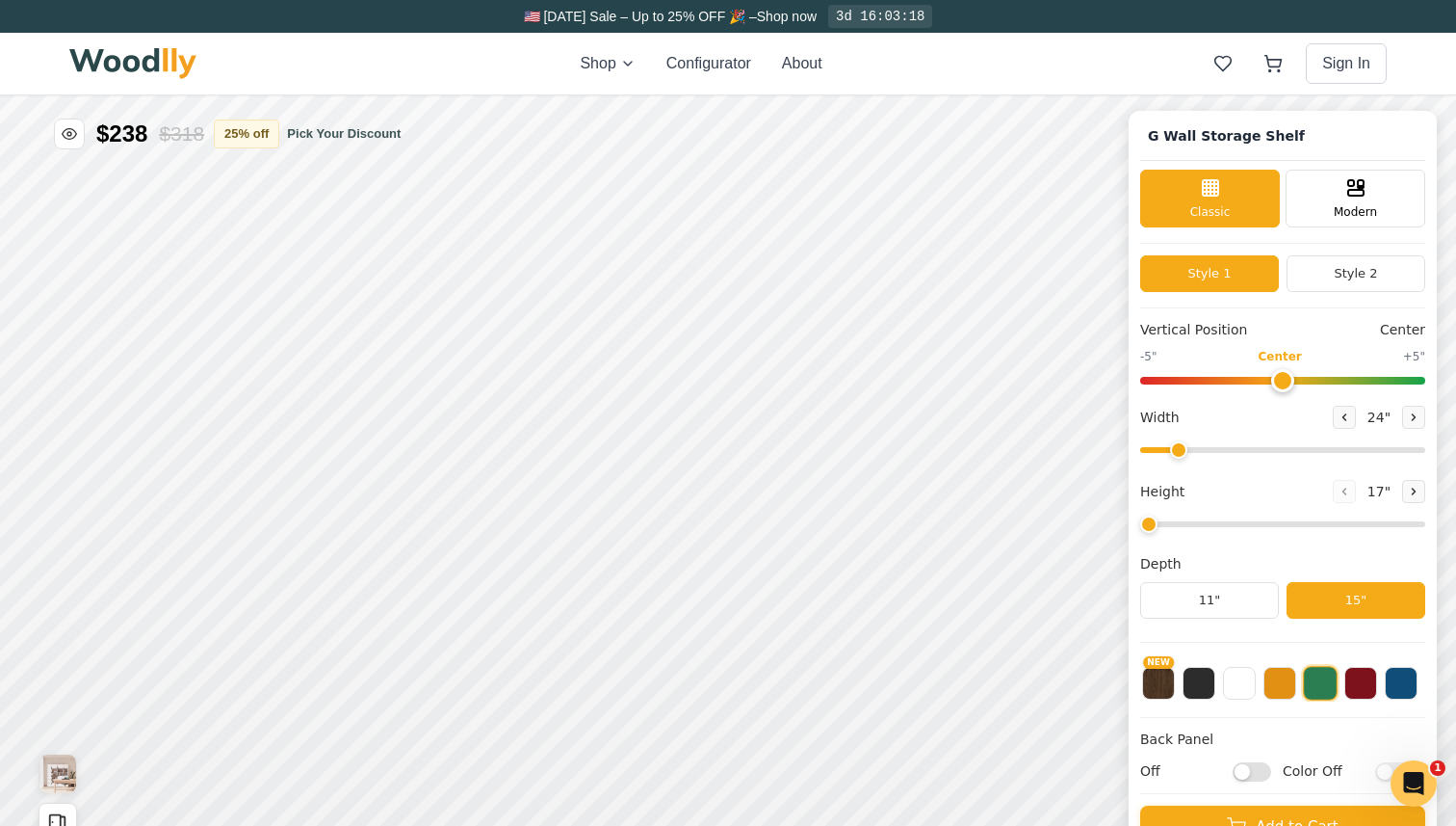
type input "72"
type input "6"
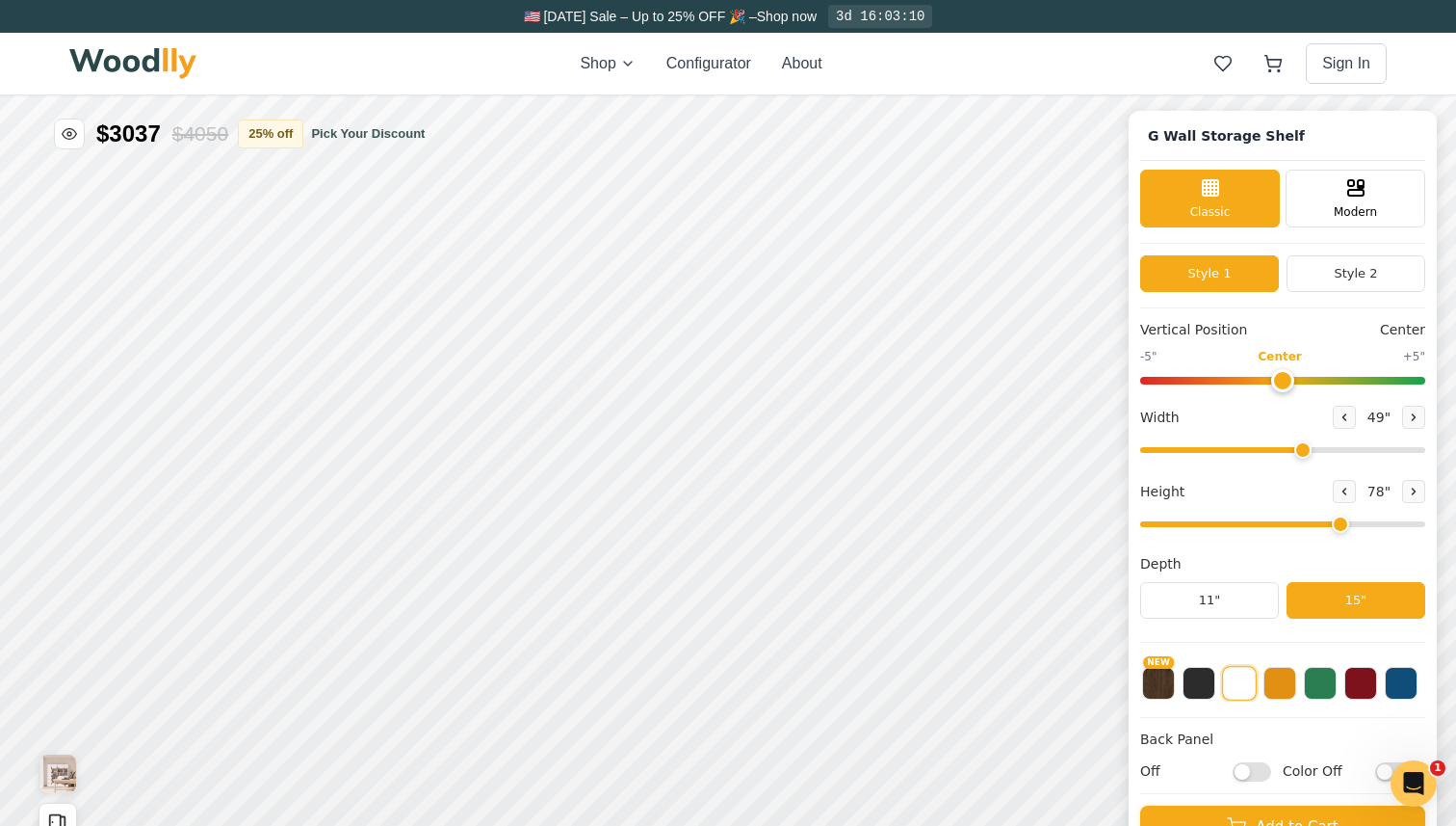
drag, startPoint x: 1409, startPoint y: 452, endPoint x: 1300, endPoint y: 454, distance: 109.0
type input "49"
click at [1300, 452] on input "range" at bounding box center [1283, 450] width 285 height 6
drag, startPoint x: 1340, startPoint y: 522, endPoint x: 1252, endPoint y: 521, distance: 88.0
click at [1250, 521] on input "range" at bounding box center [1283, 524] width 285 height 6
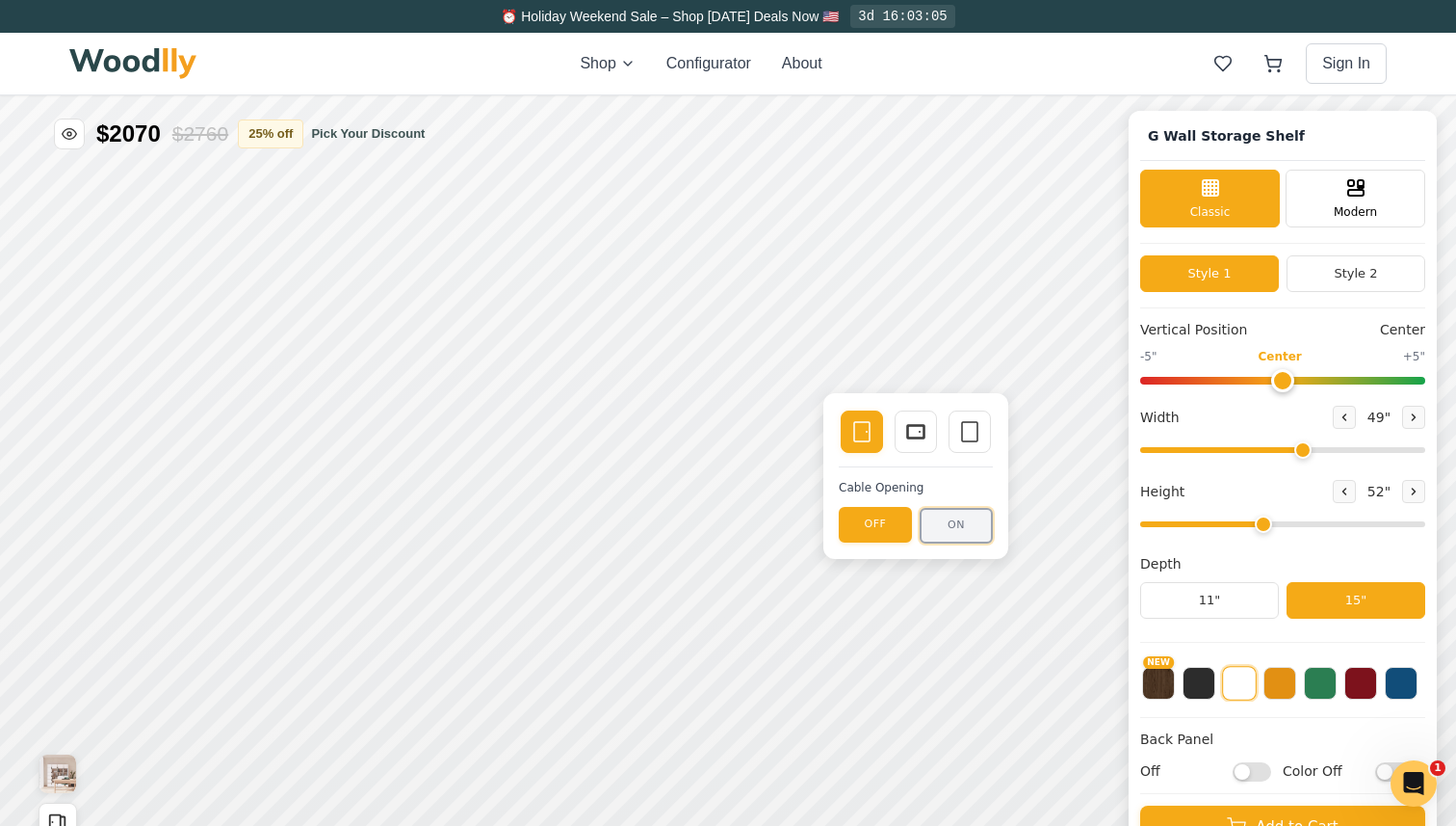
click at [946, 535] on button "ON" at bounding box center [956, 525] width 73 height 36
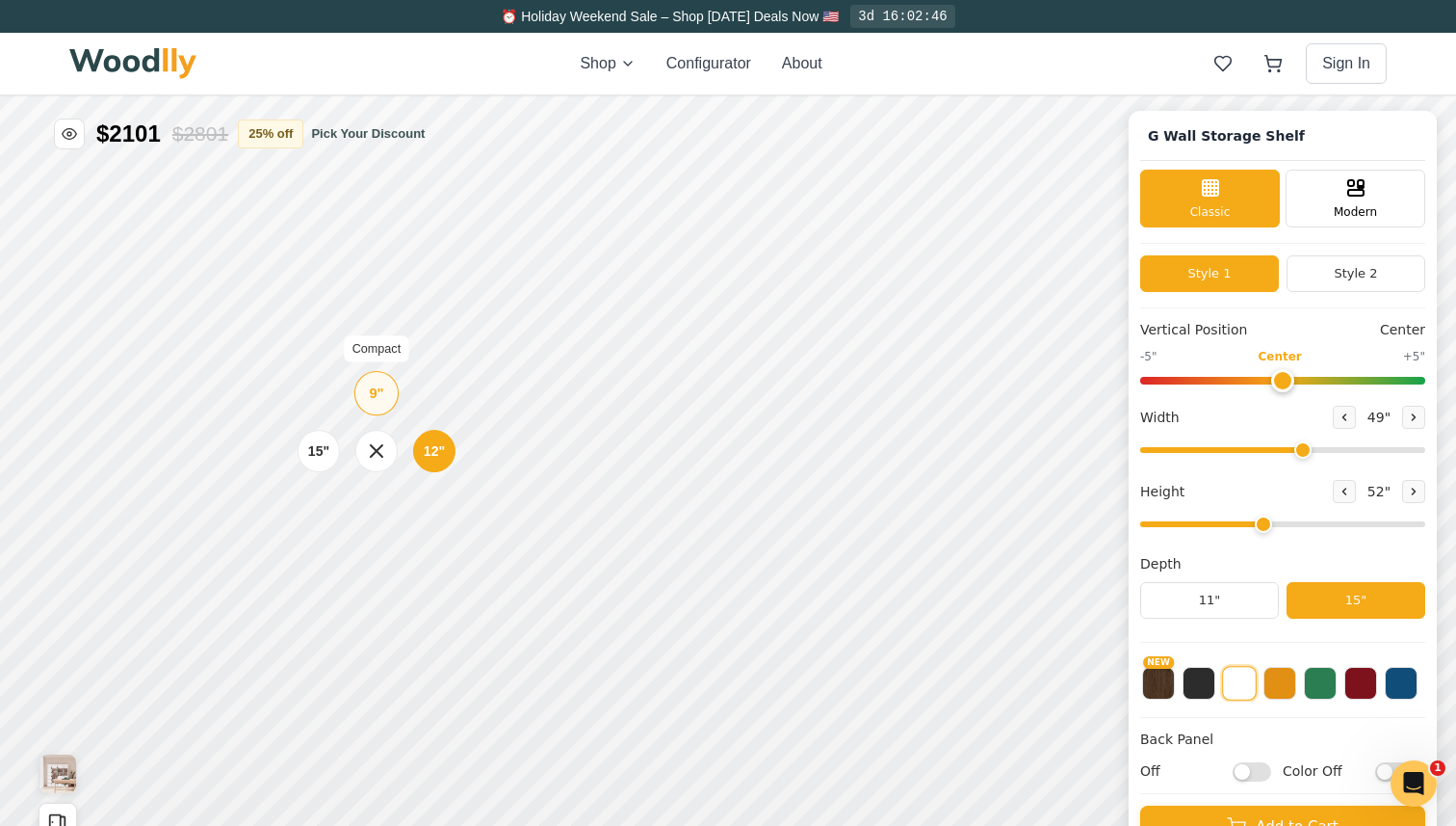
click at [387, 391] on div "9" Compact" at bounding box center [376, 393] width 45 height 45
drag, startPoint x: 1263, startPoint y: 522, endPoint x: 1231, endPoint y: 521, distance: 32.0
type input "3"
click at [1231, 521] on input "range" at bounding box center [1283, 524] width 285 height 6
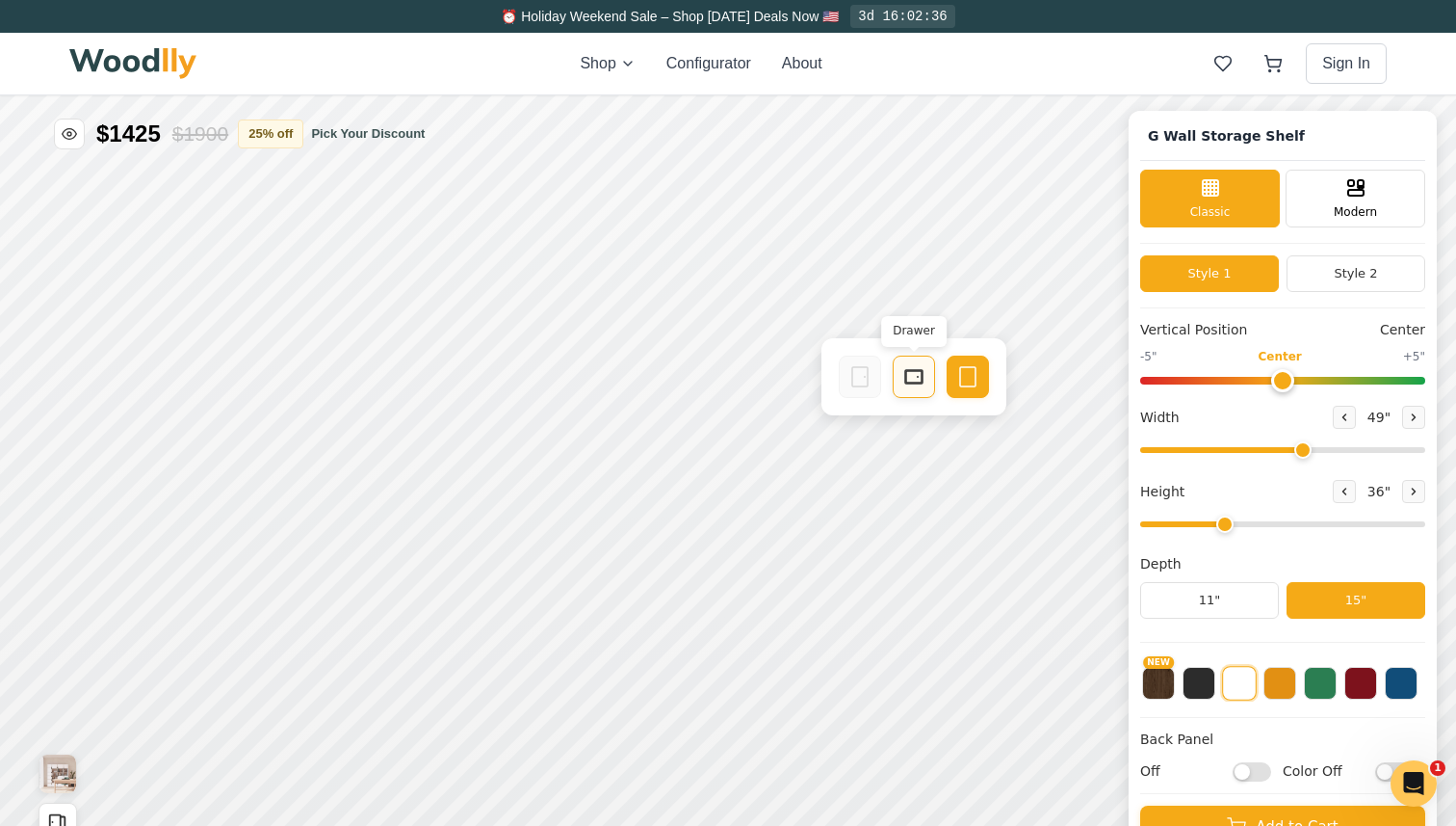
click at [920, 380] on icon at bounding box center [914, 377] width 23 height 23
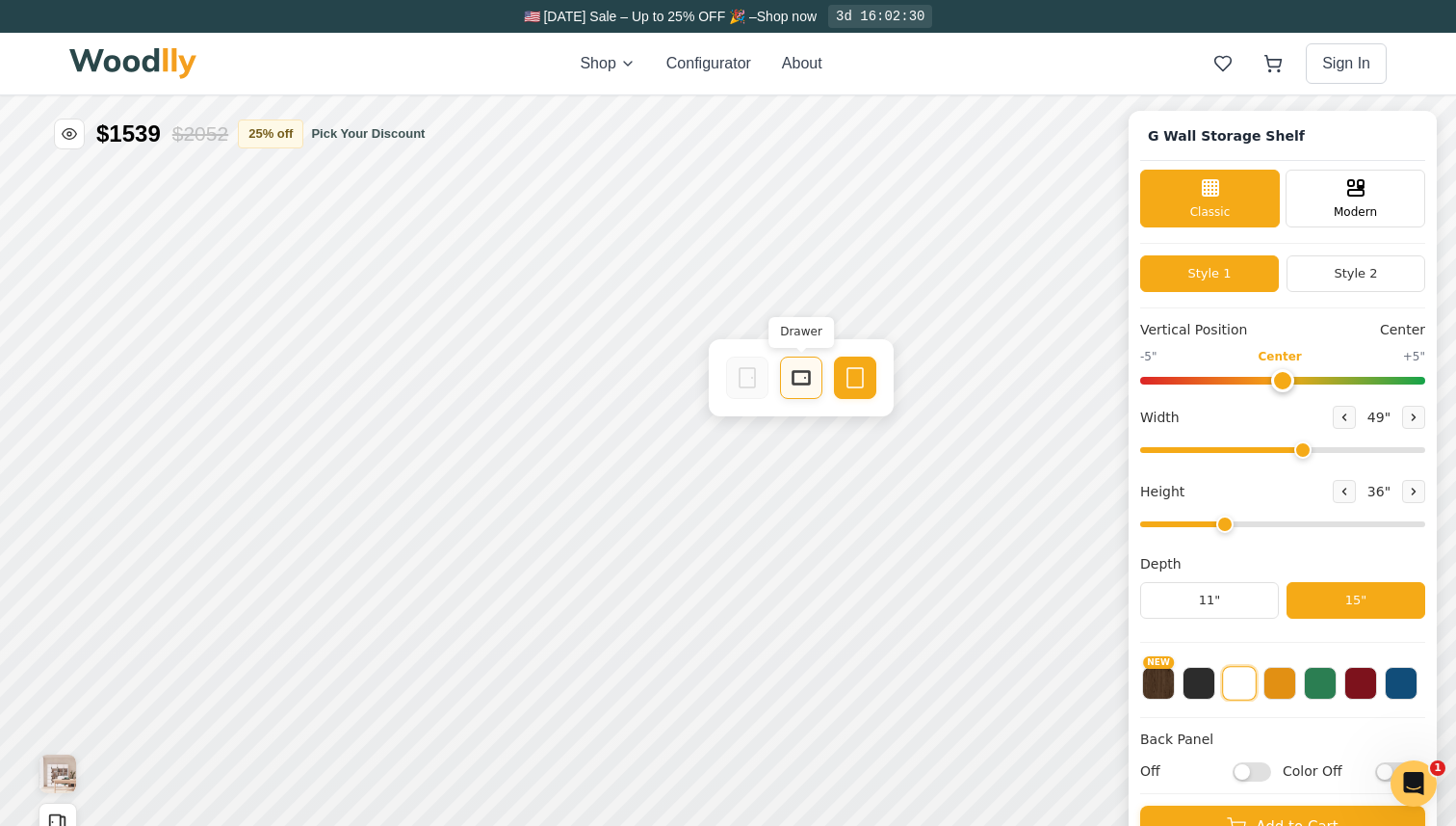
click at [803, 386] on icon at bounding box center [801, 377] width 23 height 23
click at [670, 380] on icon at bounding box center [675, 379] width 23 height 23
click at [853, 372] on icon at bounding box center [856, 377] width 23 height 23
click at [1283, 674] on button at bounding box center [1280, 681] width 33 height 33
click at [1232, 693] on button at bounding box center [1240, 681] width 33 height 33
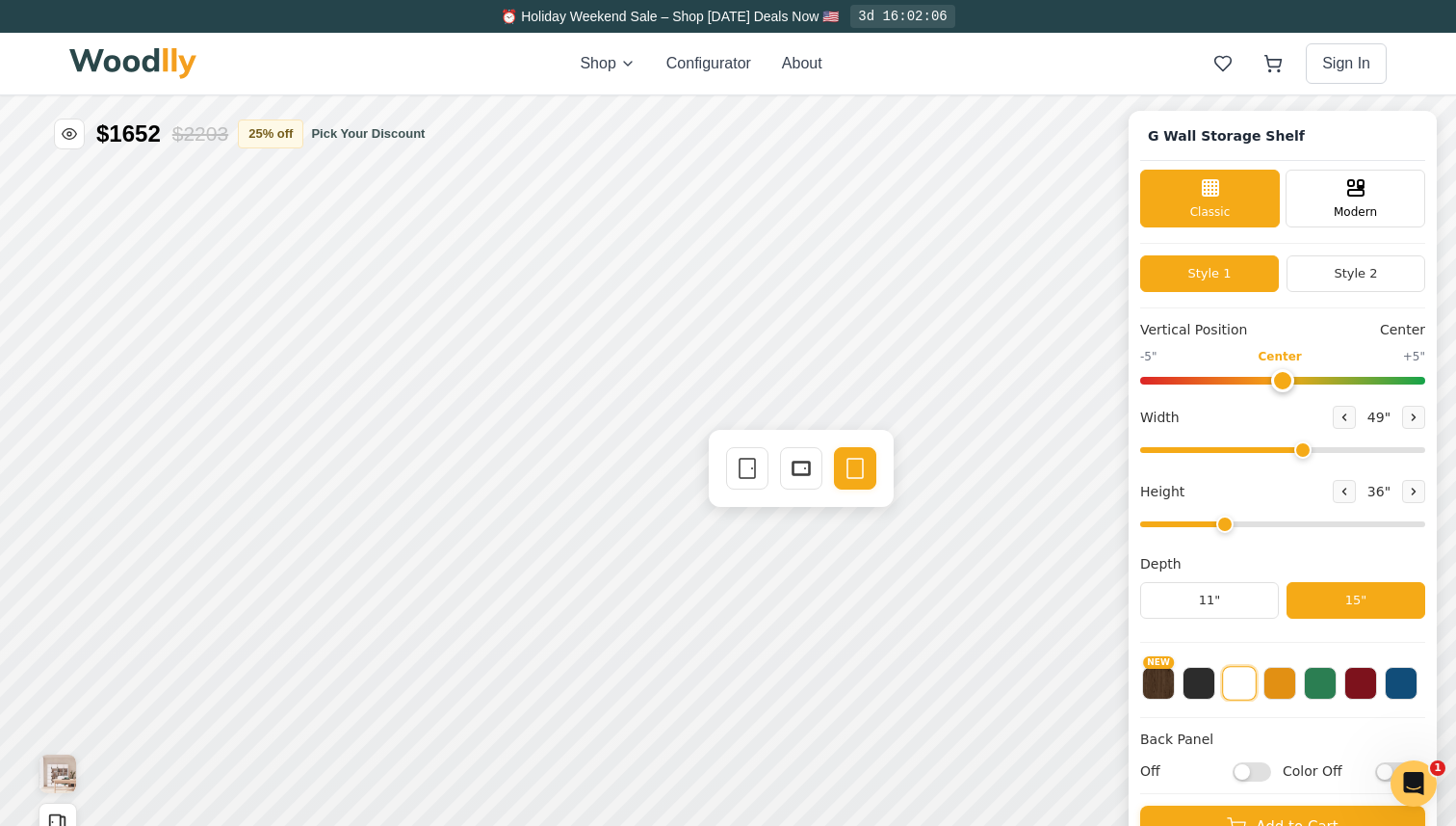
scroll to position [7, 0]
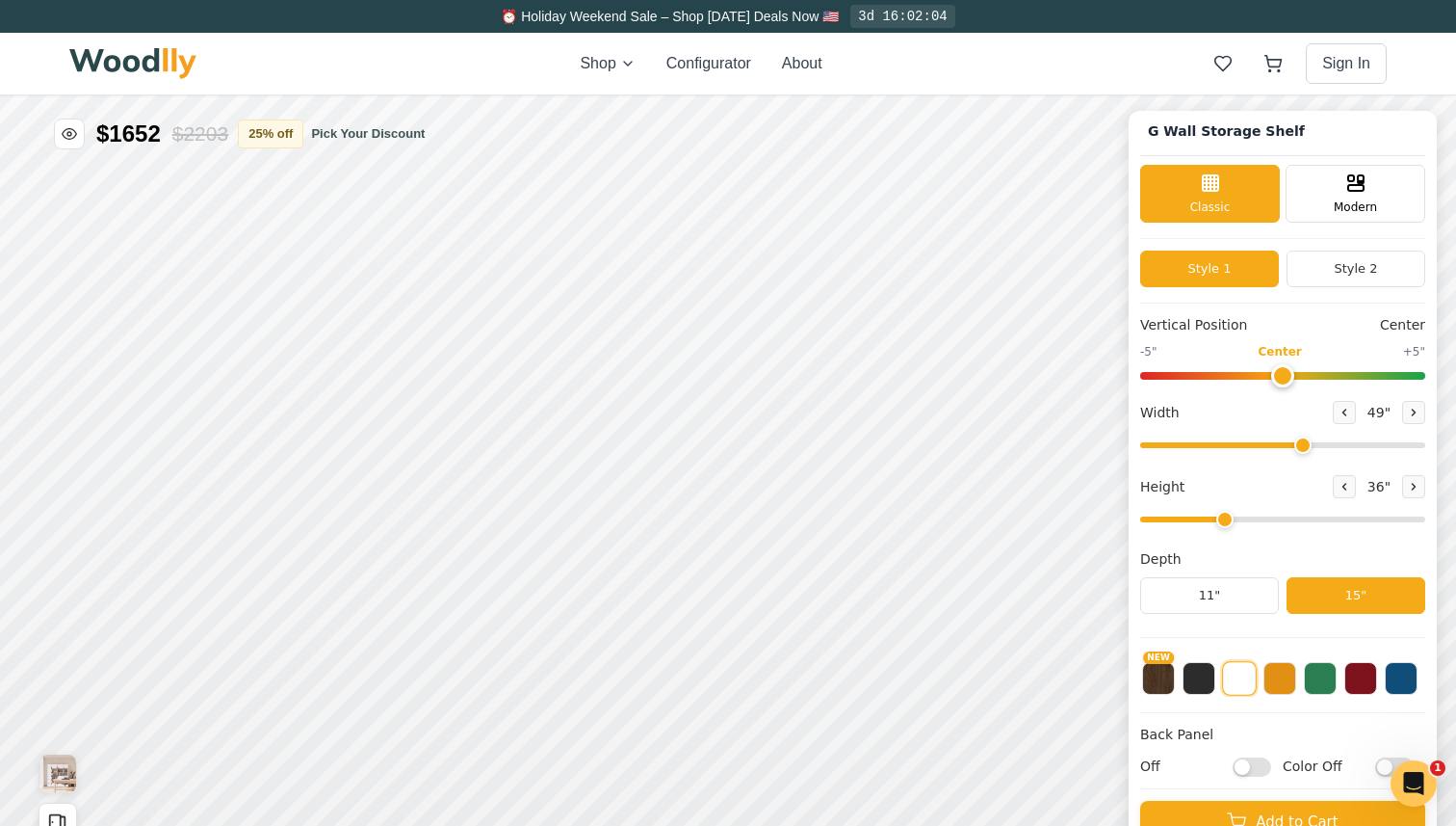
click at [1244, 775] on input "Off" at bounding box center [1253, 767] width 39 height 19
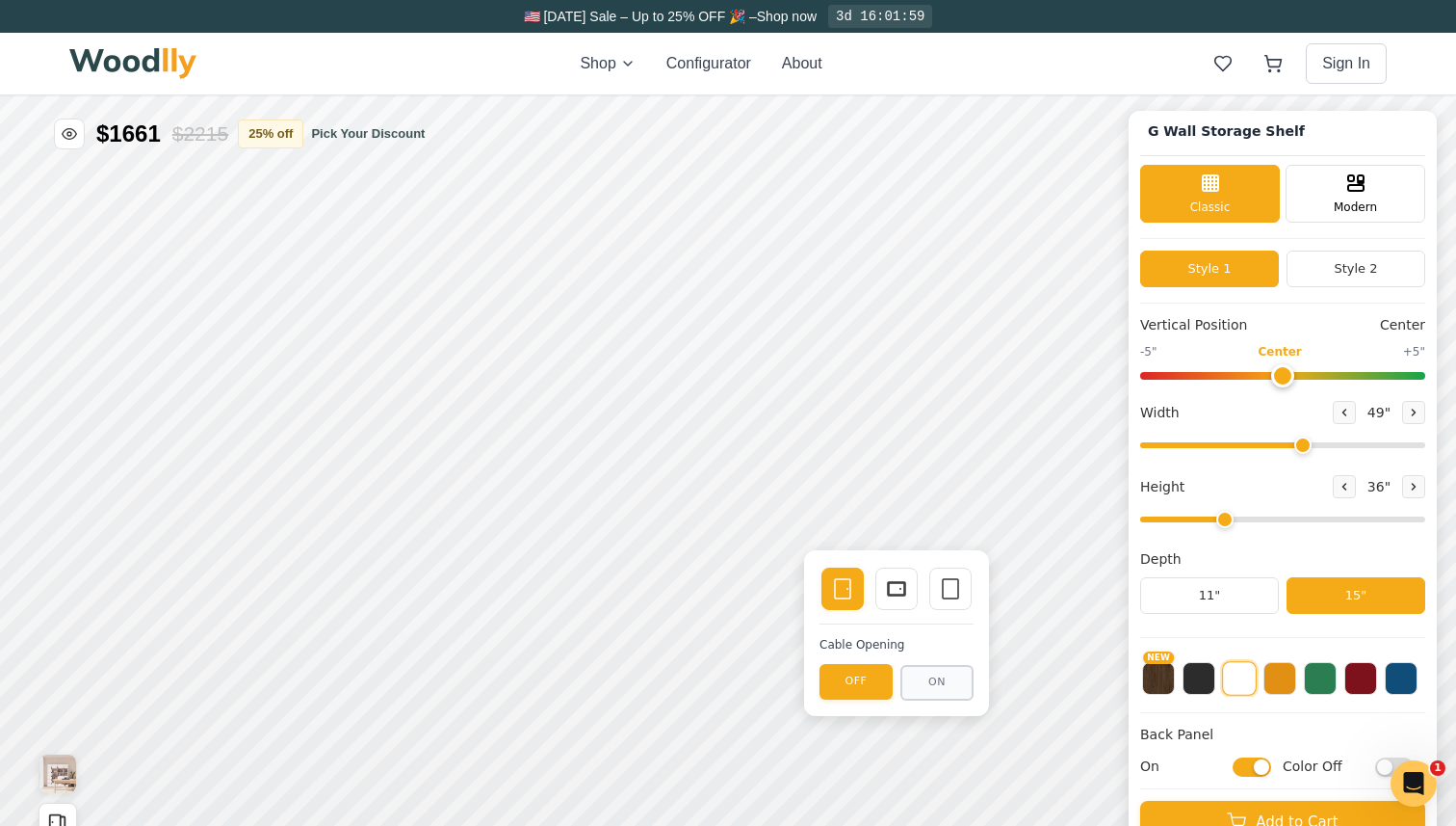
click at [1253, 772] on input "On" at bounding box center [1253, 767] width 39 height 19
checkbox input "false"
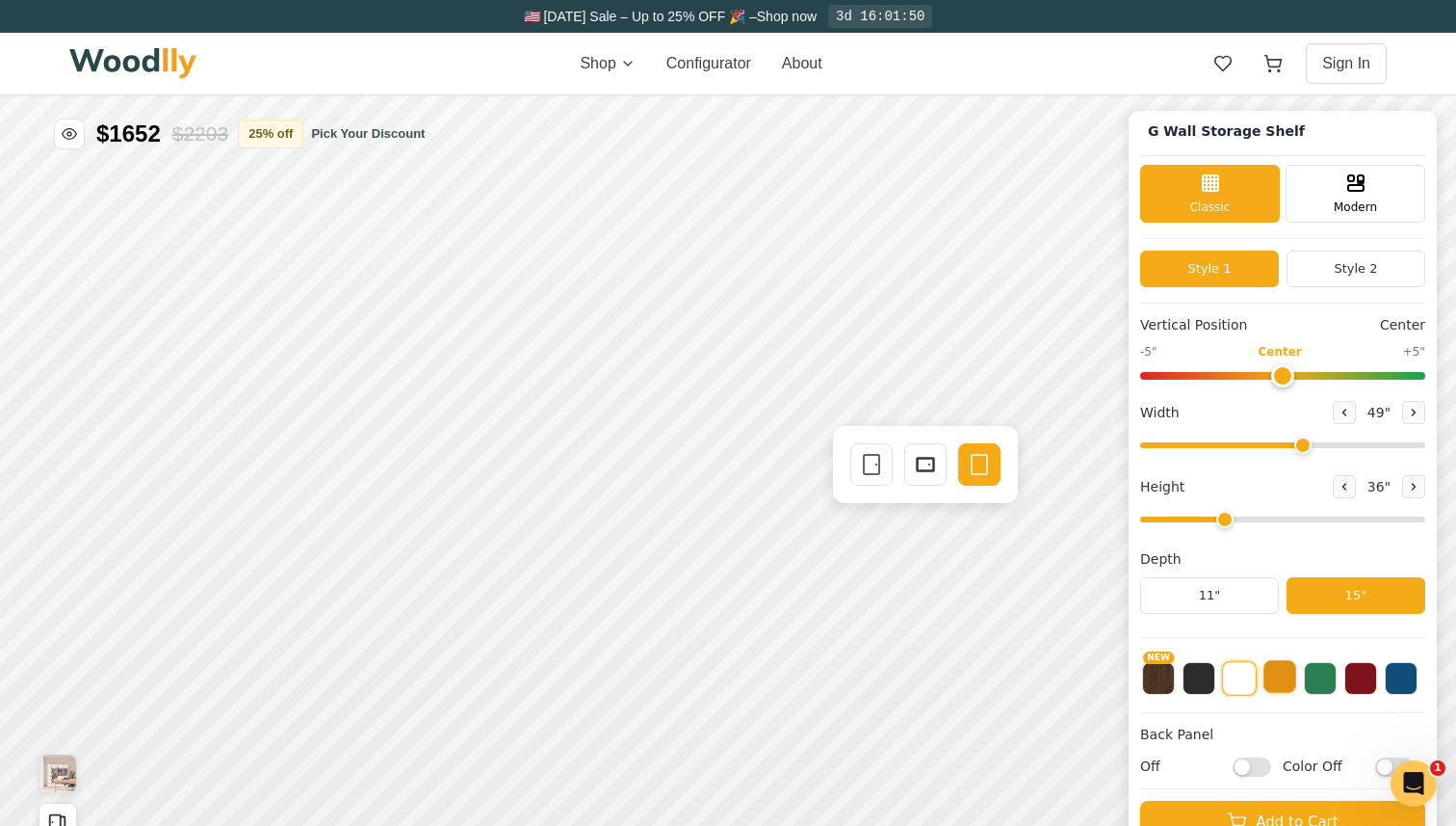
click at [1288, 683] on button at bounding box center [1280, 676] width 33 height 33
click at [1306, 683] on button at bounding box center [1321, 676] width 33 height 33
click at [1406, 671] on button at bounding box center [1402, 676] width 33 height 33
click at [1364, 674] on button at bounding box center [1362, 676] width 33 height 33
click at [1385, 677] on button at bounding box center [1402, 676] width 33 height 33
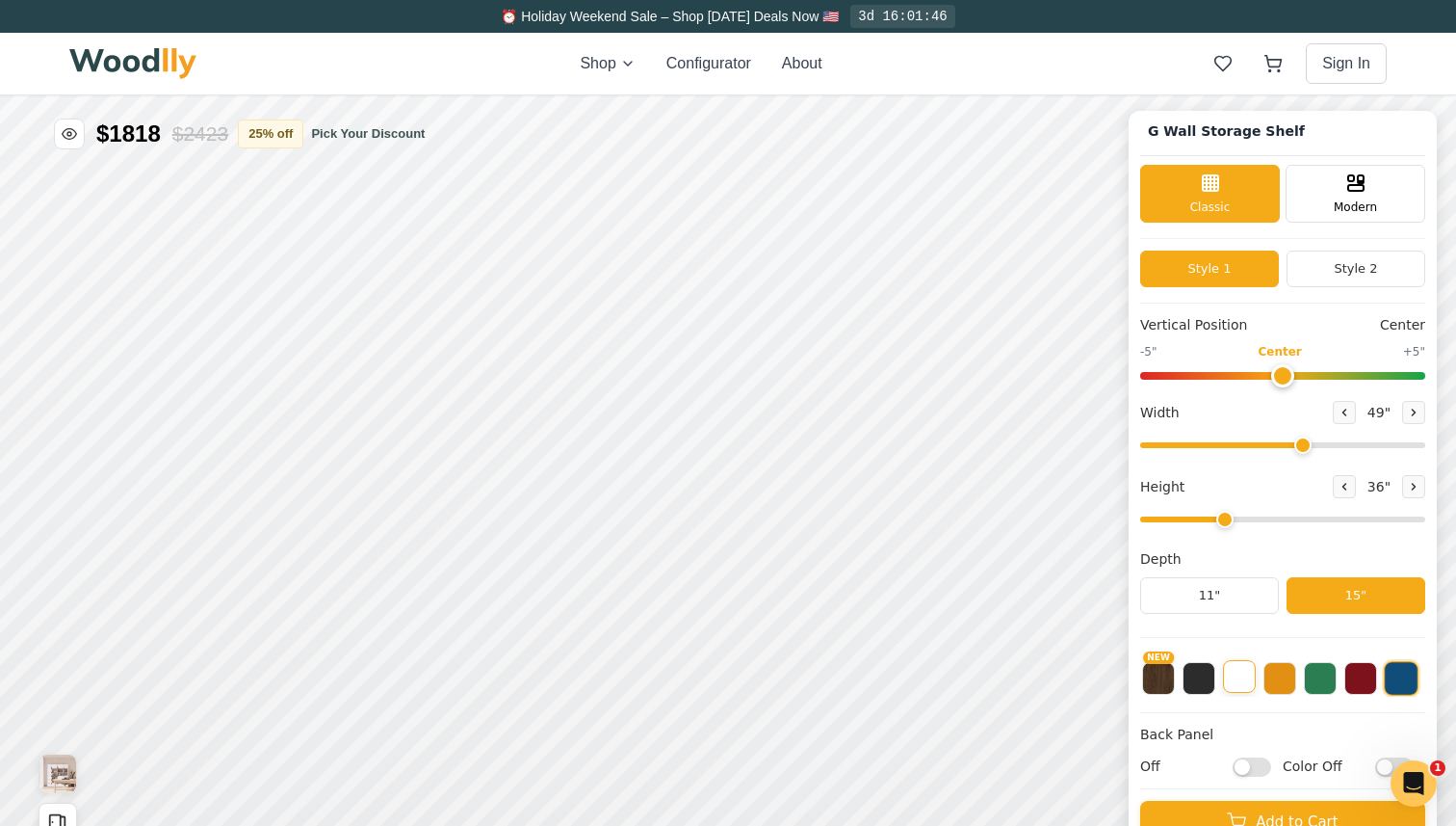
click at [1236, 677] on button at bounding box center [1240, 676] width 33 height 33
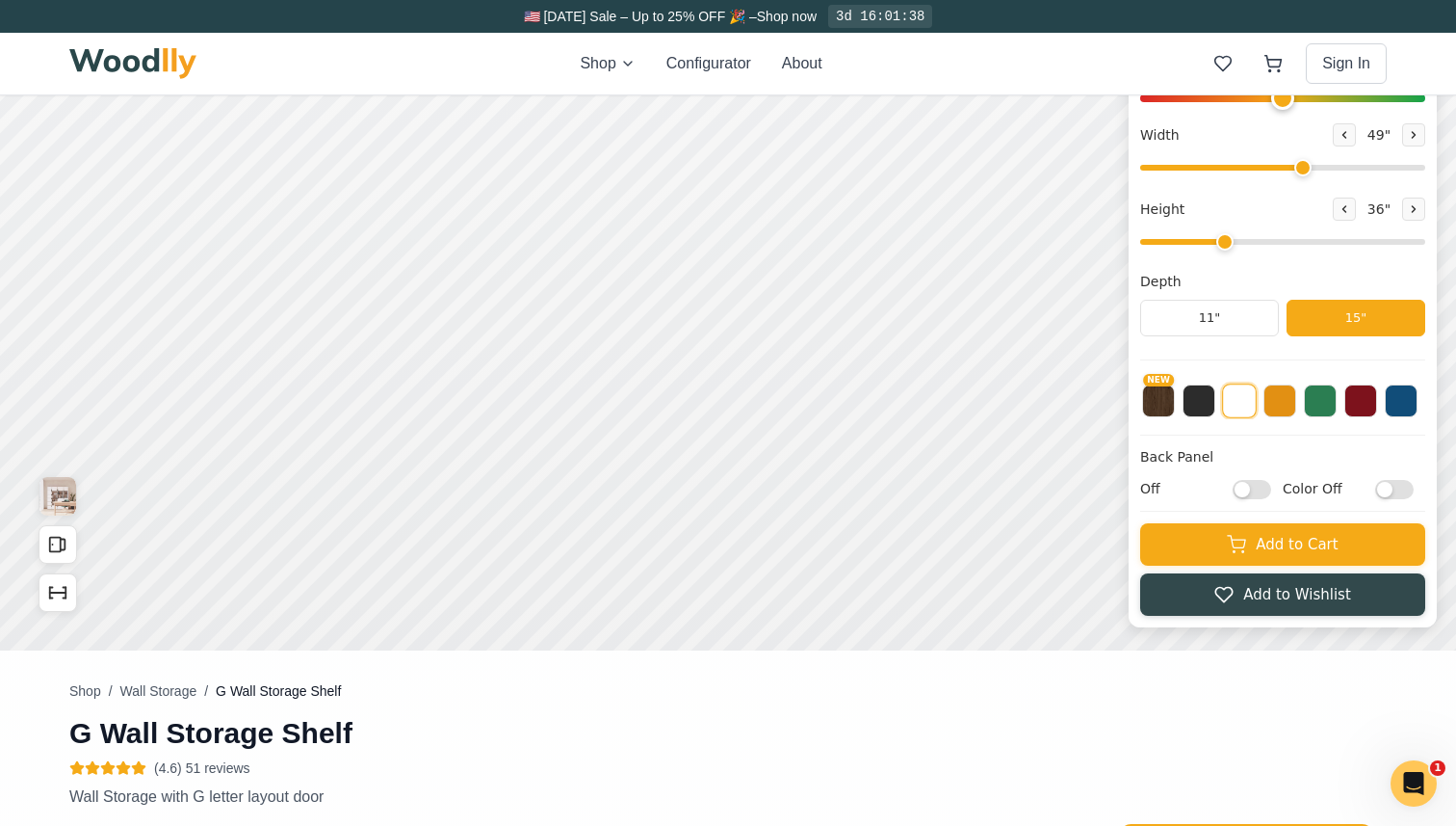
scroll to position [233, 0]
